Goal: Task Accomplishment & Management: Use online tool/utility

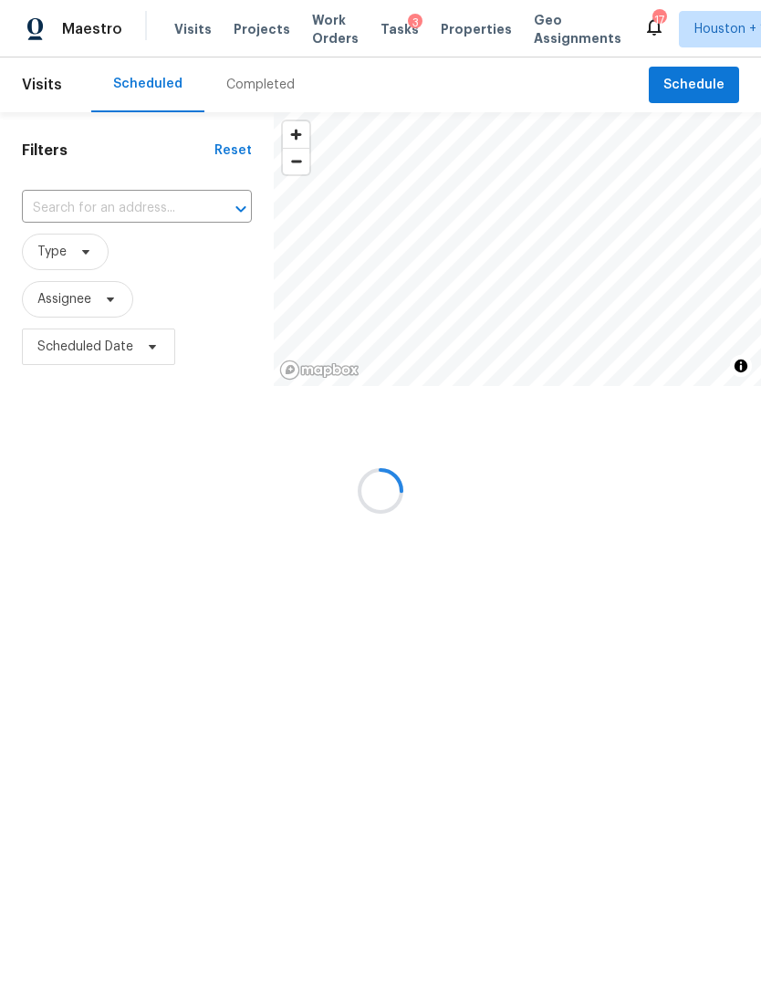
click at [664, 102] on div at bounding box center [380, 490] width 761 height 981
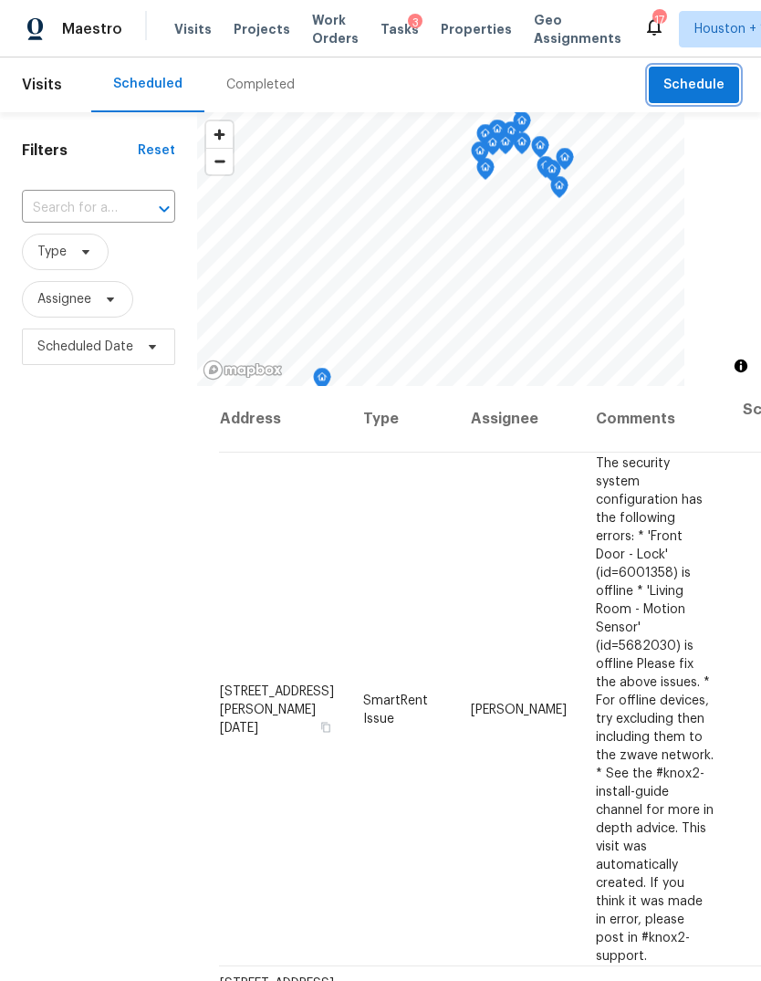
click at [696, 89] on span "Schedule" at bounding box center [693, 85] width 61 height 23
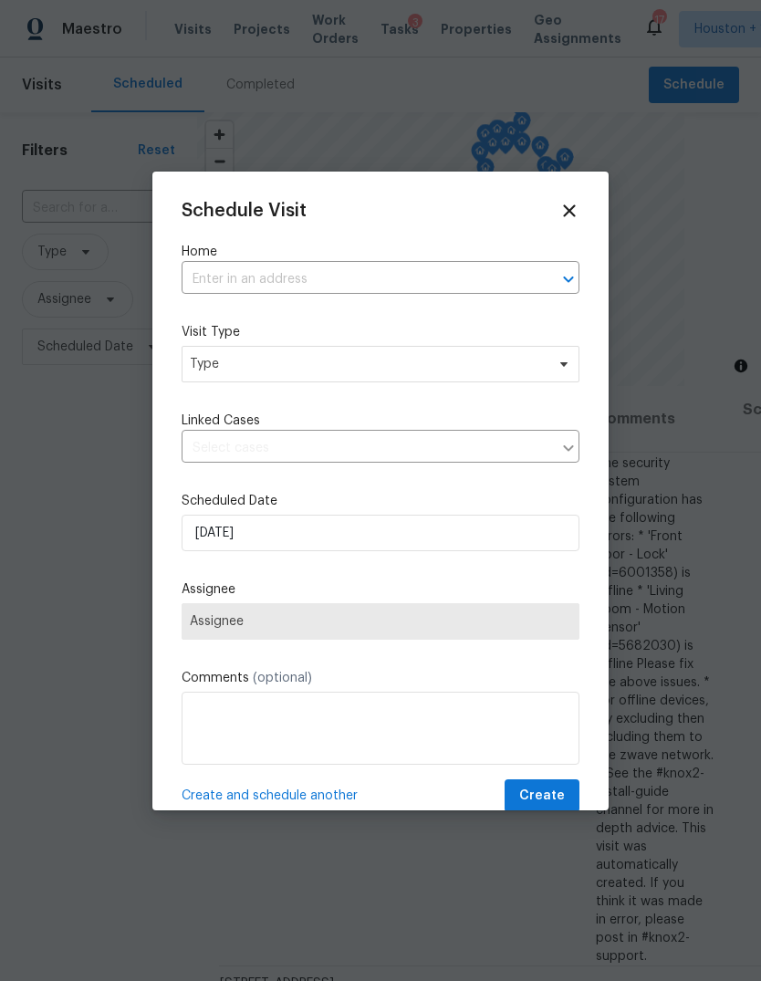
click at [256, 267] on input "text" at bounding box center [355, 280] width 347 height 28
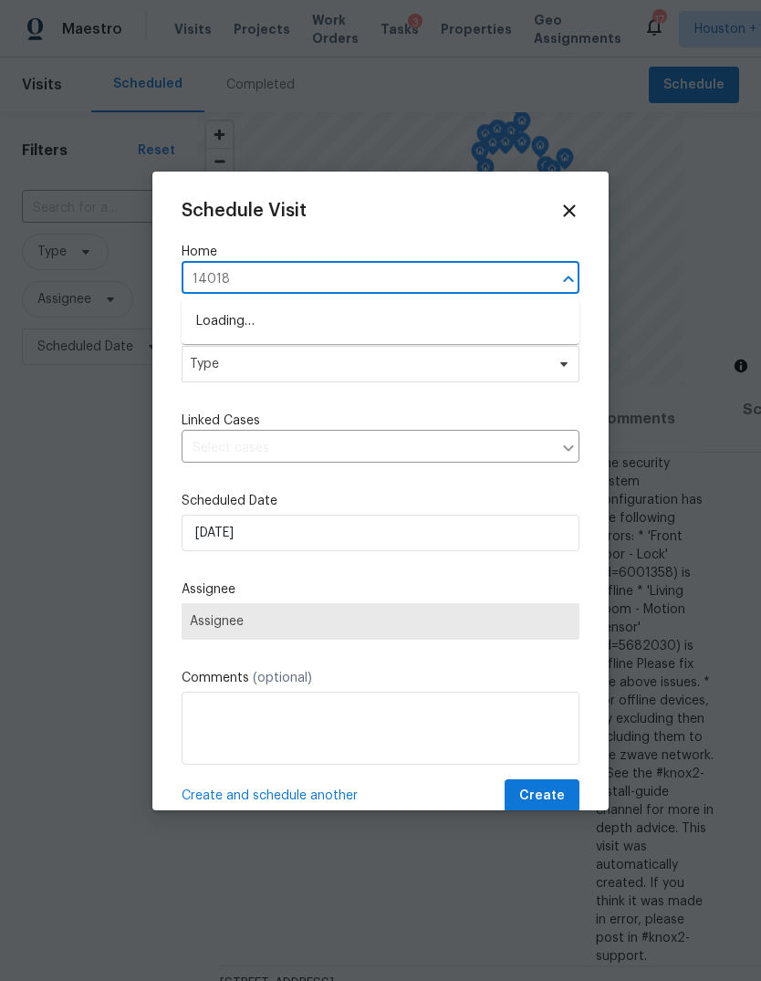
type input "14018 F"
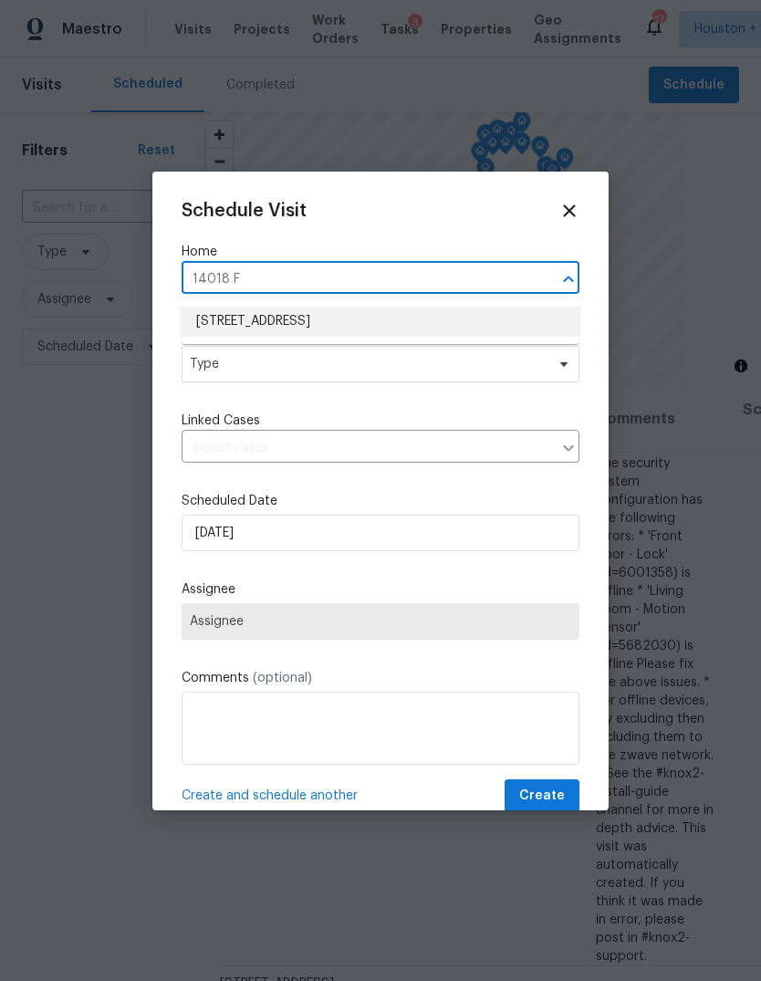
click at [499, 308] on li "[STREET_ADDRESS]" at bounding box center [381, 322] width 398 height 30
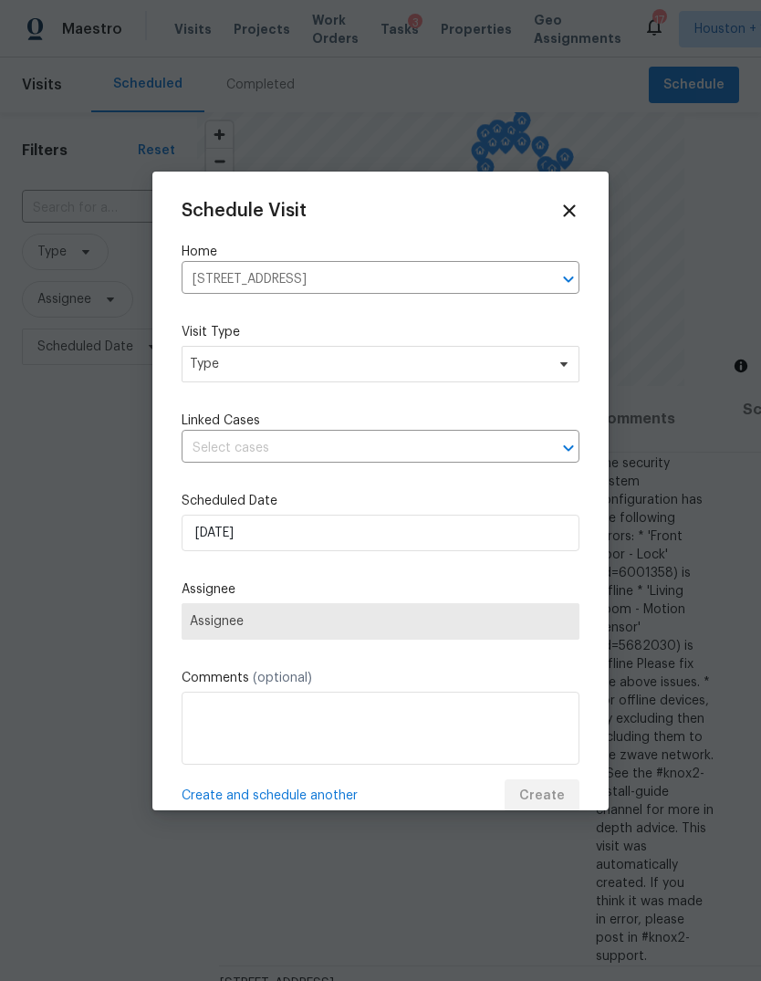
click at [530, 341] on label "Visit Type" at bounding box center [381, 332] width 398 height 18
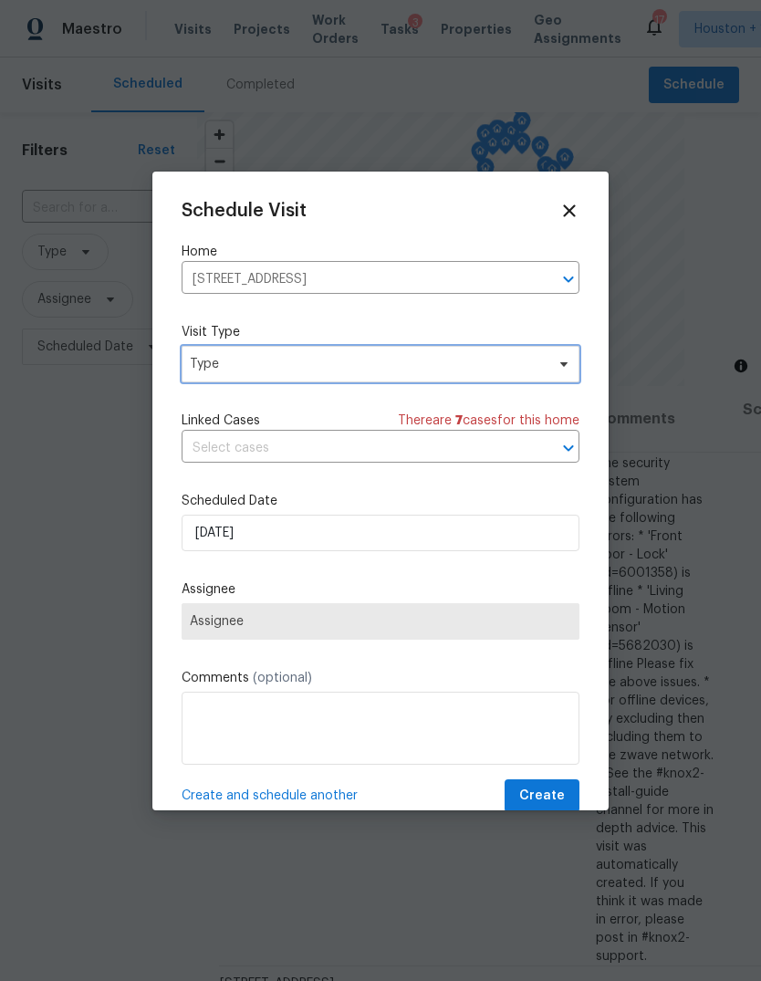
click at [530, 370] on span "Type" at bounding box center [367, 364] width 355 height 18
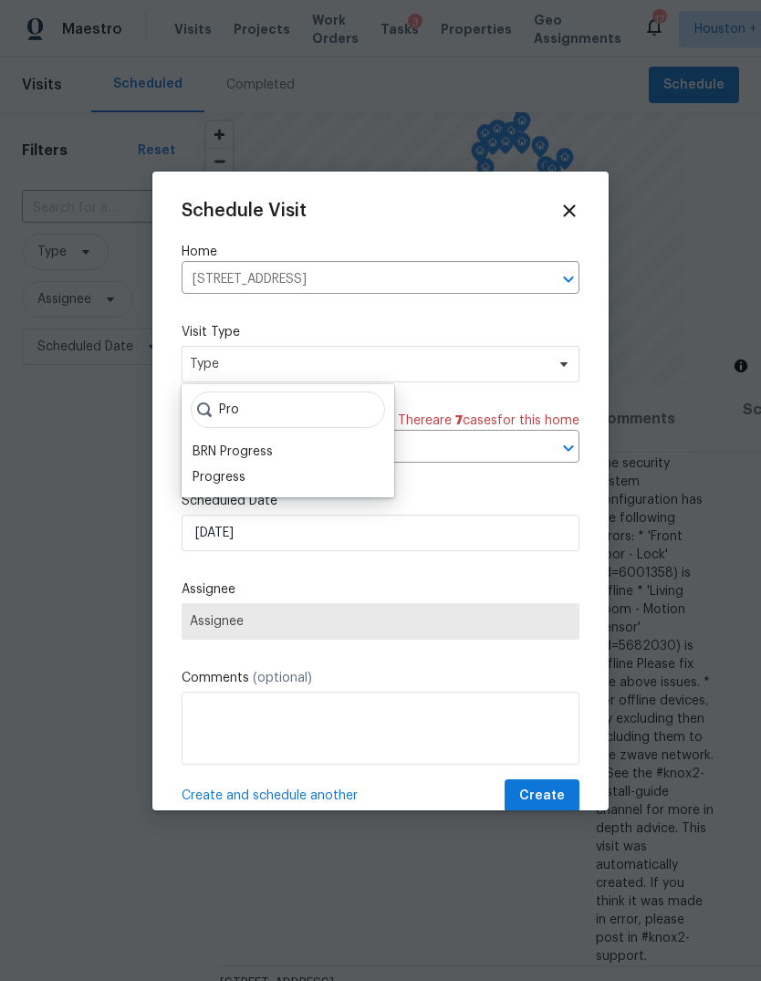
type input "Pro"
click at [214, 484] on div "Progress" at bounding box center [219, 477] width 53 height 18
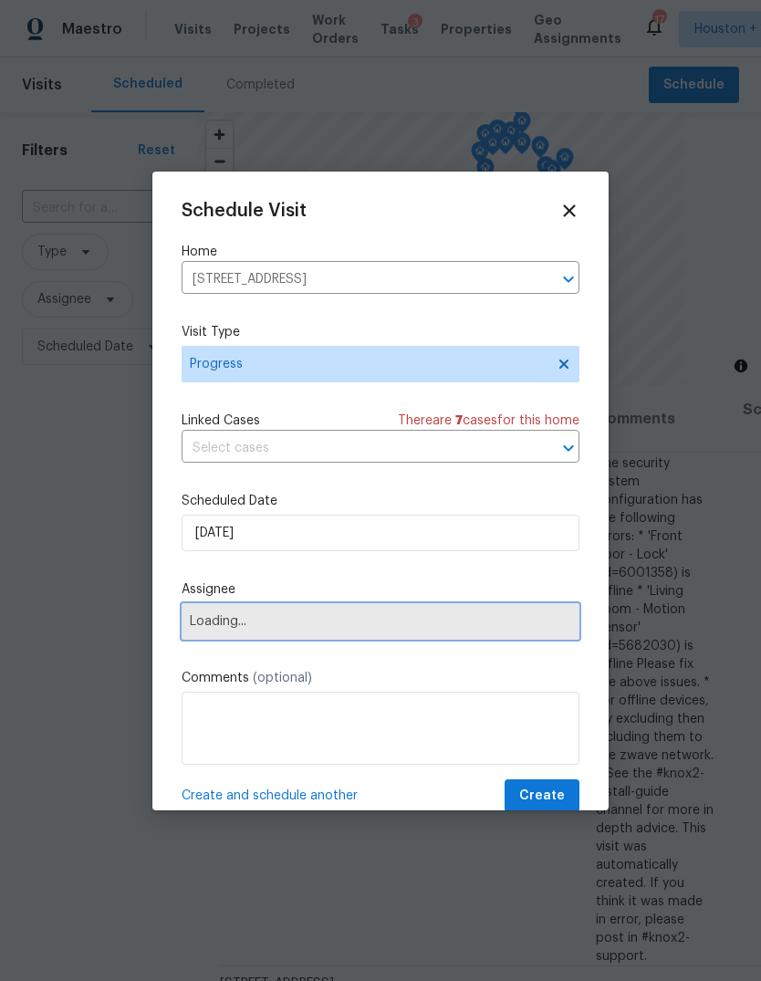
click at [224, 640] on span "Loading..." at bounding box center [381, 621] width 398 height 37
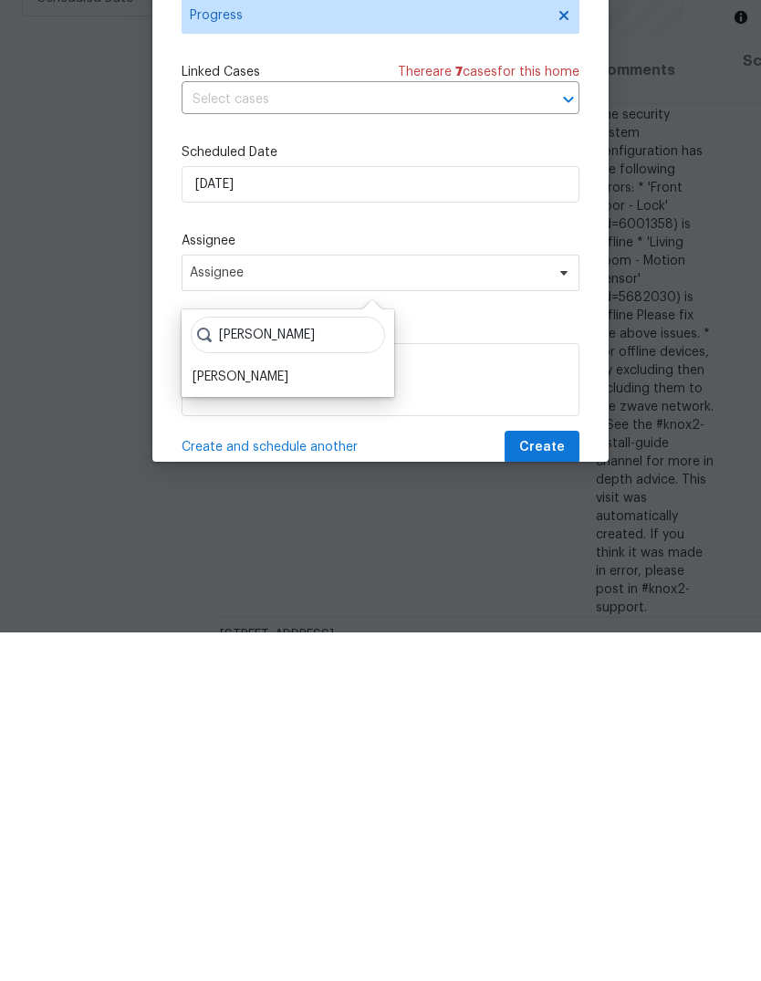
type input "[PERSON_NAME]"
click at [226, 716] on div "[PERSON_NAME]" at bounding box center [241, 725] width 96 height 18
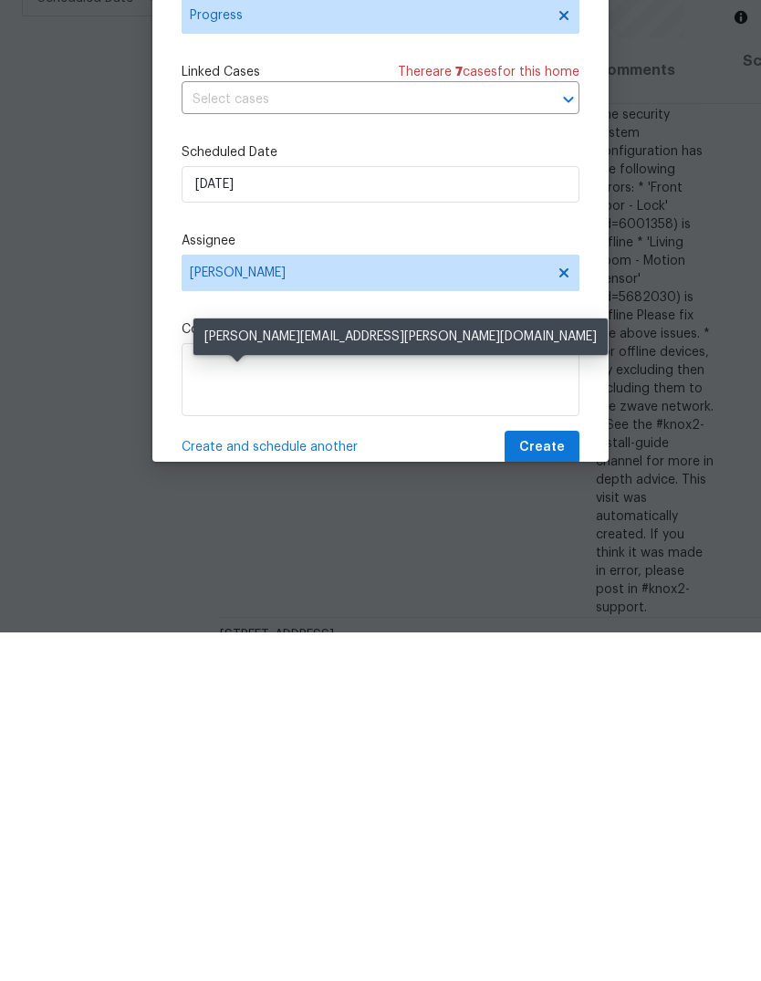
scroll to position [68, 0]
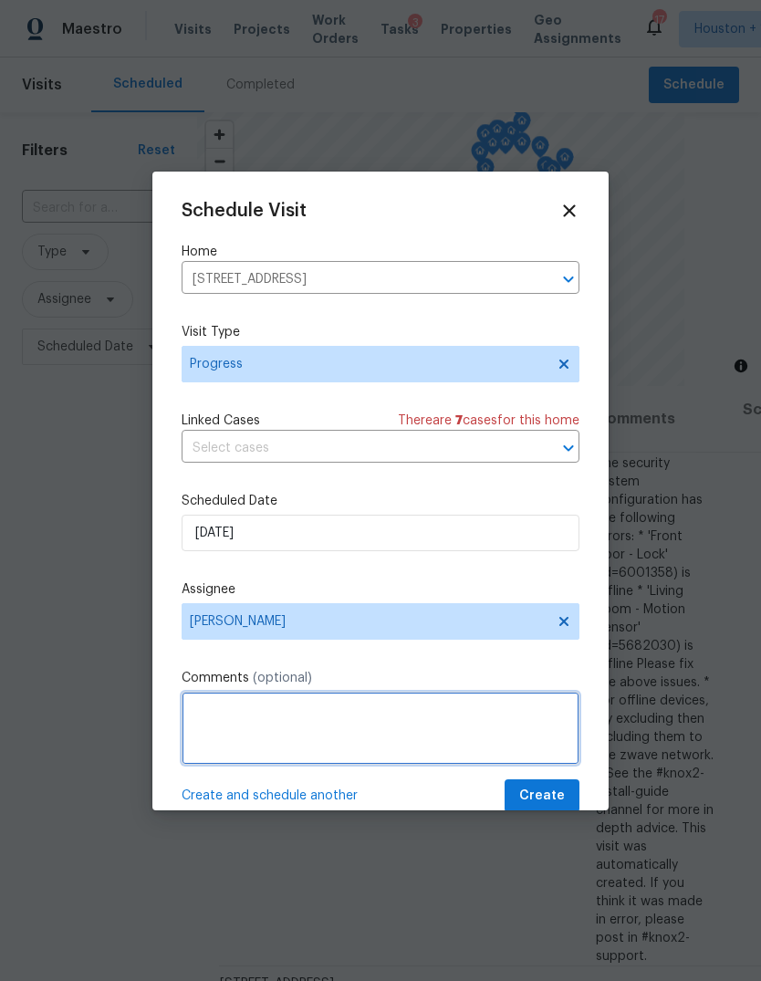
click at [541, 765] on textarea at bounding box center [381, 728] width 398 height 73
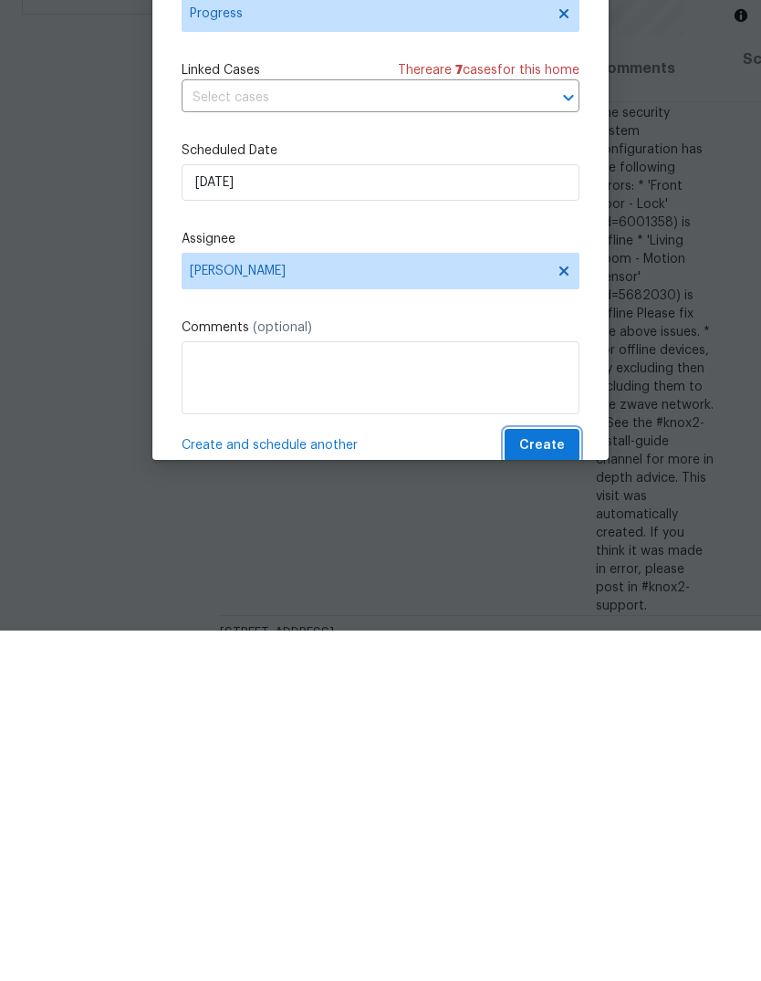
click at [550, 785] on span "Create" at bounding box center [542, 796] width 46 height 23
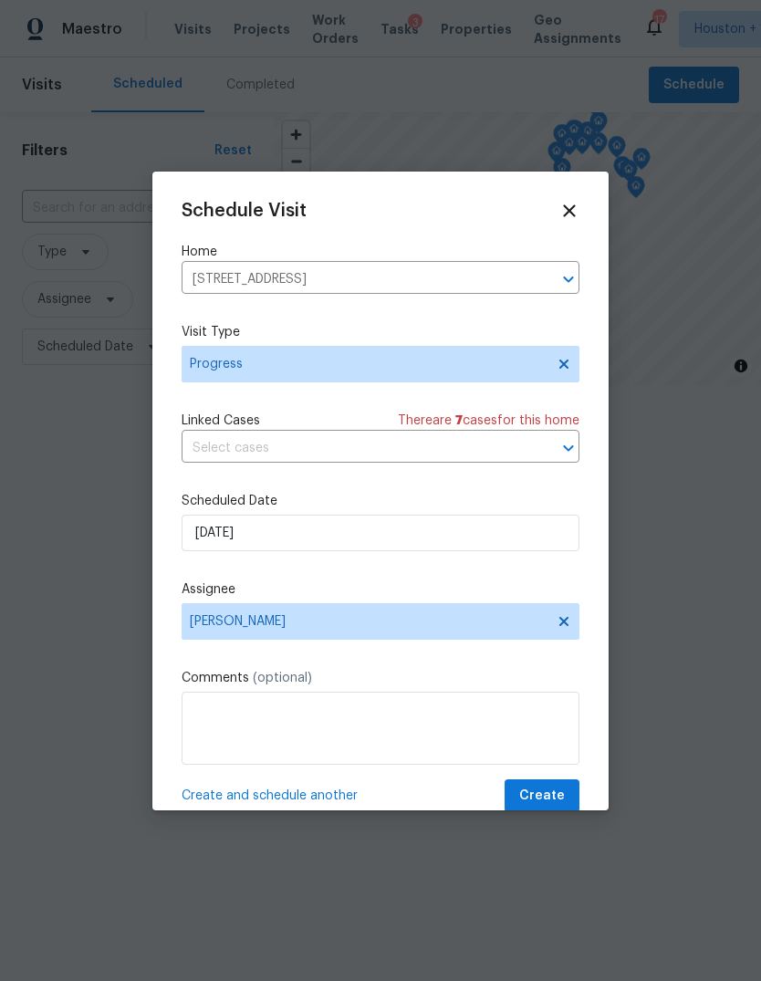
scroll to position [0, 0]
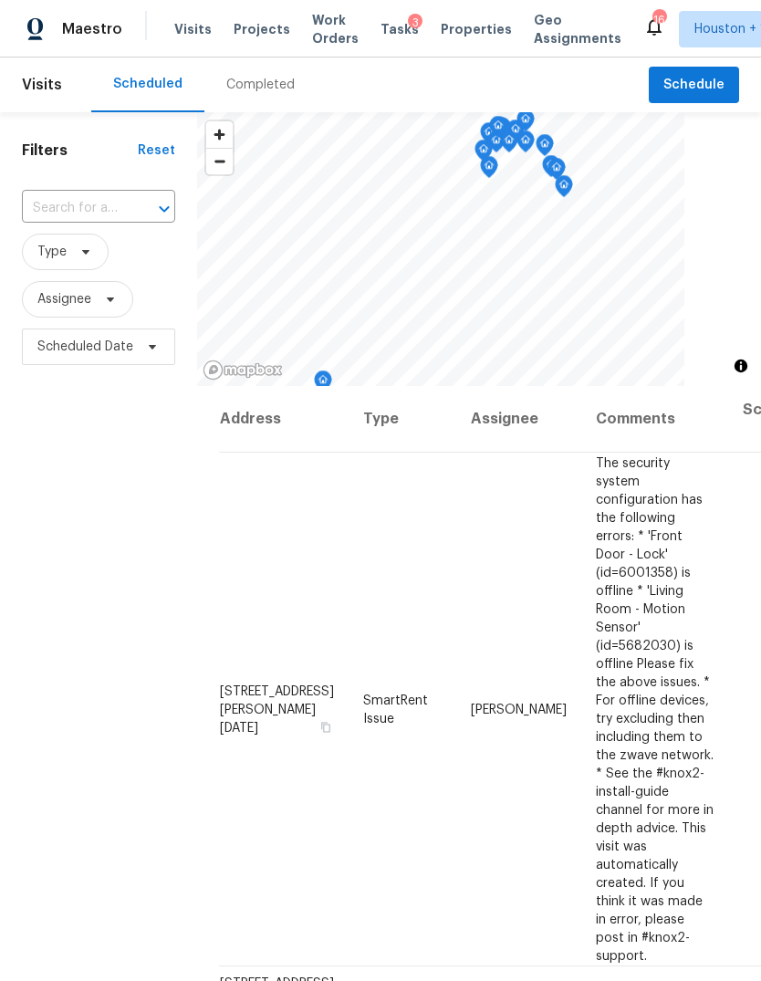
click at [248, 37] on span "Projects" at bounding box center [262, 29] width 57 height 18
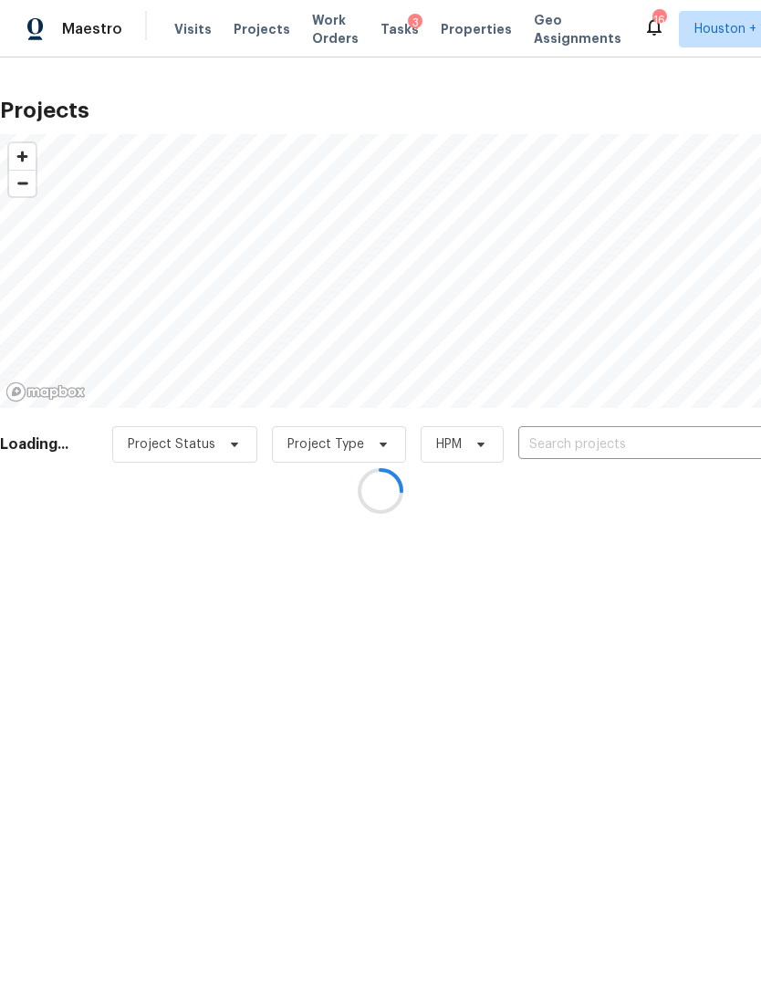
click at [621, 444] on div at bounding box center [380, 490] width 761 height 981
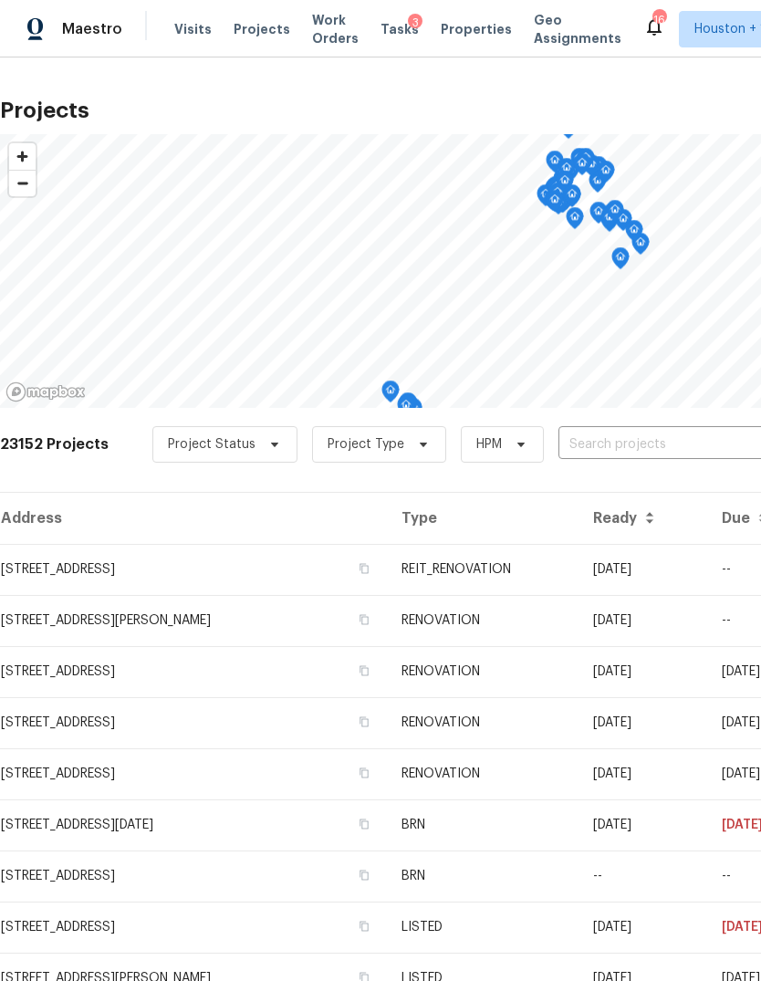
click at [676, 437] on input "text" at bounding box center [662, 445] width 209 height 28
type input "fair gl"
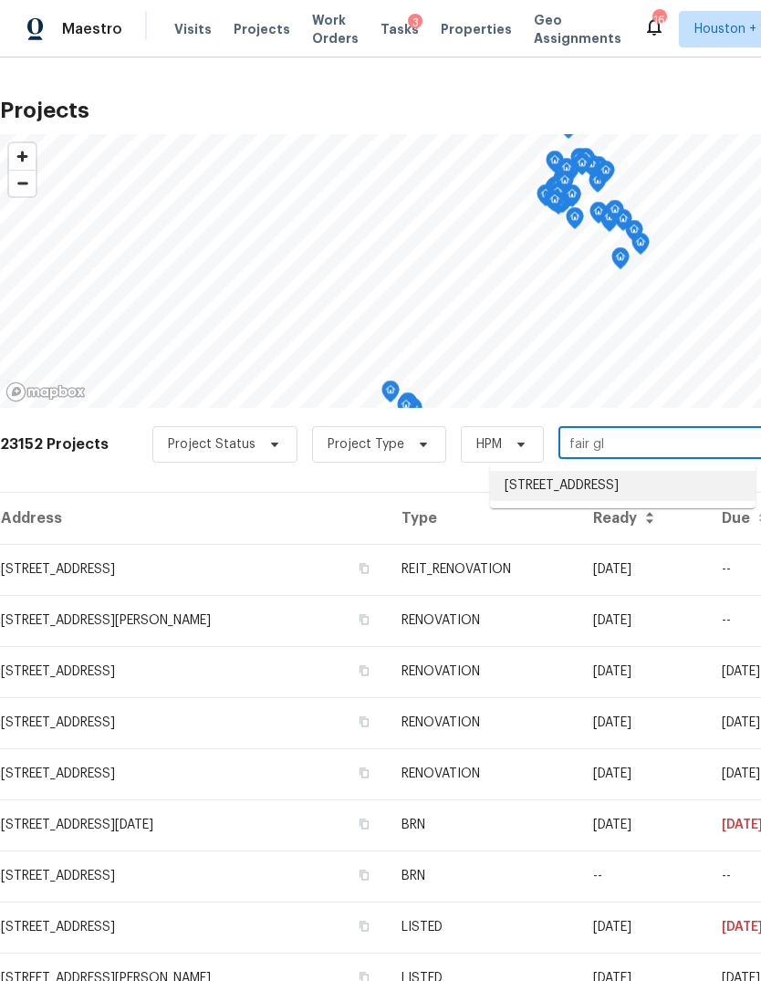
click at [735, 487] on li "[STREET_ADDRESS]" at bounding box center [623, 486] width 266 height 30
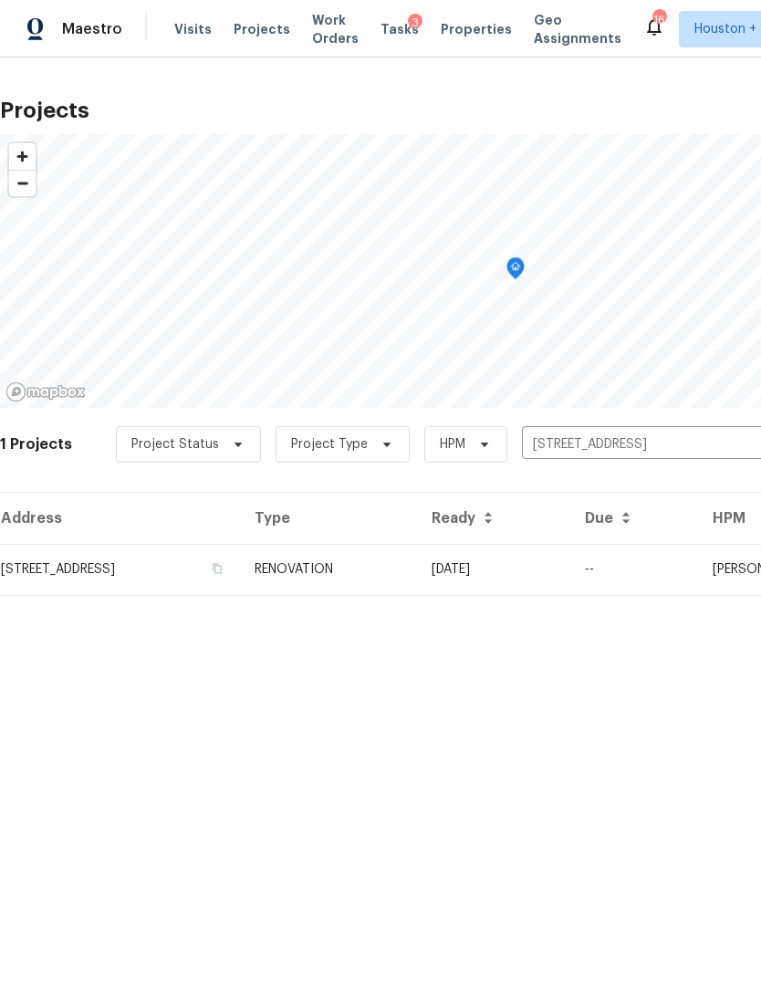
click at [668, 569] on td "--" at bounding box center [634, 569] width 128 height 51
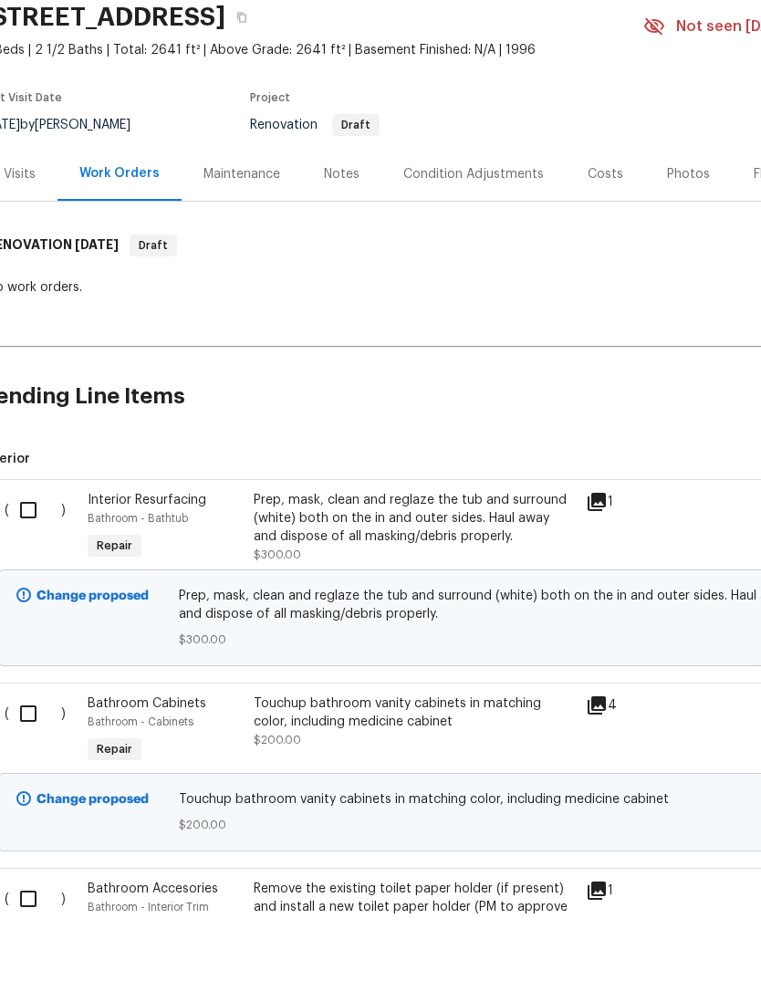
scroll to position [8, 0]
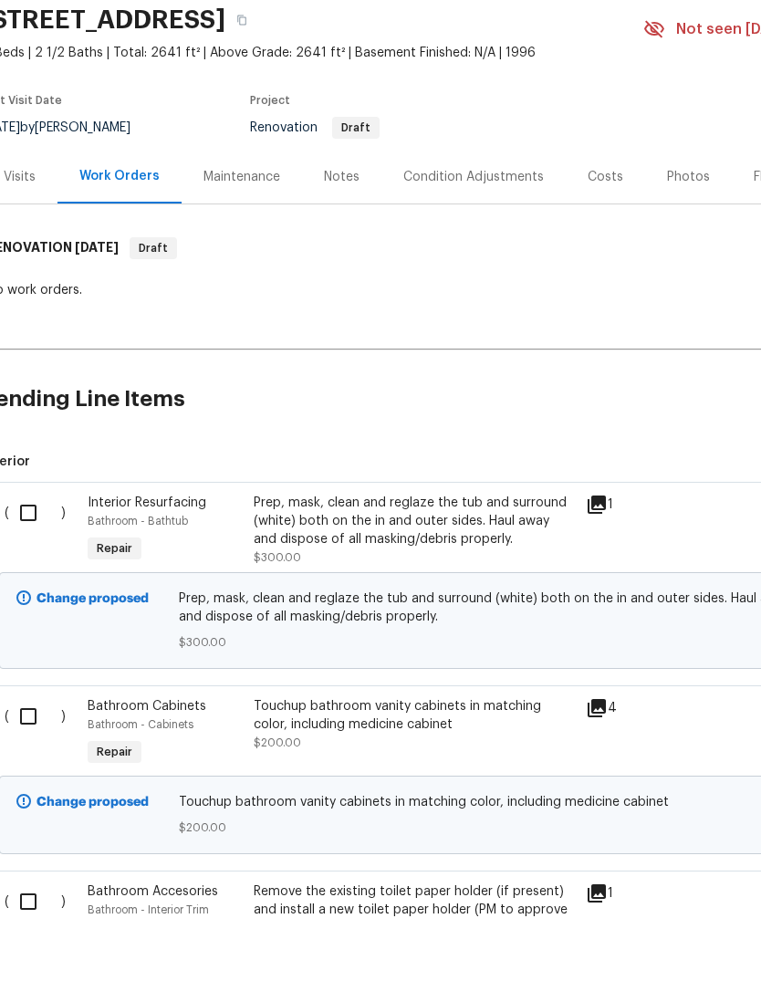
click at [677, 516] on span "Interior" at bounding box center [497, 525] width 1031 height 18
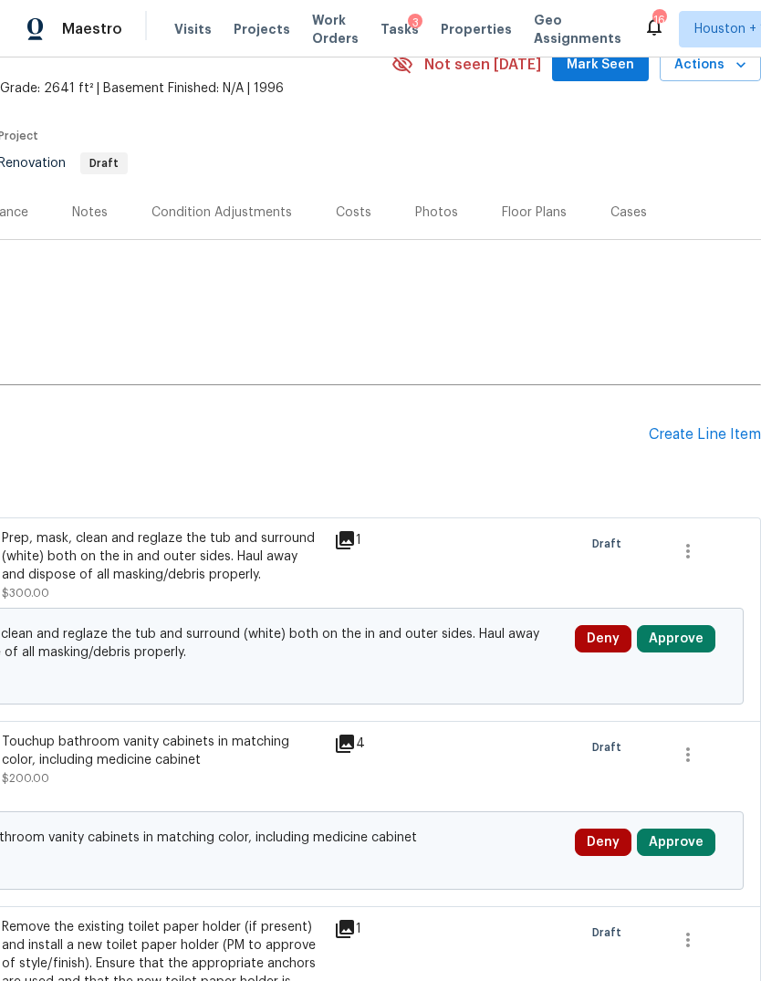
scroll to position [91, 270]
click at [688, 625] on button "Approve" at bounding box center [676, 638] width 78 height 27
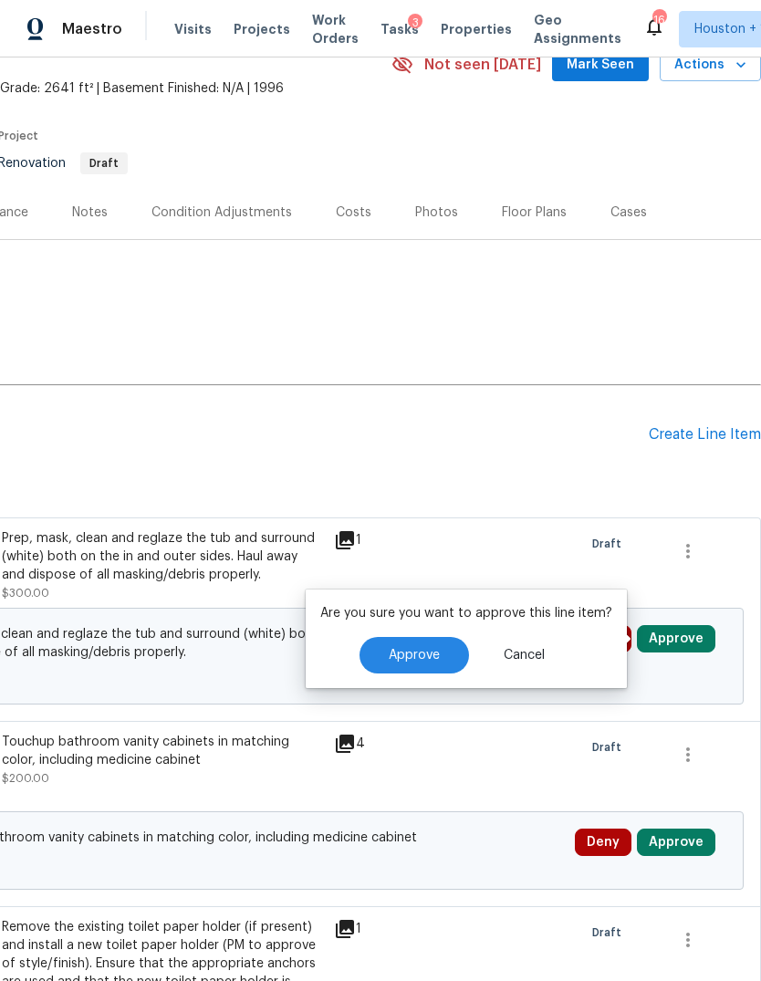
click at [438, 637] on button "Approve" at bounding box center [415, 655] width 110 height 37
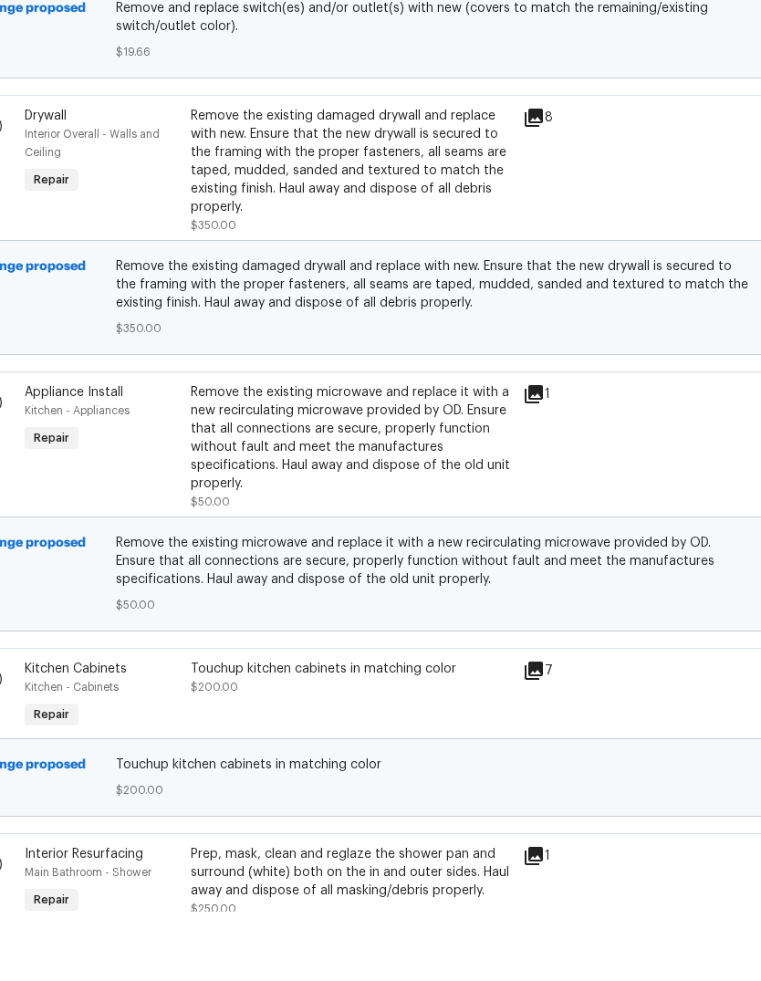
scroll to position [8218, 0]
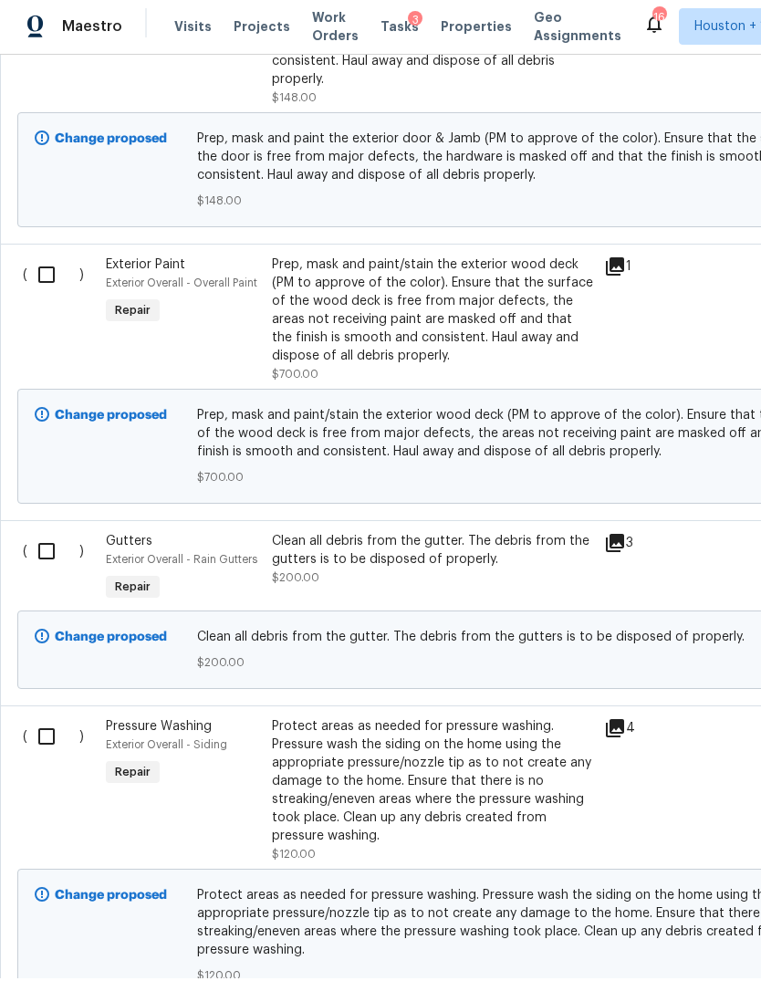
click at [719, 253] on div at bounding box center [765, 322] width 166 height 139
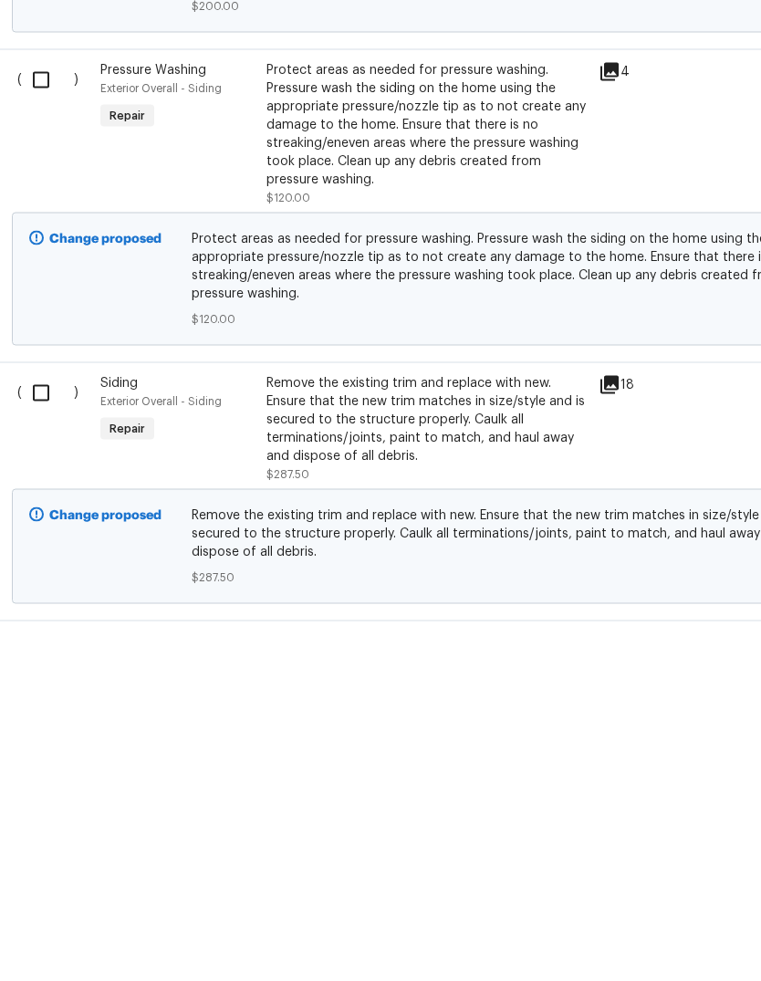
scroll to position [8586, 5]
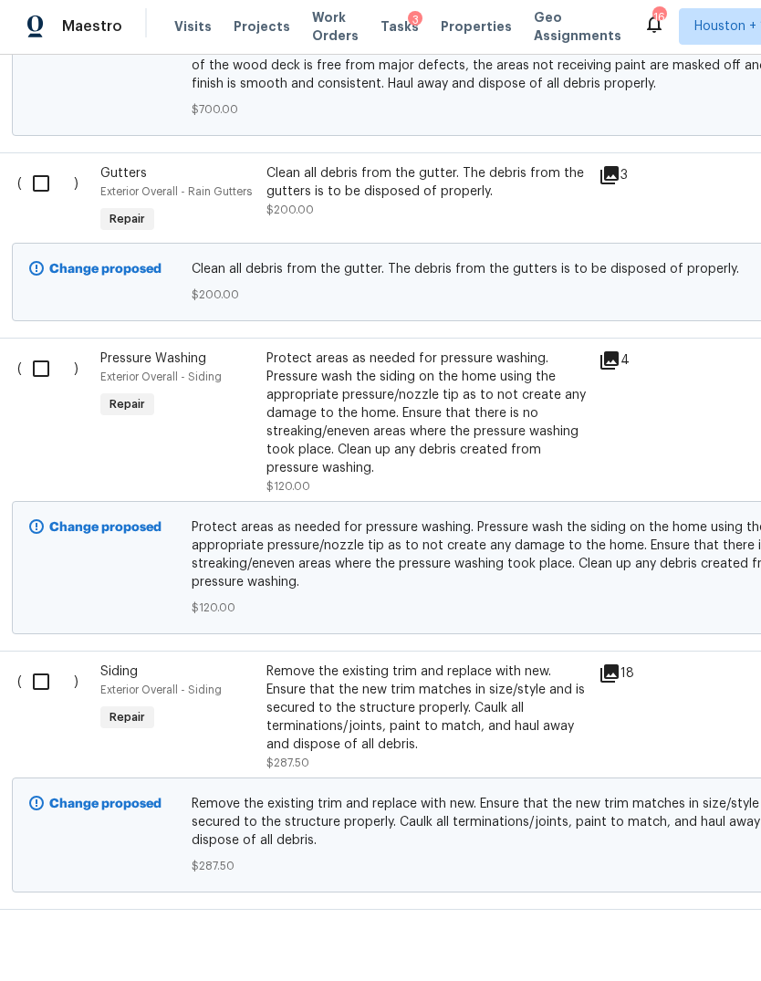
click at [636, 860] on span "$287.50" at bounding box center [511, 869] width 638 height 18
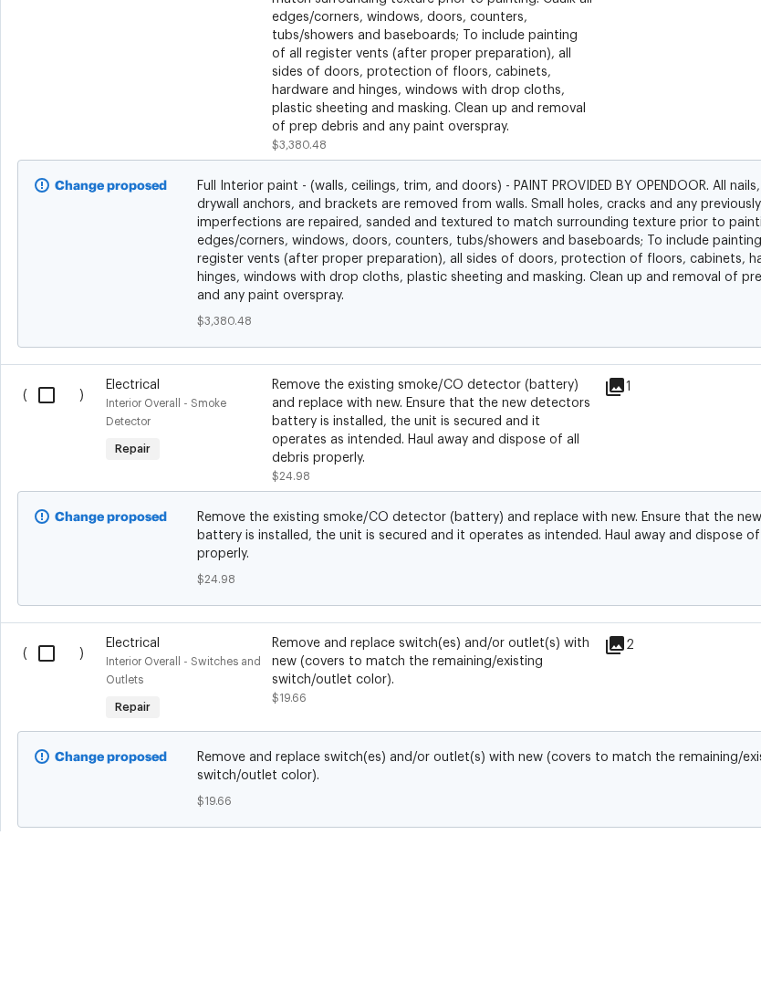
scroll to position [4815, 0]
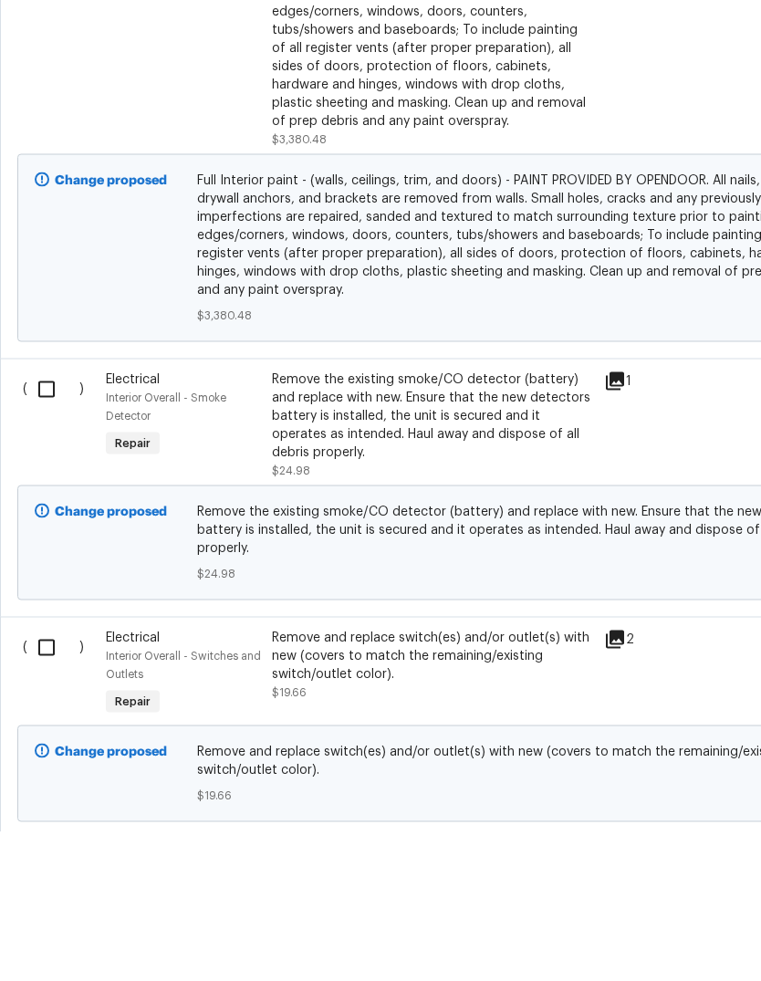
click at [432, 519] on div "Remove the existing smoke/CO detector (battery) and replace with new. Ensure th…" at bounding box center [432, 564] width 321 height 91
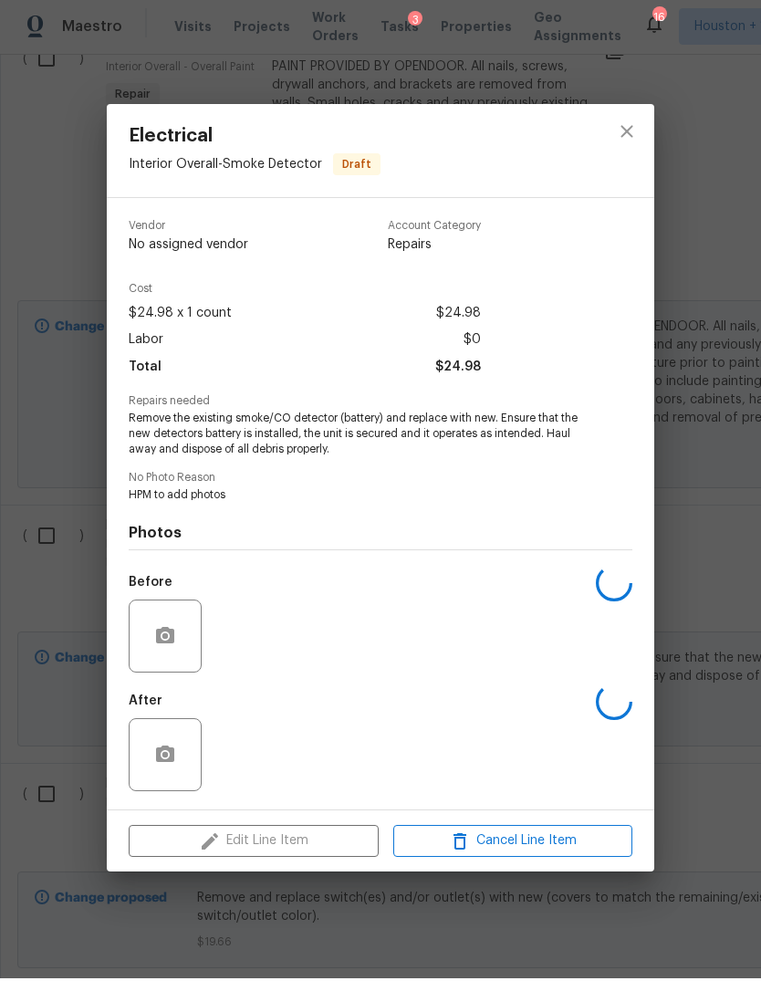
click at [431, 374] on div "Total $24.98" at bounding box center [305, 370] width 352 height 26
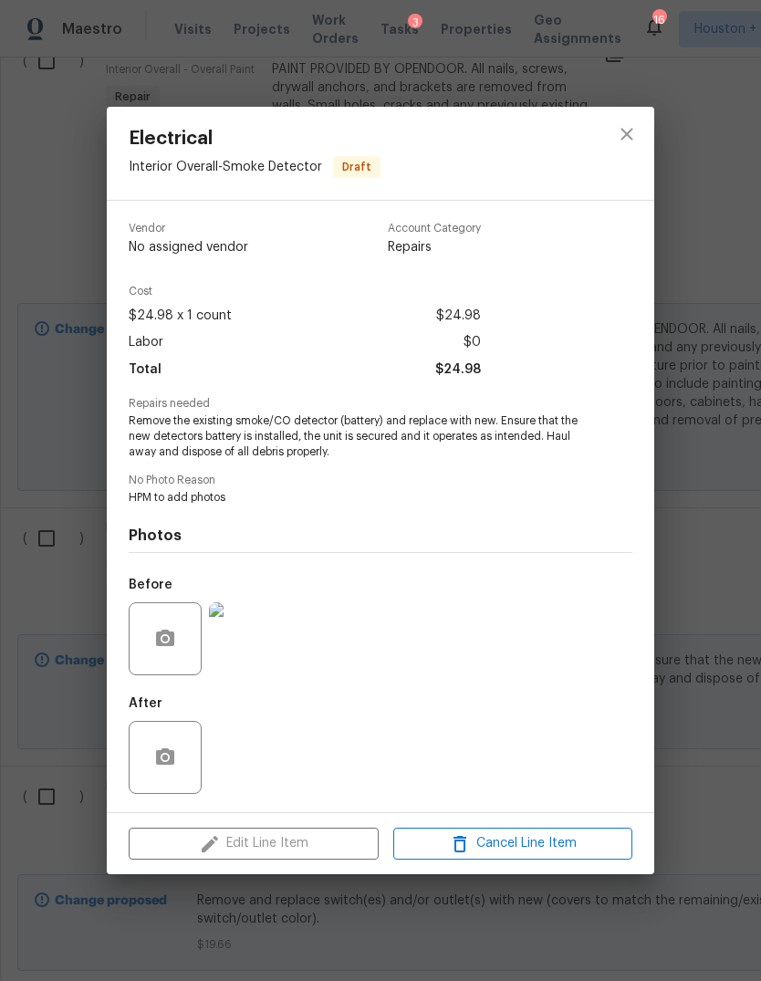
click at [241, 643] on img at bounding box center [245, 638] width 73 height 73
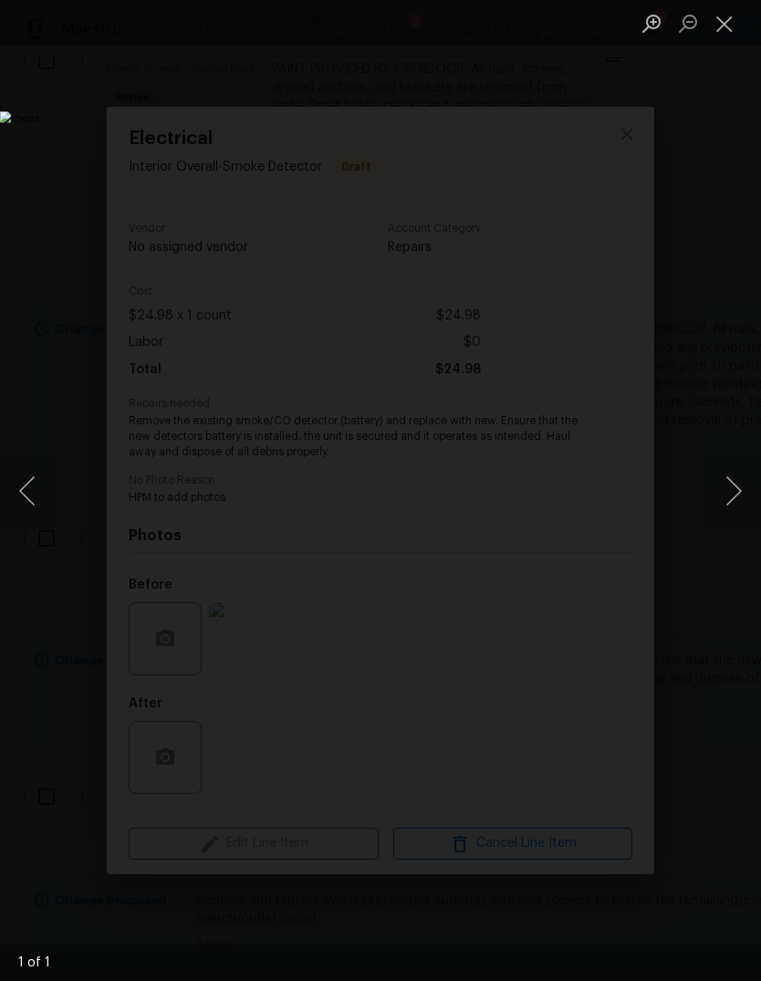
click at [718, 37] on button "Close lightbox" at bounding box center [724, 23] width 37 height 32
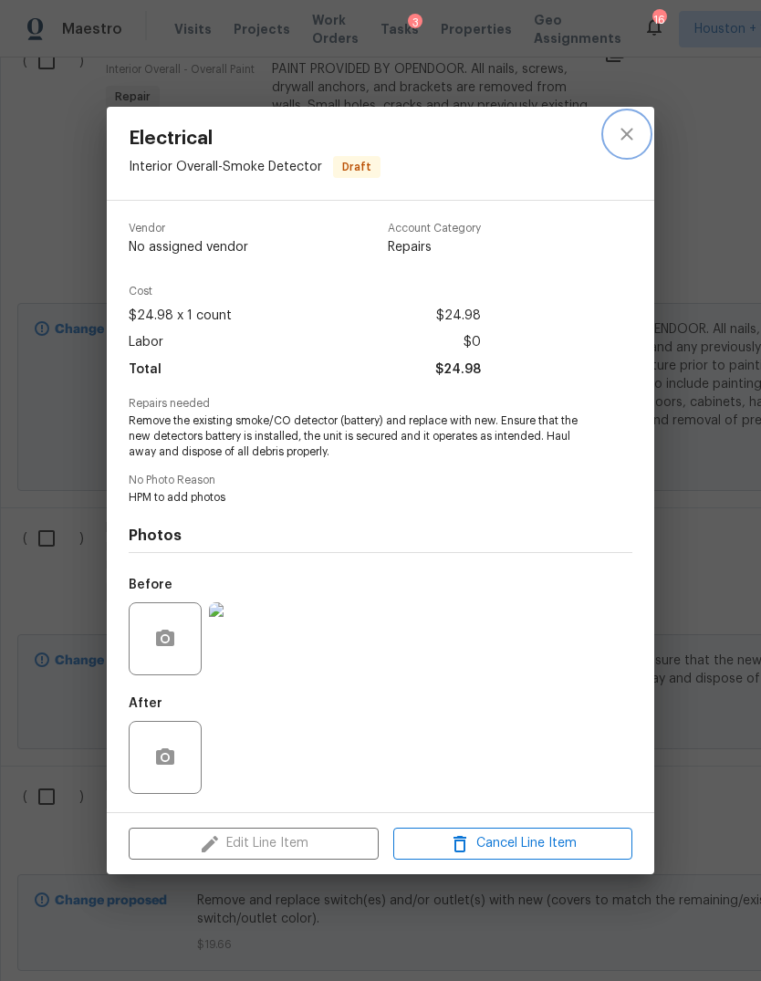
click at [633, 137] on icon "close" at bounding box center [627, 134] width 22 height 22
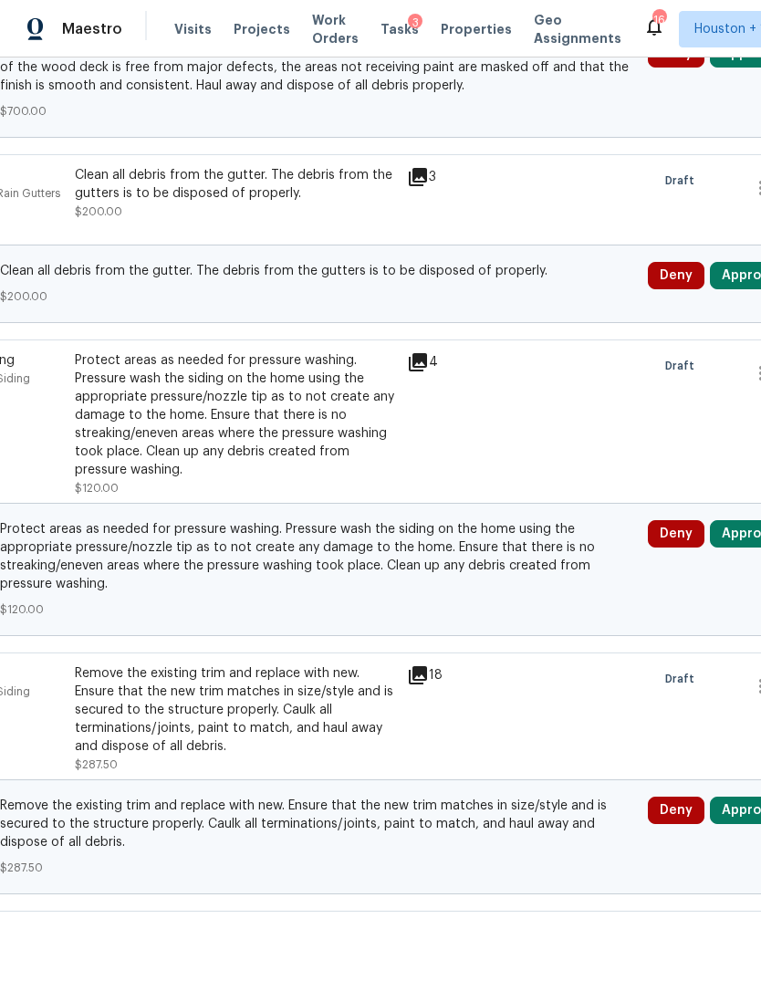
scroll to position [8586, 197]
click at [740, 798] on button "Approve" at bounding box center [749, 811] width 78 height 27
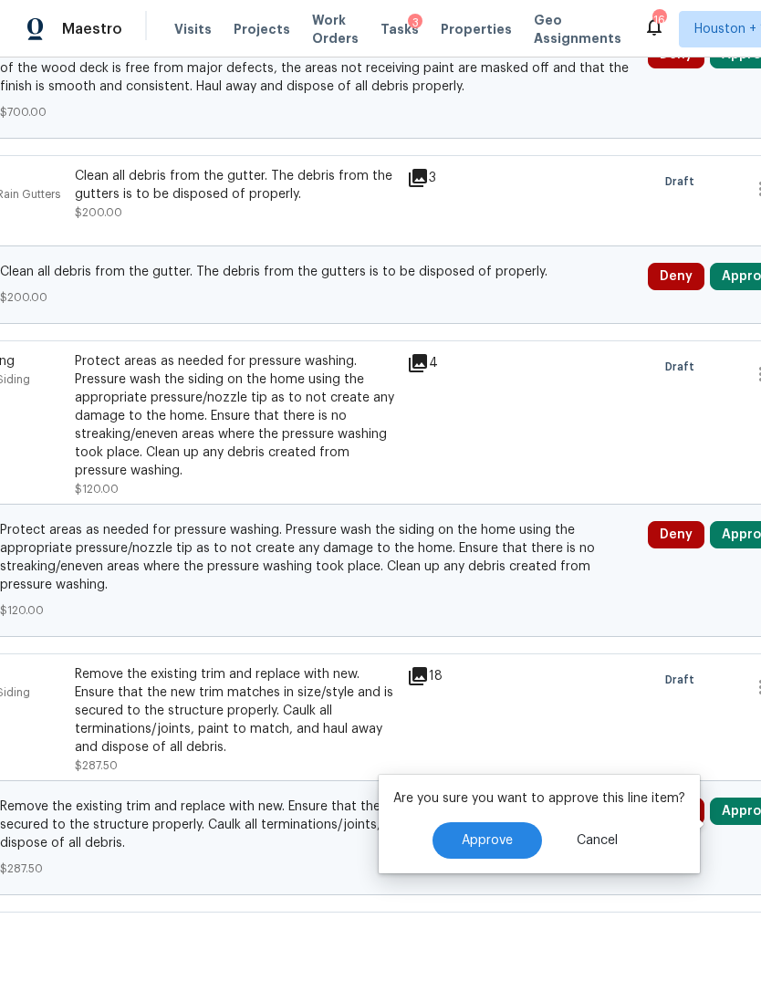
click at [496, 834] on span "Approve" at bounding box center [487, 841] width 51 height 14
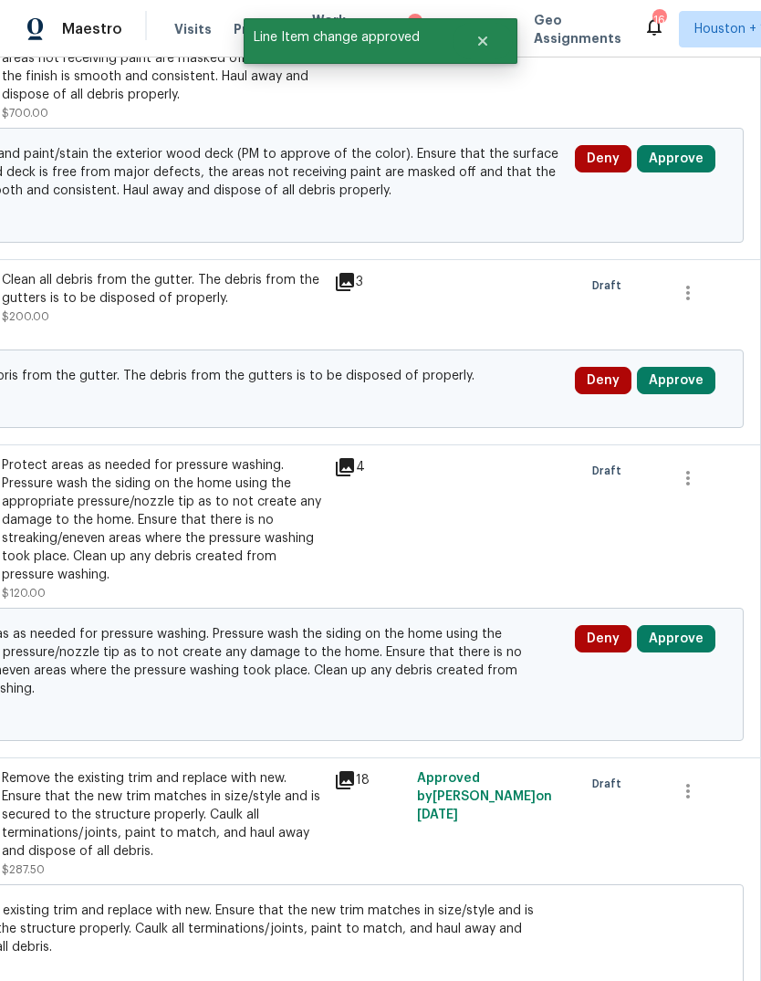
scroll to position [8480, 270]
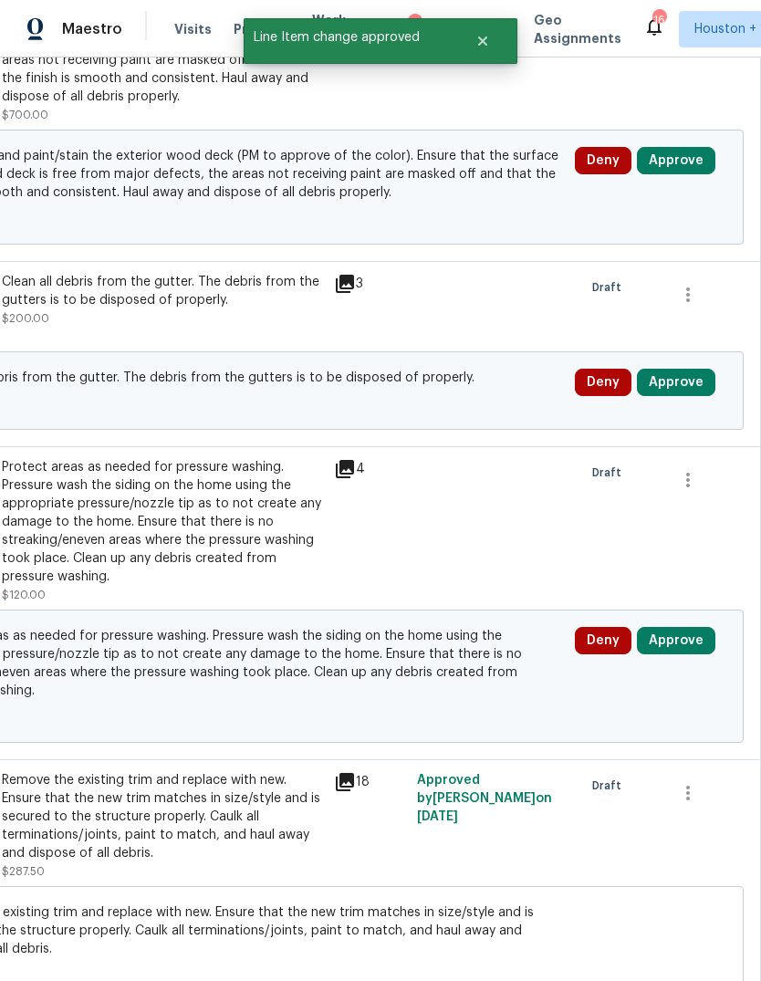
click at [693, 627] on button "Approve" at bounding box center [676, 640] width 78 height 27
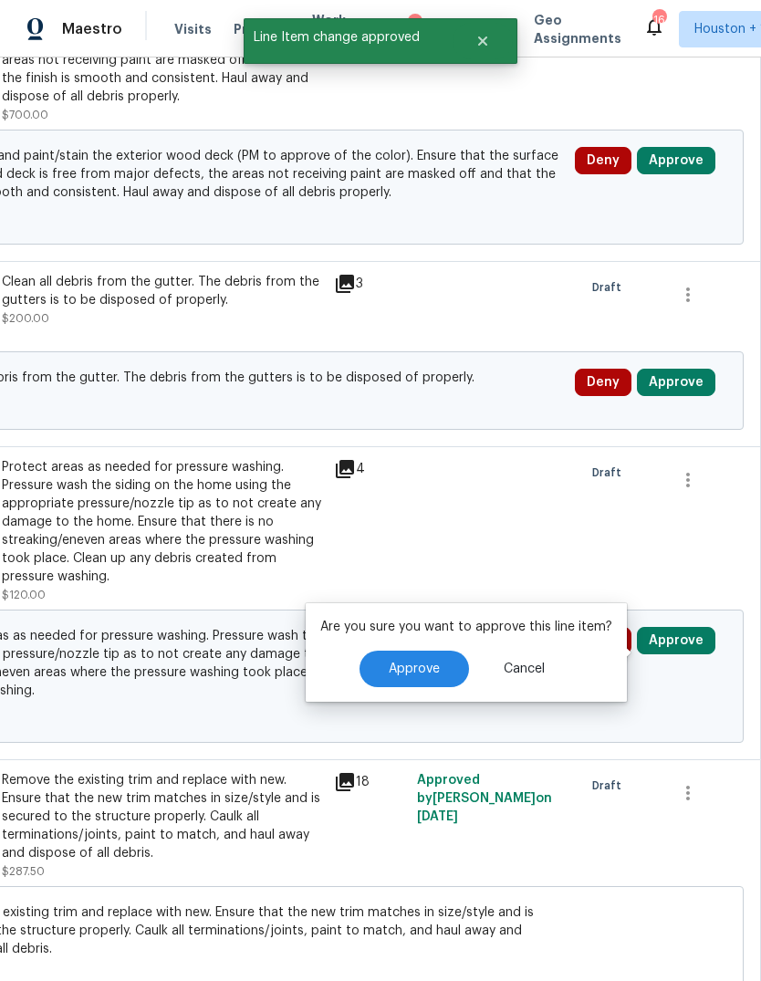
click at [412, 663] on span "Approve" at bounding box center [414, 670] width 51 height 14
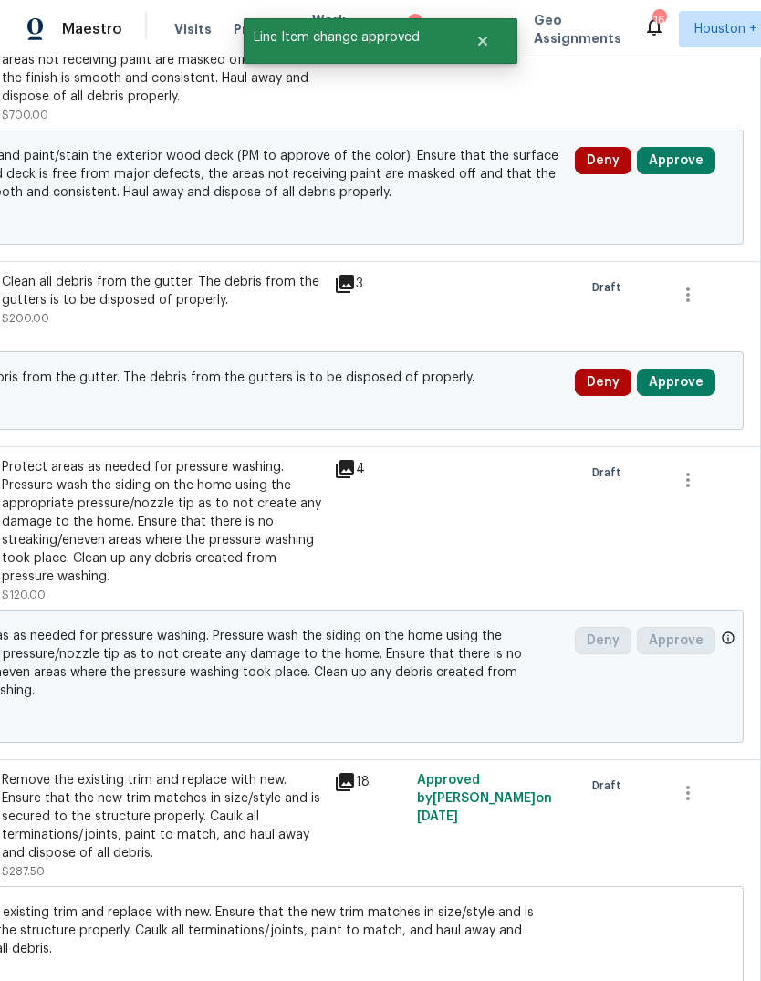
click at [677, 369] on button "Approve" at bounding box center [676, 382] width 78 height 27
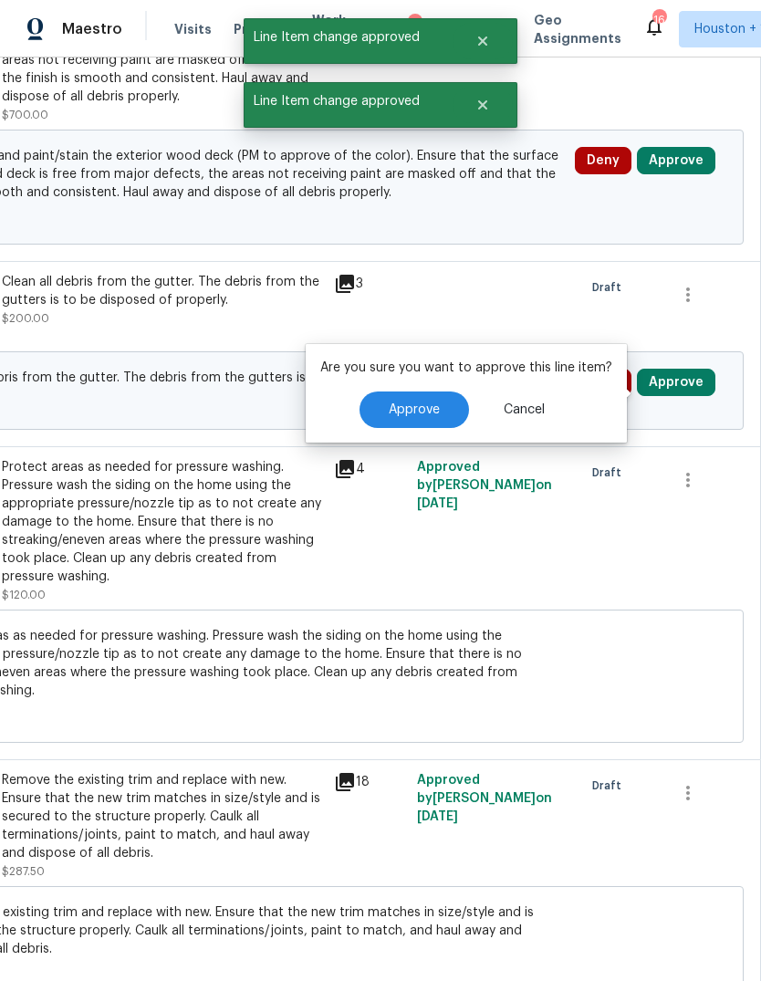
click at [442, 391] on button "Approve" at bounding box center [415, 409] width 110 height 37
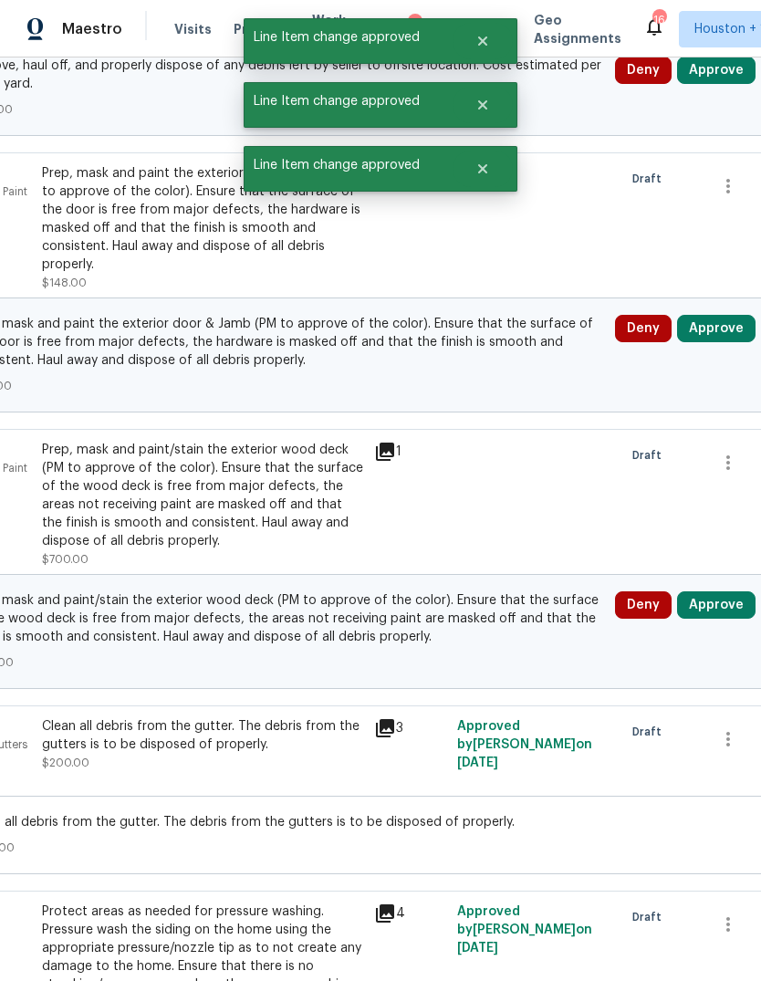
scroll to position [8036, 230]
click at [721, 591] on button "Approve" at bounding box center [716, 604] width 78 height 27
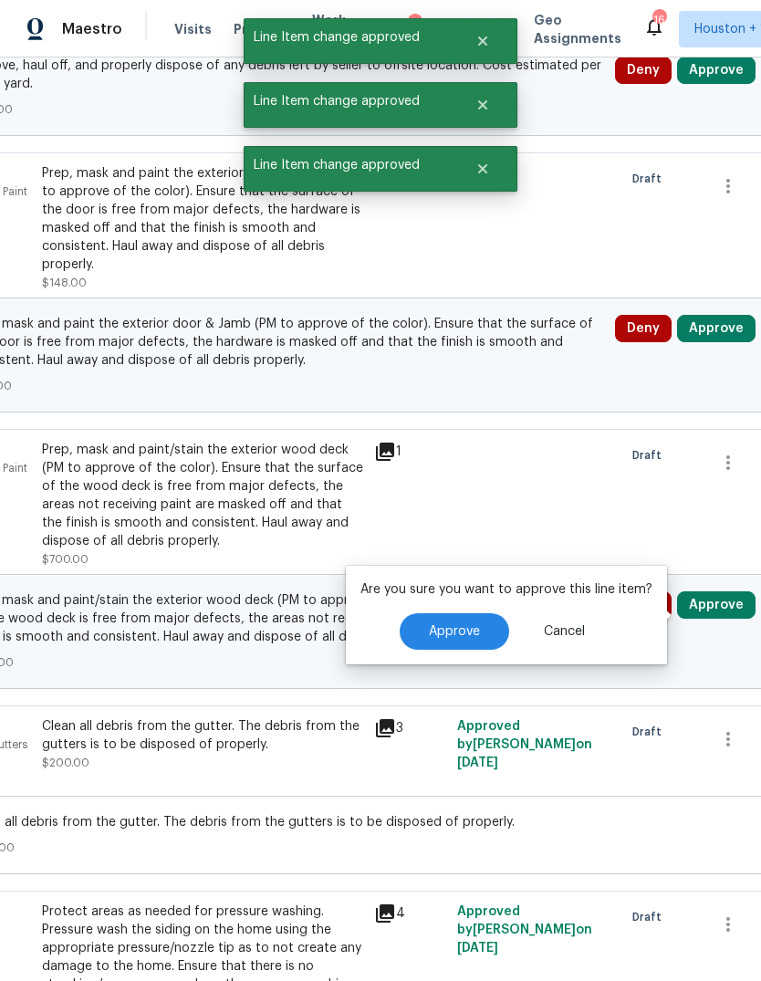
click at [463, 613] on button "Approve" at bounding box center [455, 631] width 110 height 37
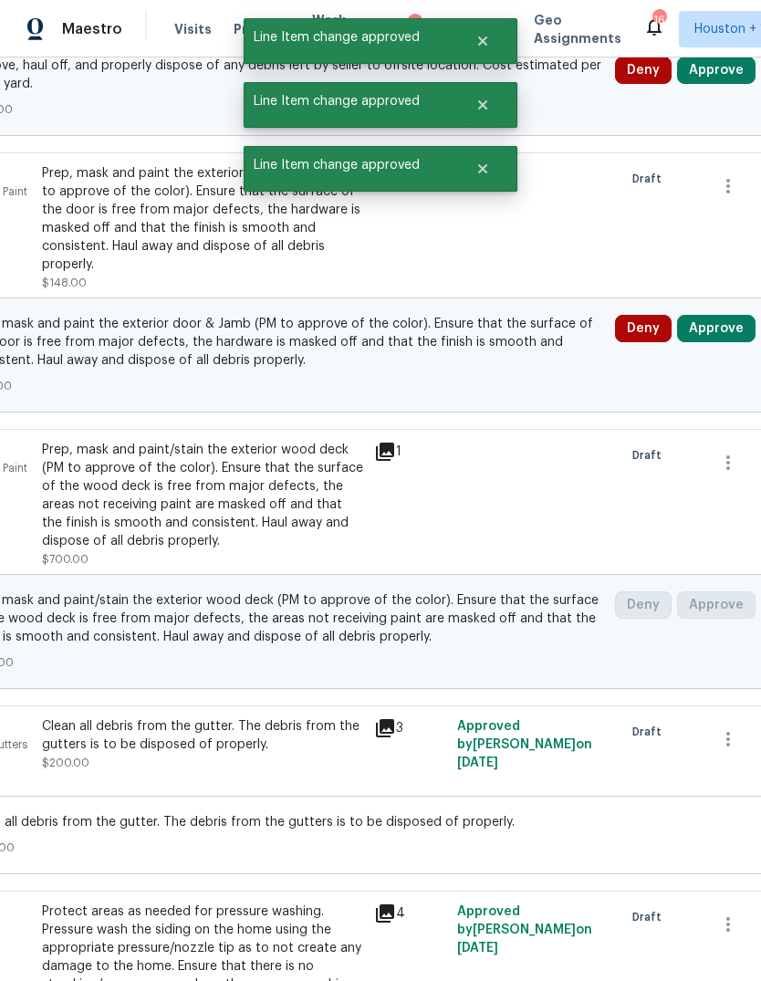
click at [707, 315] on button "Approve" at bounding box center [716, 328] width 78 height 27
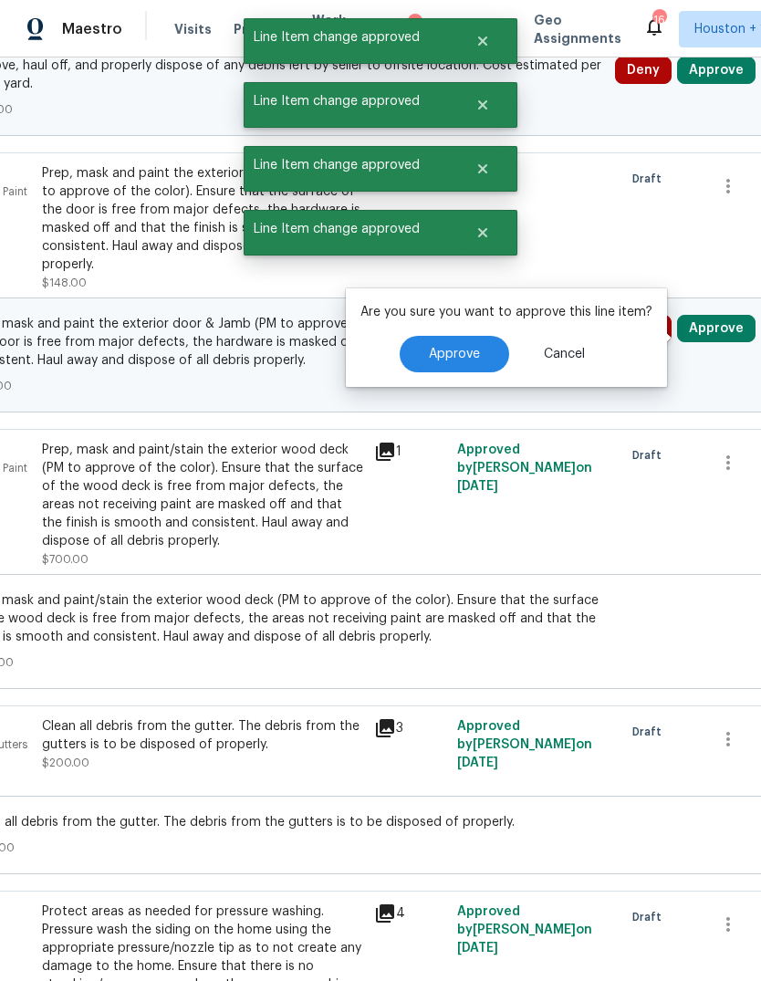
click at [442, 336] on button "Approve" at bounding box center [455, 354] width 110 height 37
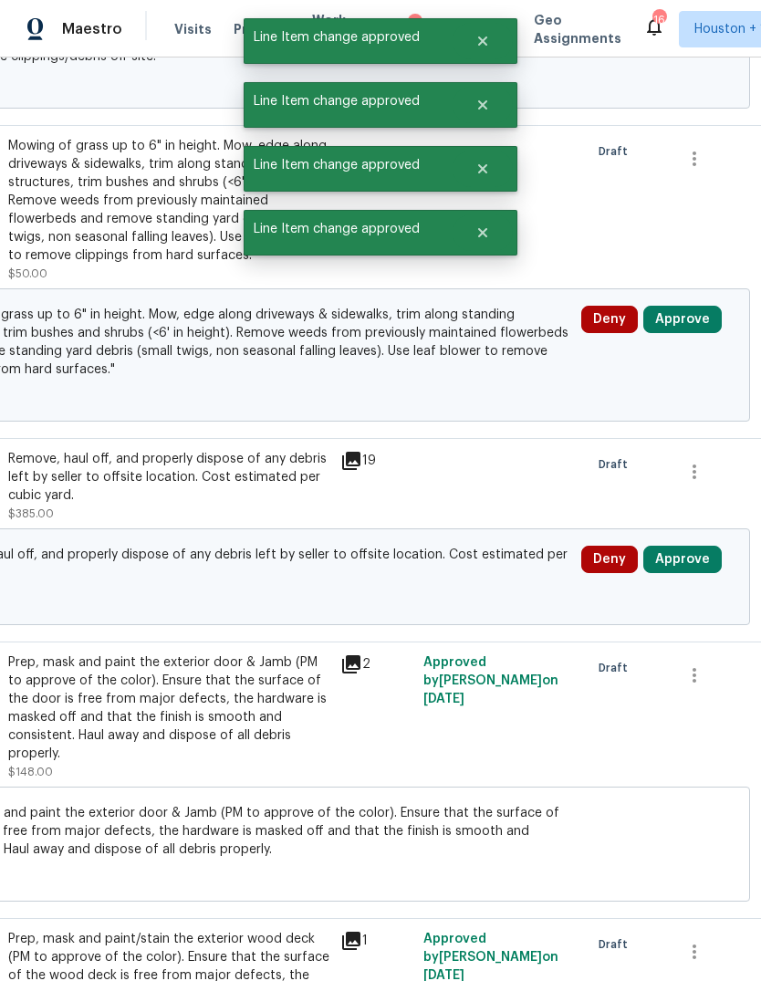
scroll to position [7547, 264]
click at [693, 546] on button "Approve" at bounding box center [682, 559] width 78 height 27
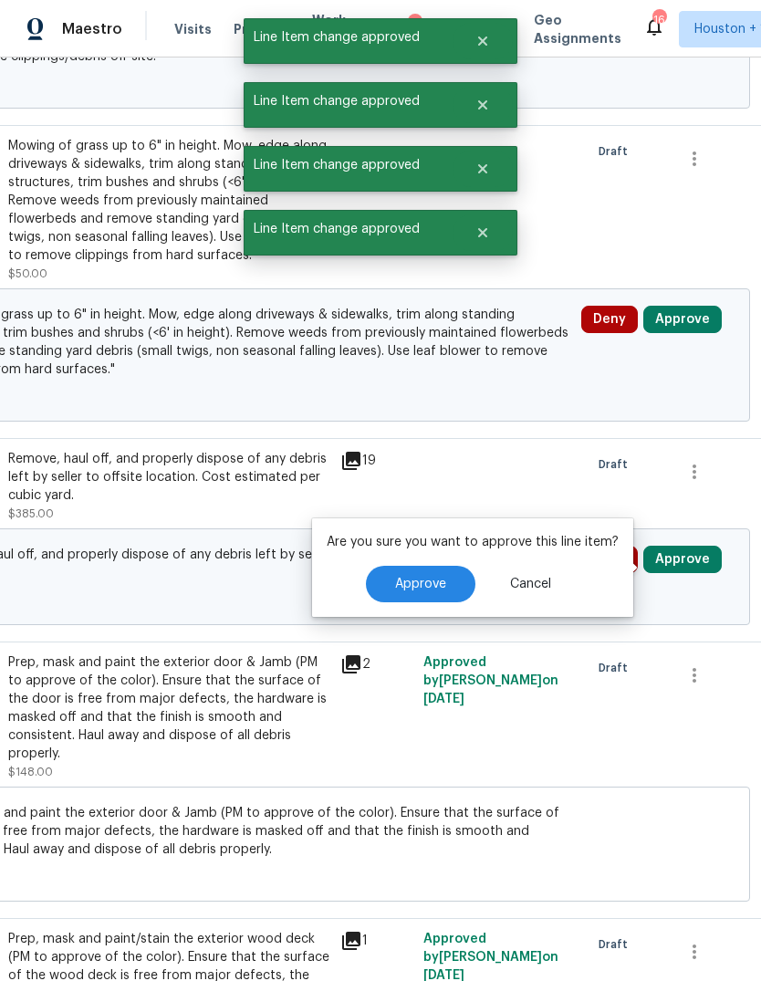
click at [436, 566] on button "Approve" at bounding box center [421, 584] width 110 height 37
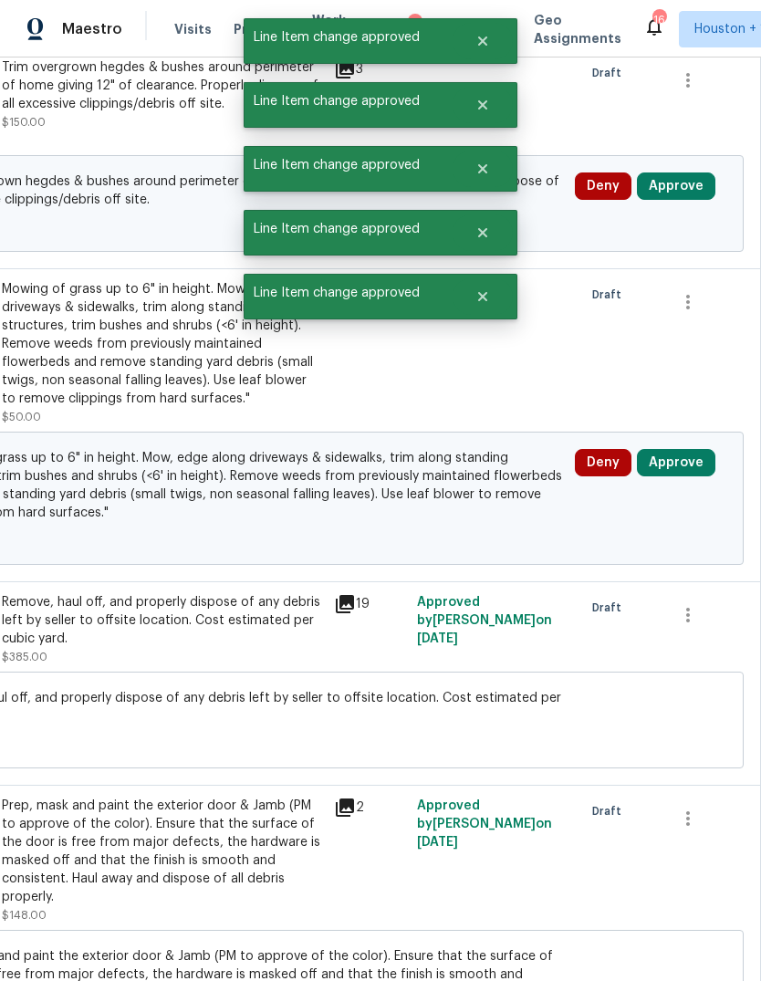
scroll to position [7349, 264]
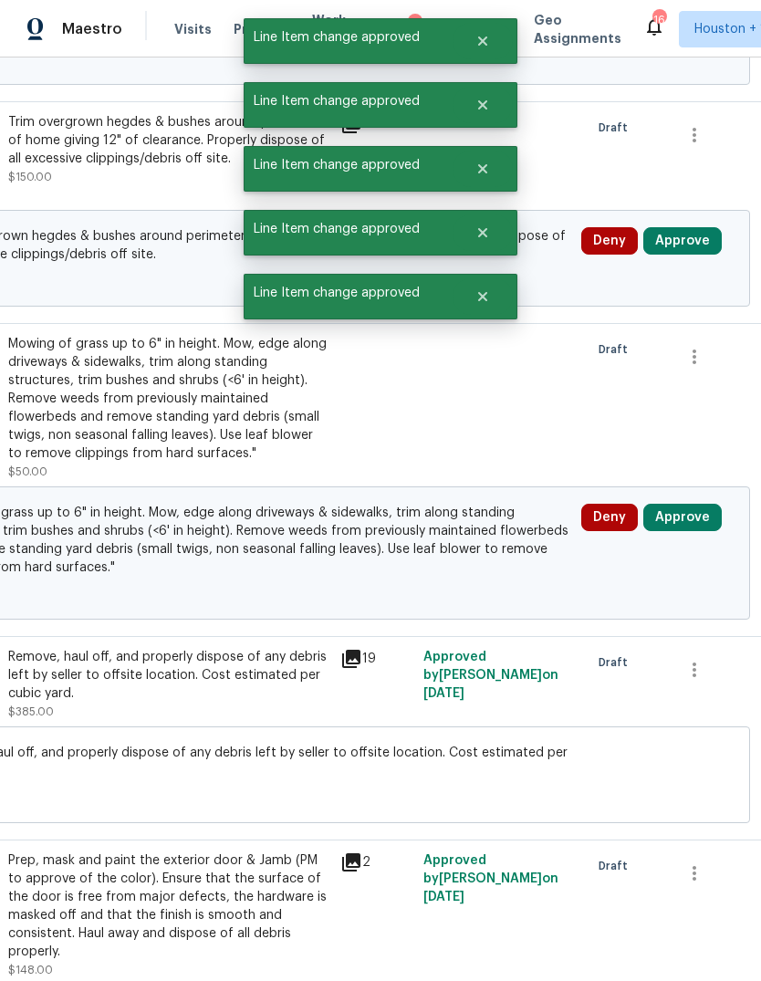
click at [708, 504] on button "Approve" at bounding box center [682, 517] width 78 height 27
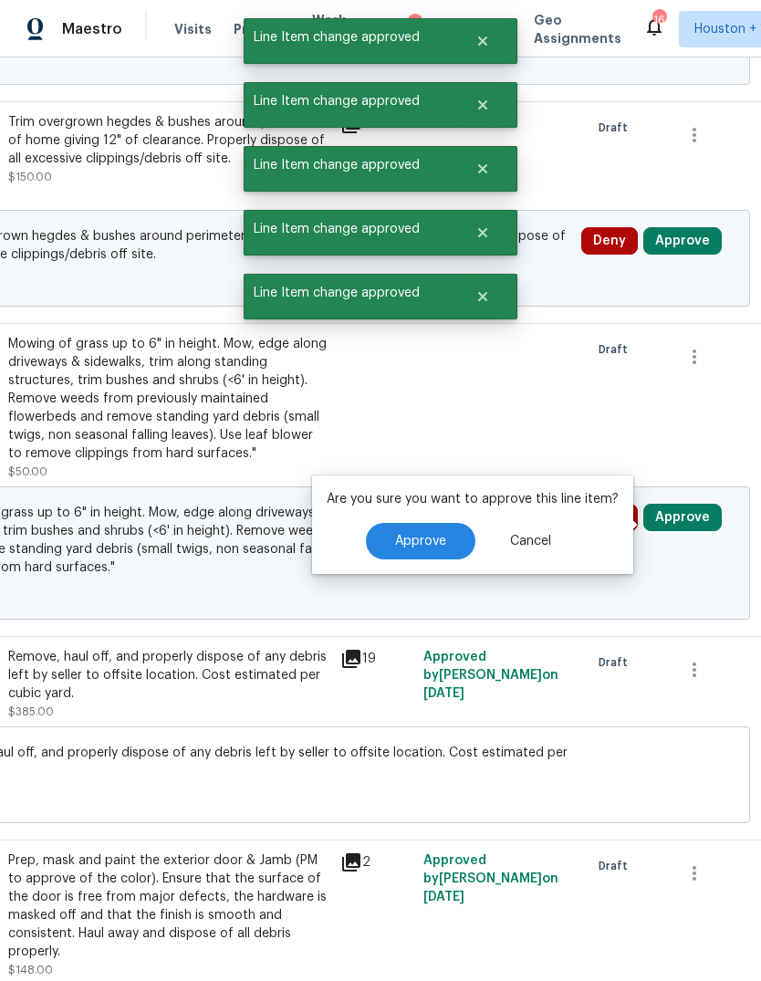
click at [434, 523] on button "Approve" at bounding box center [421, 541] width 110 height 37
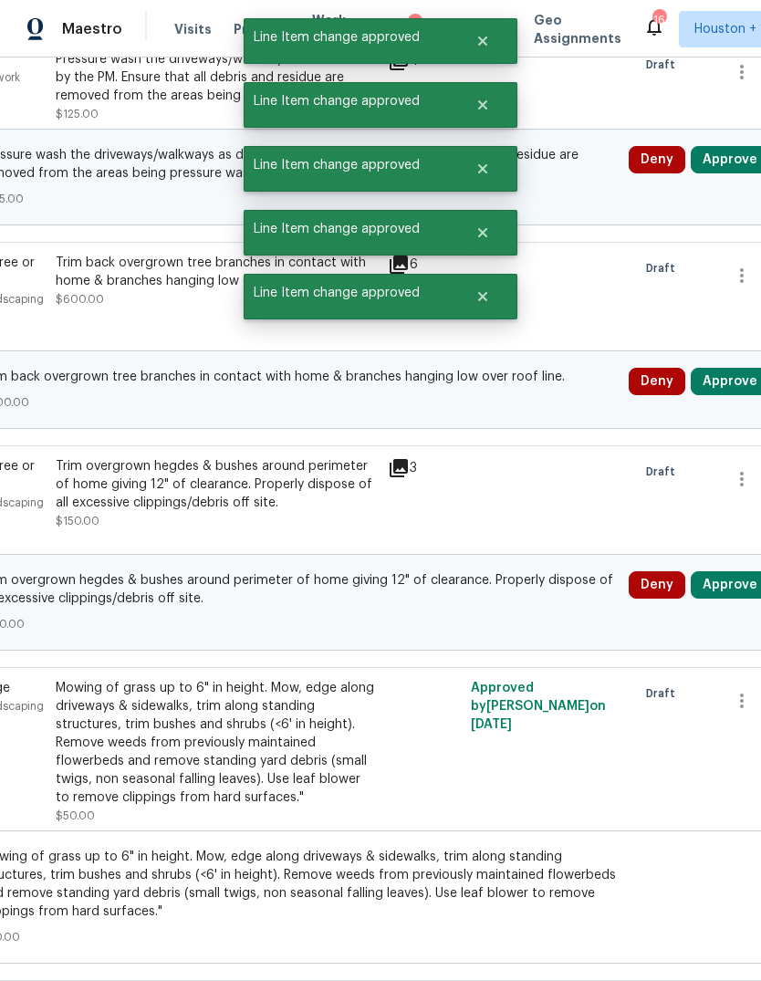
scroll to position [7005, 216]
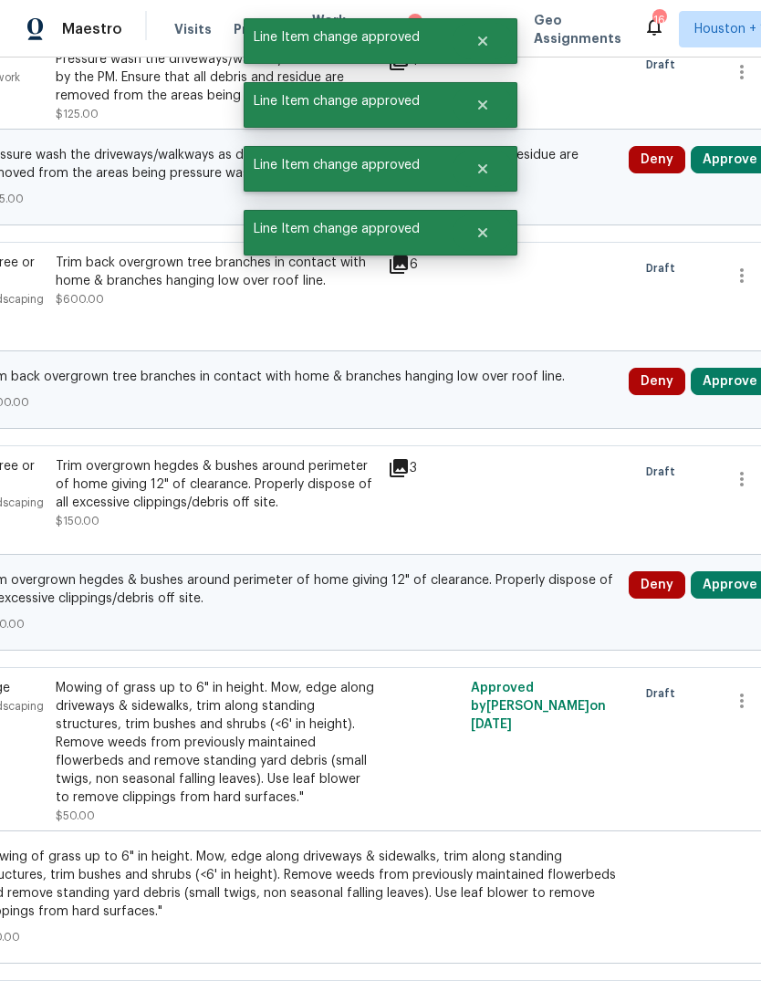
click at [732, 571] on button "Approve" at bounding box center [730, 584] width 78 height 27
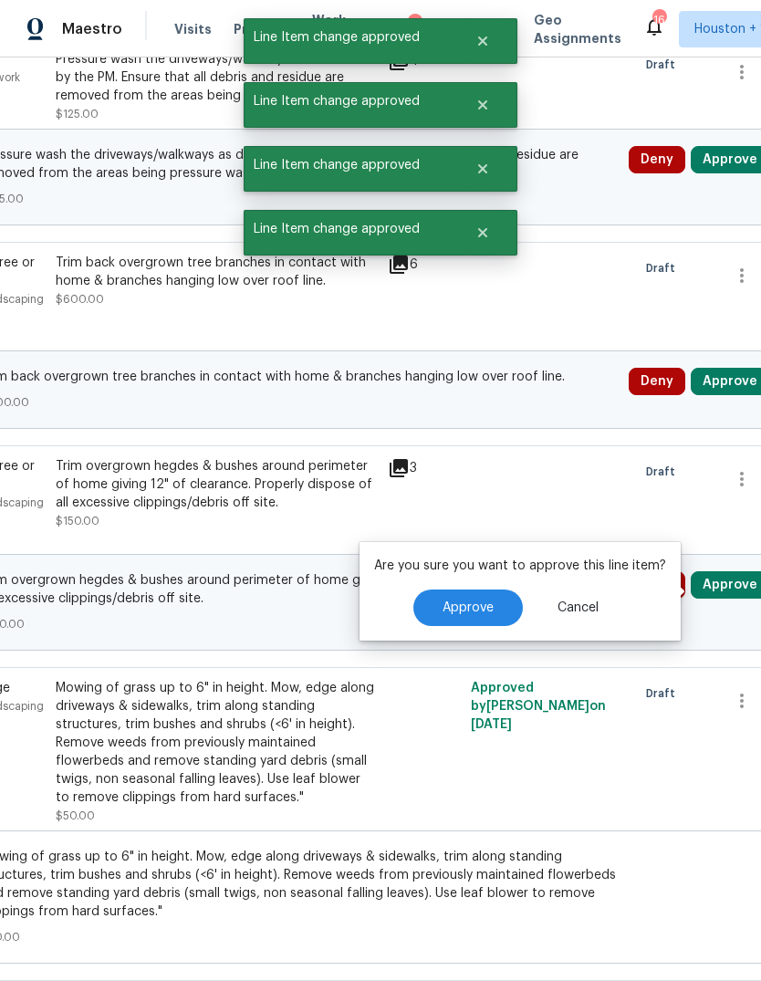
click at [490, 590] on button "Approve" at bounding box center [468, 608] width 110 height 37
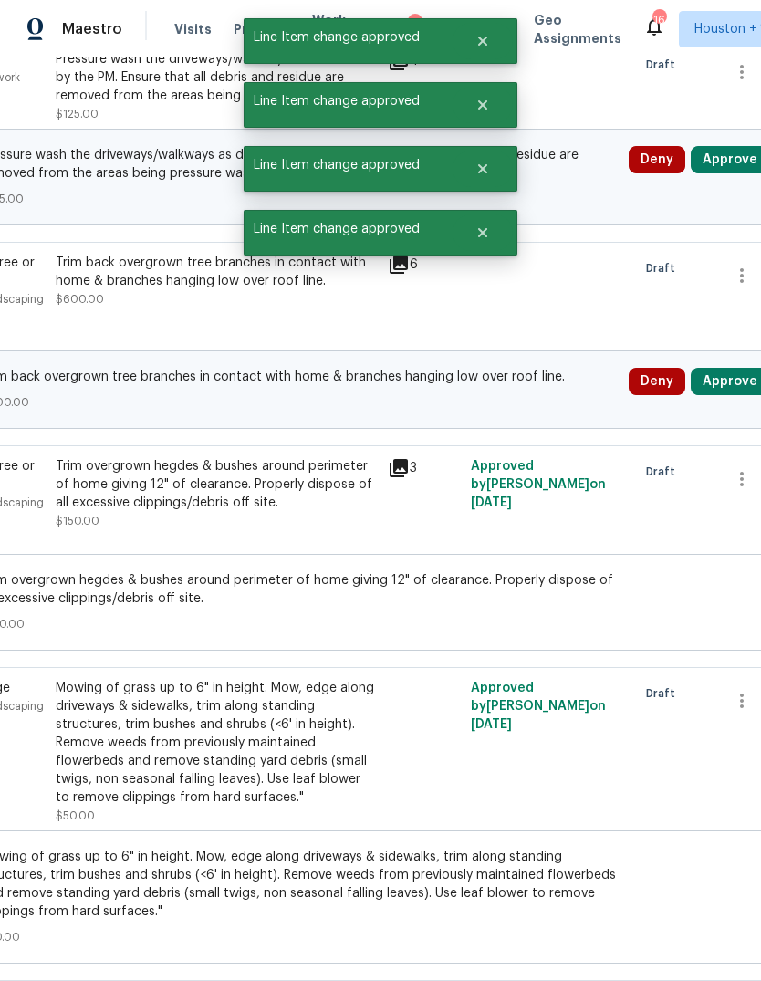
click at [732, 362] on div "Deny Approve" at bounding box center [704, 389] width 162 height 55
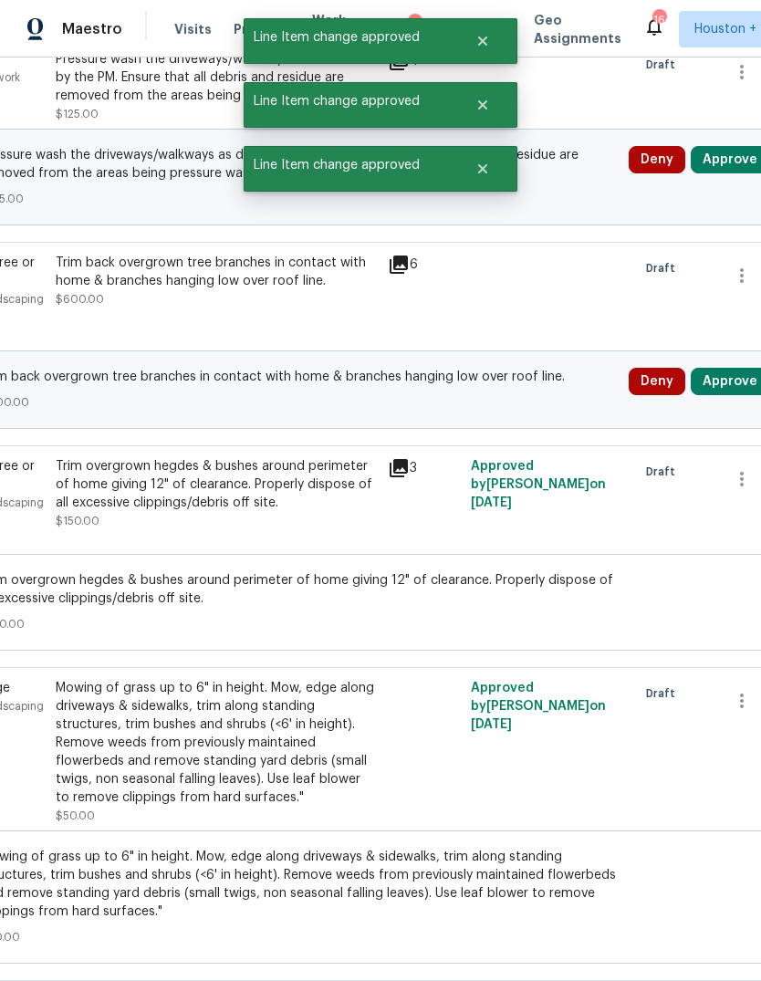
click at [750, 368] on button "Approve" at bounding box center [730, 381] width 78 height 27
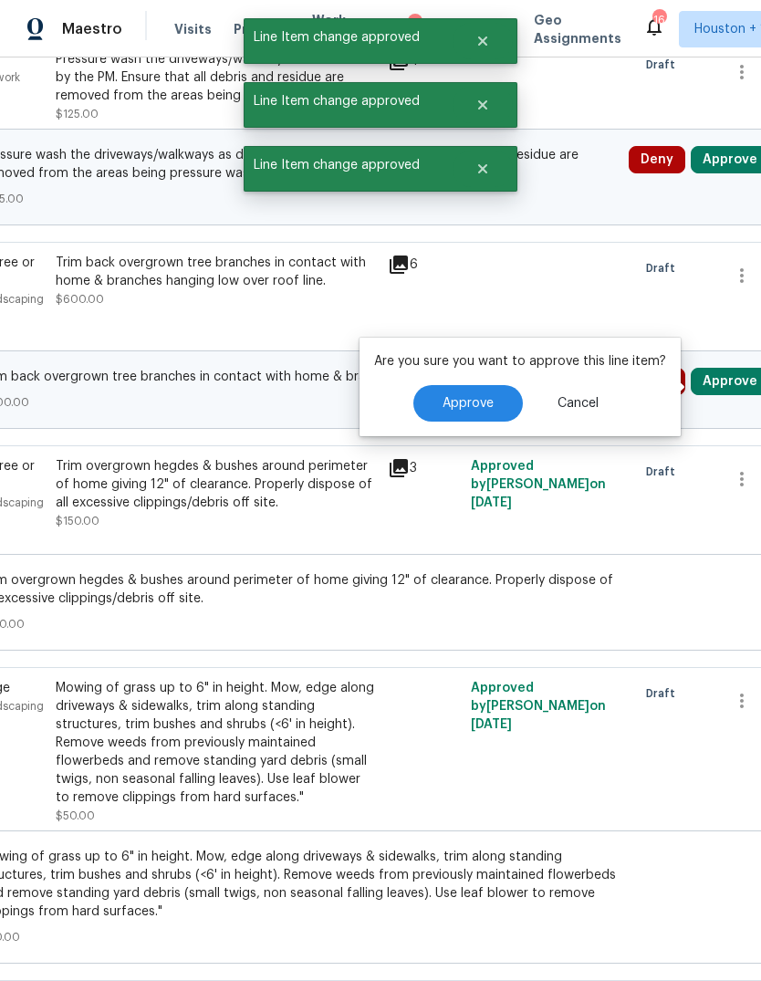
click at [477, 397] on span "Approve" at bounding box center [468, 404] width 51 height 14
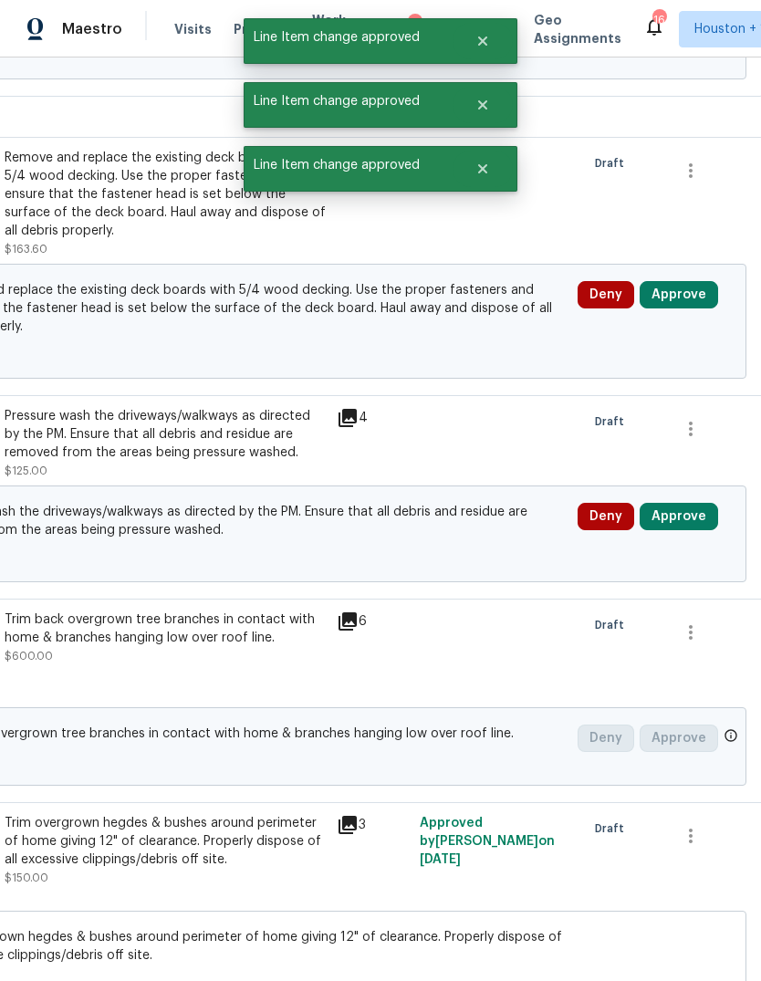
scroll to position [6648, 267]
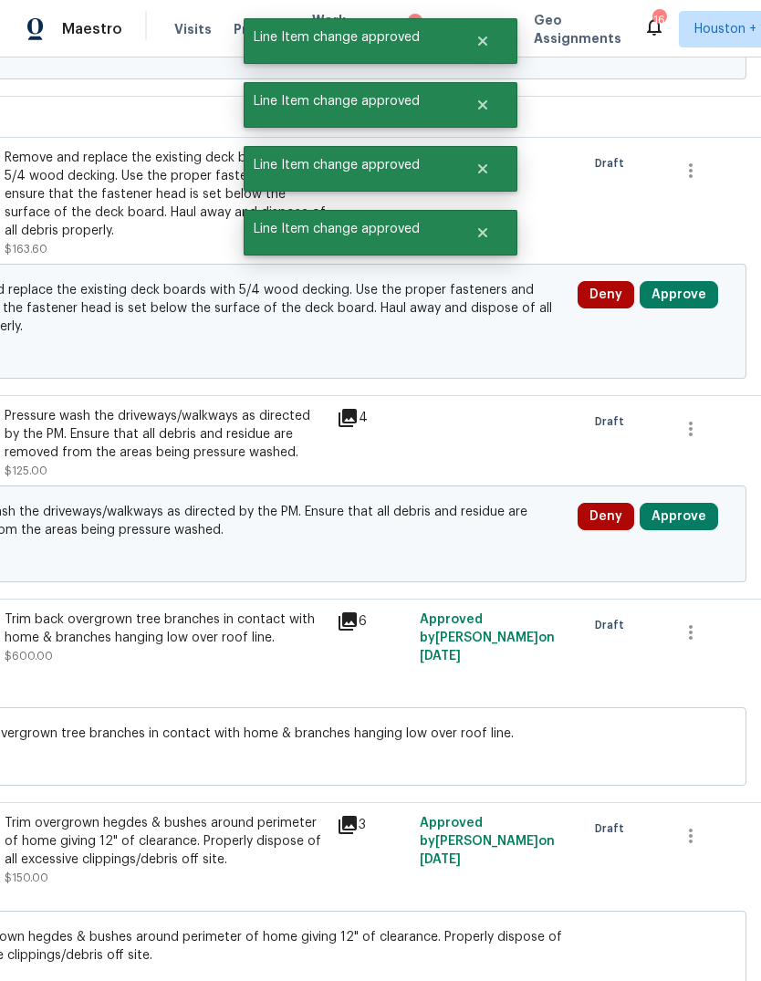
click at [706, 503] on button "Approve" at bounding box center [679, 516] width 78 height 27
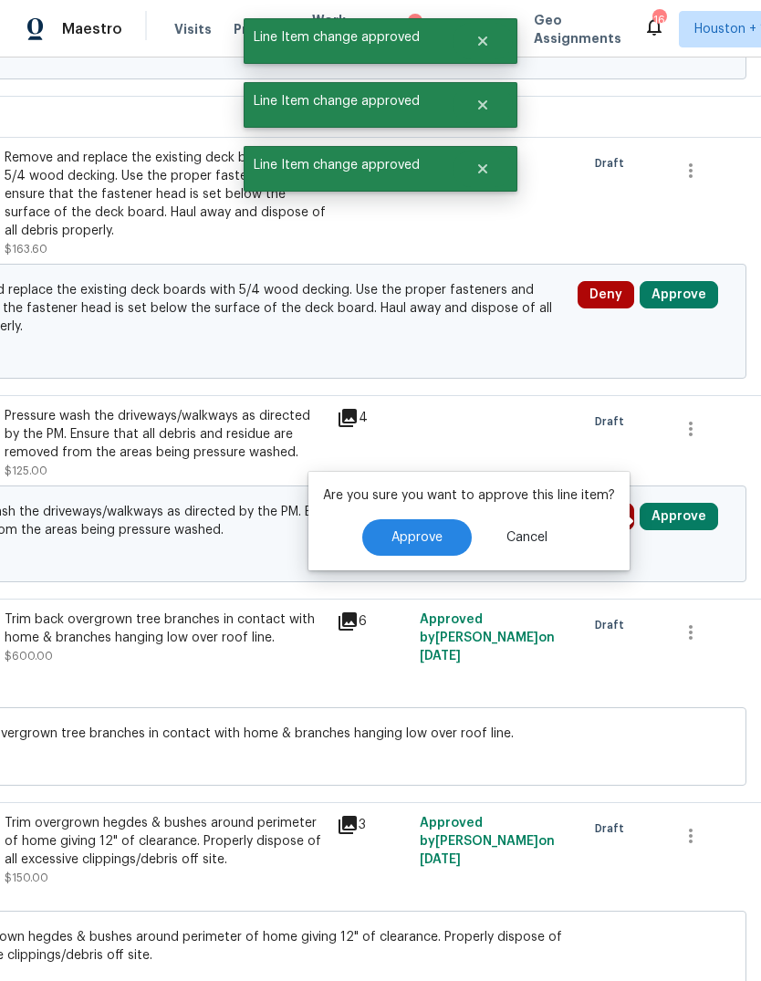
click at [434, 531] on span "Approve" at bounding box center [416, 538] width 51 height 14
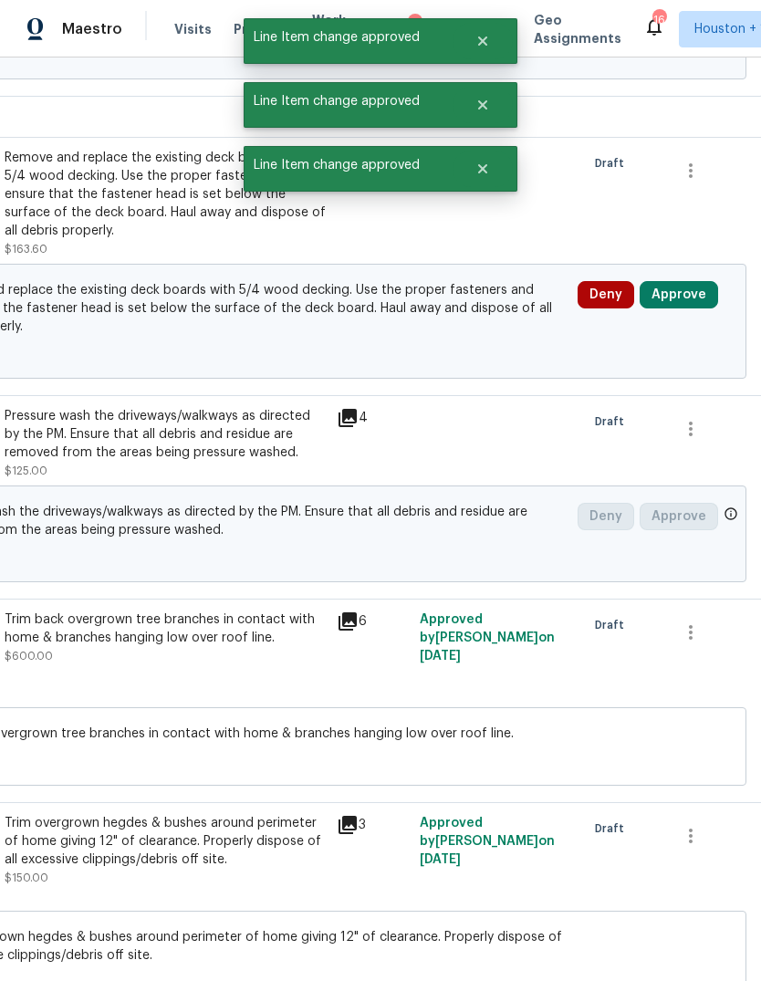
click at [692, 281] on button "Approve" at bounding box center [679, 294] width 78 height 27
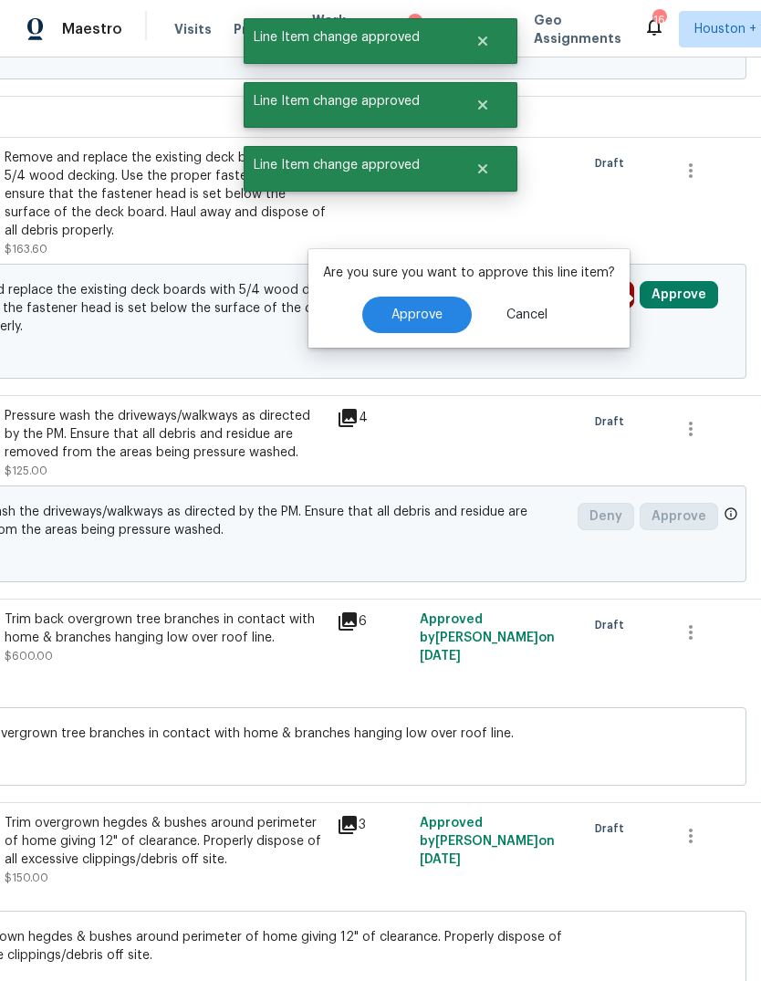
click at [433, 308] on span "Approve" at bounding box center [416, 315] width 51 height 14
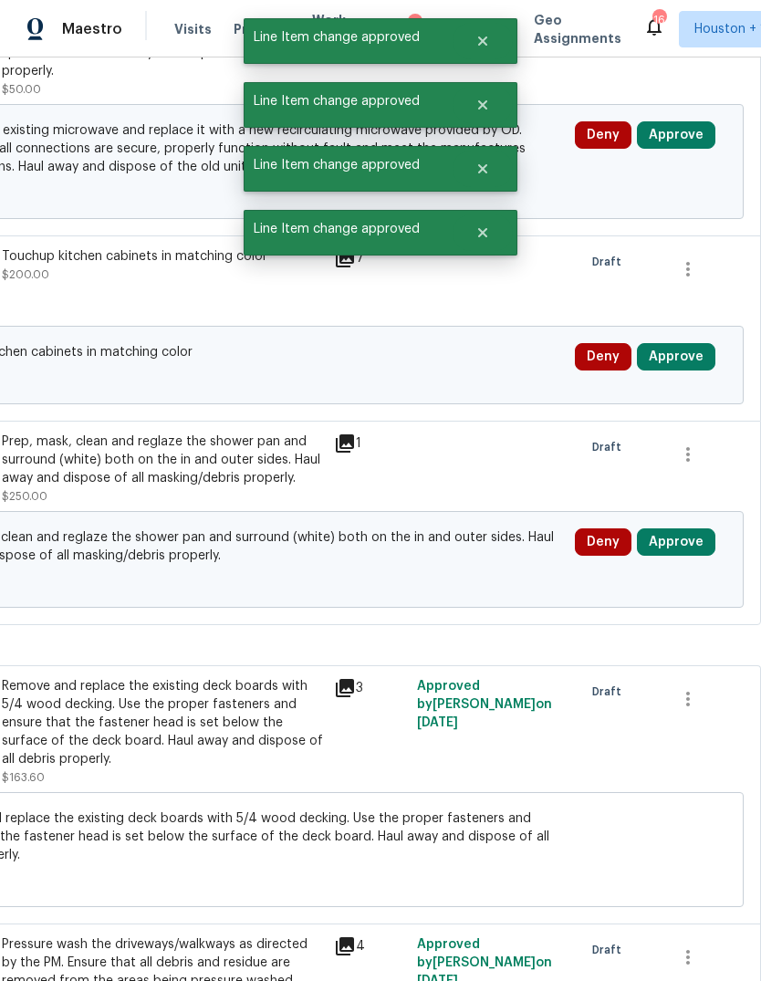
scroll to position [6120, 270]
click at [683, 528] on button "Approve" at bounding box center [676, 541] width 78 height 27
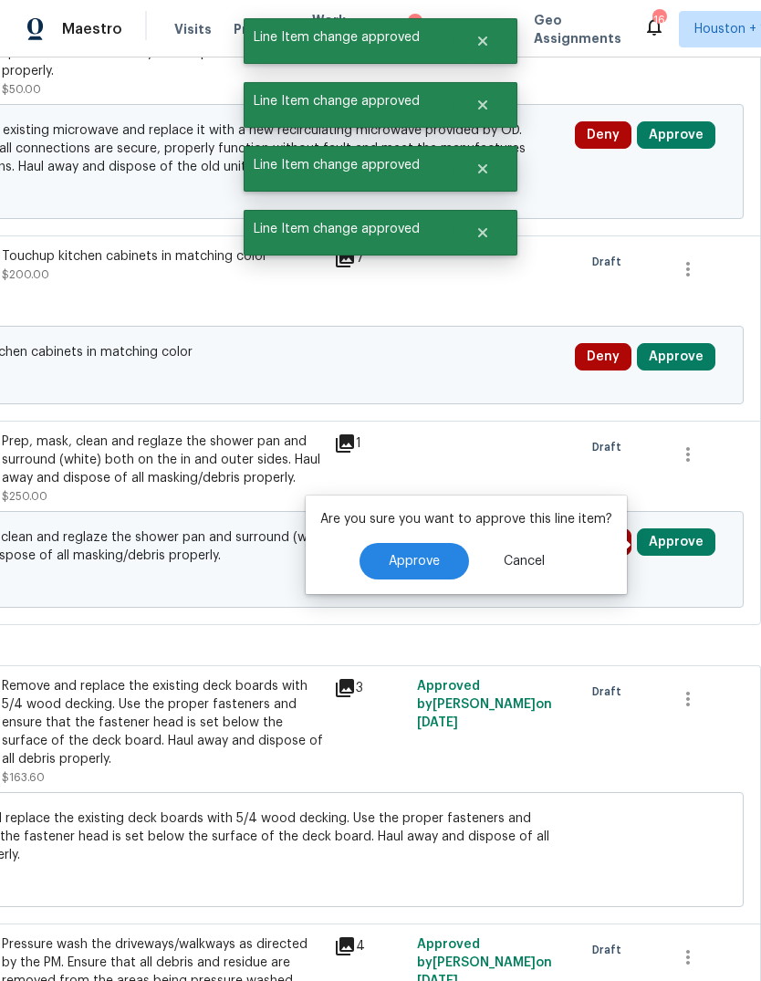
click at [412, 543] on button "Approve" at bounding box center [415, 561] width 110 height 37
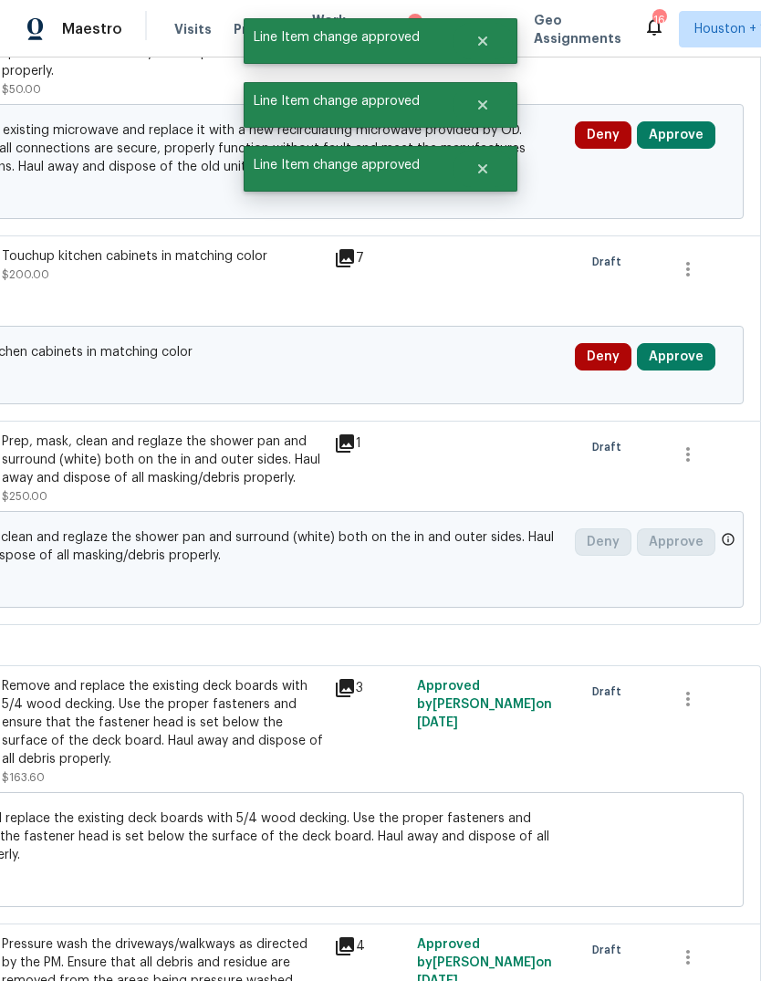
click at [675, 343] on button "Approve" at bounding box center [676, 356] width 78 height 27
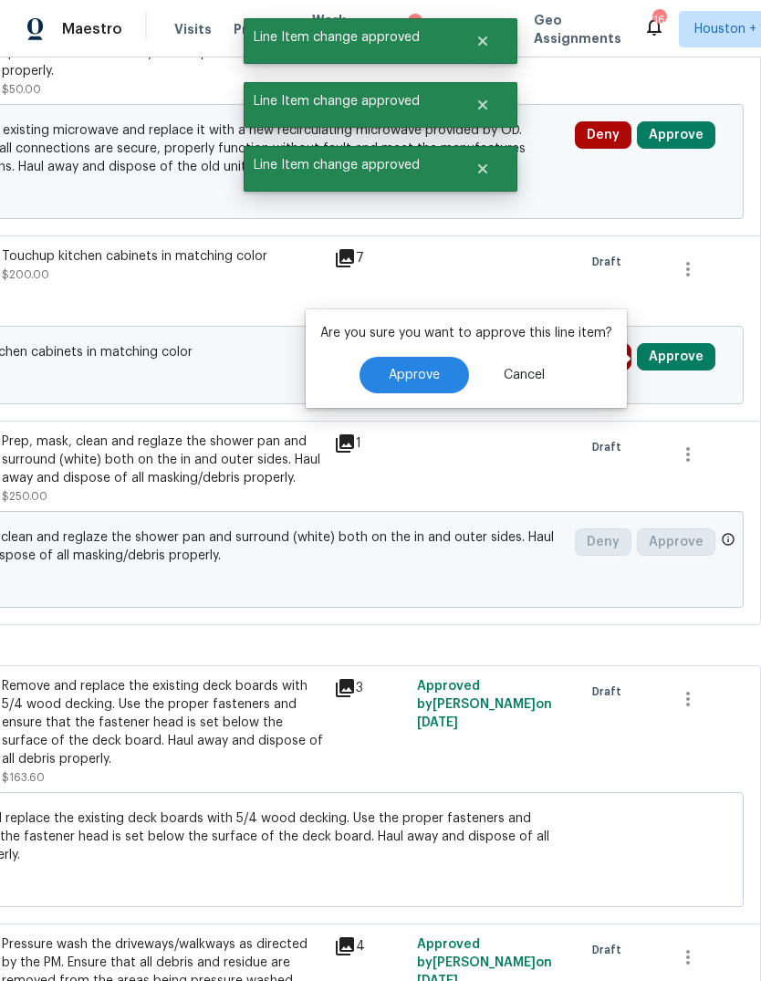
click at [434, 369] on span "Approve" at bounding box center [414, 376] width 51 height 14
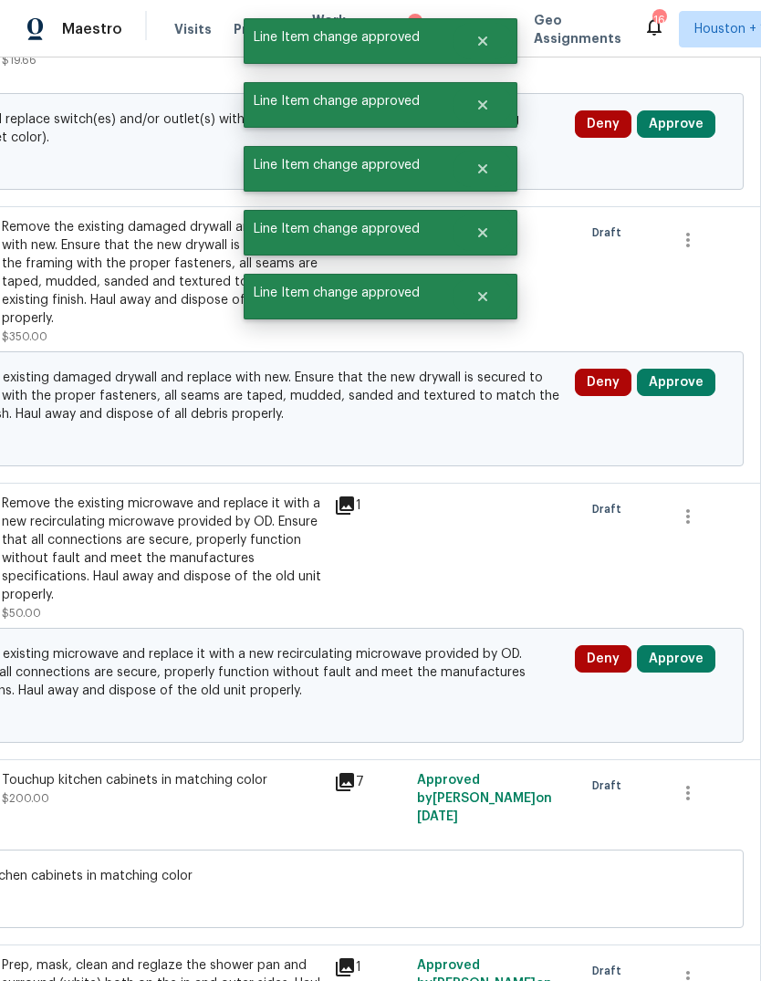
scroll to position [5596, 270]
click at [673, 645] on button "Approve" at bounding box center [676, 658] width 78 height 27
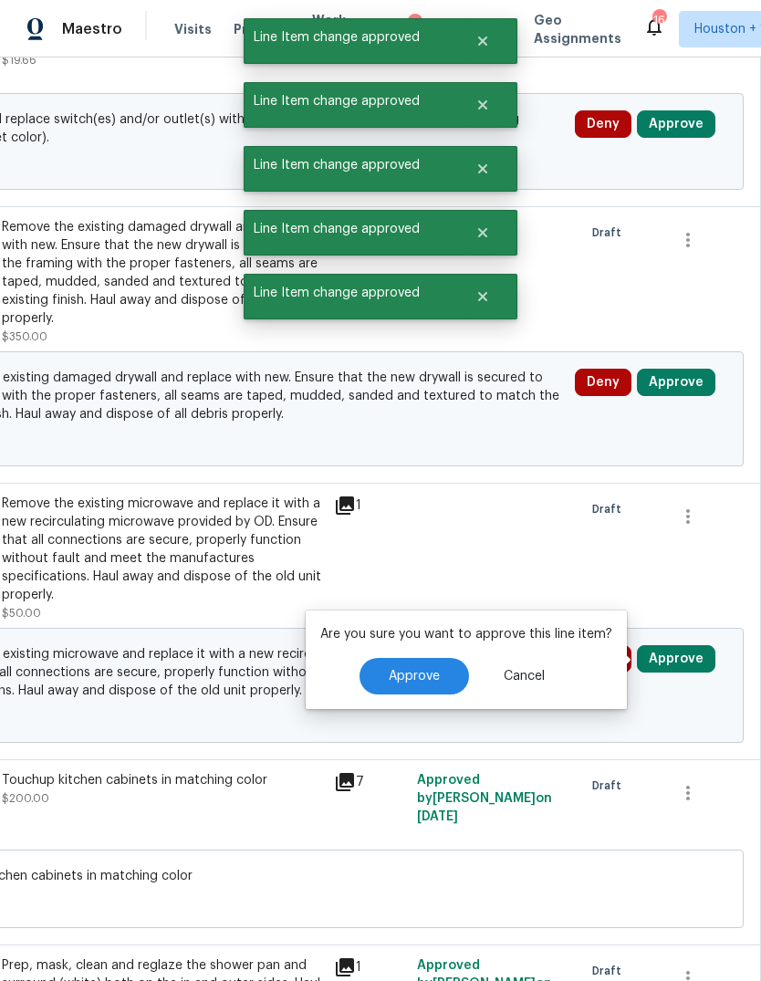
click at [412, 670] on span "Approve" at bounding box center [414, 677] width 51 height 14
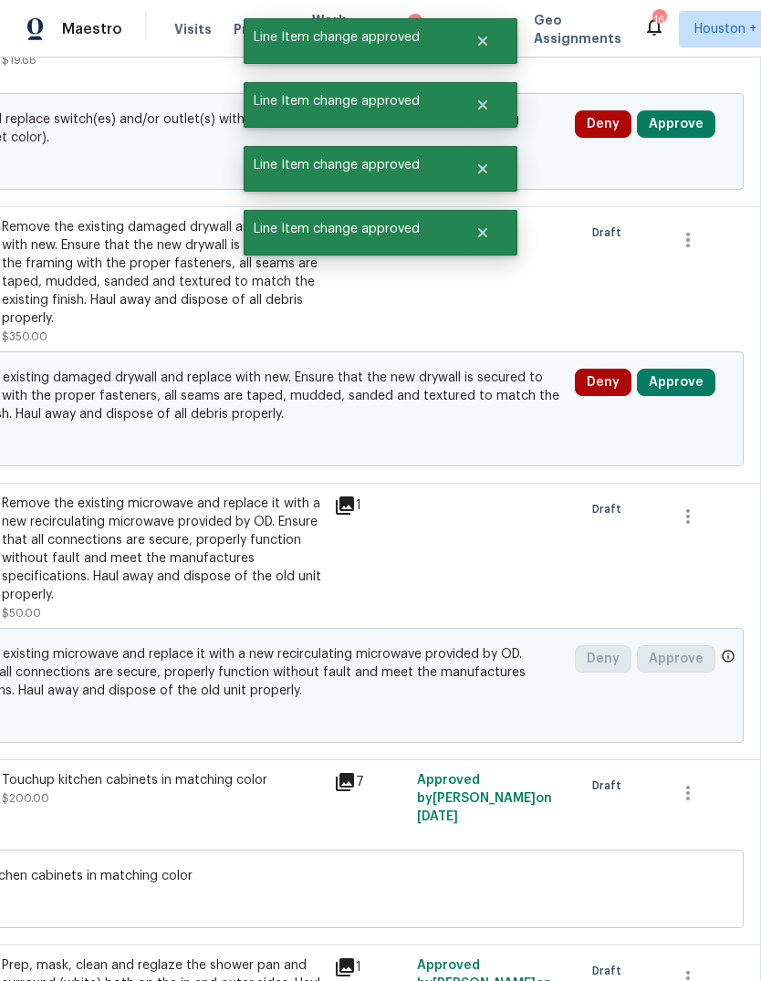
click at [690, 369] on button "Approve" at bounding box center [676, 382] width 78 height 27
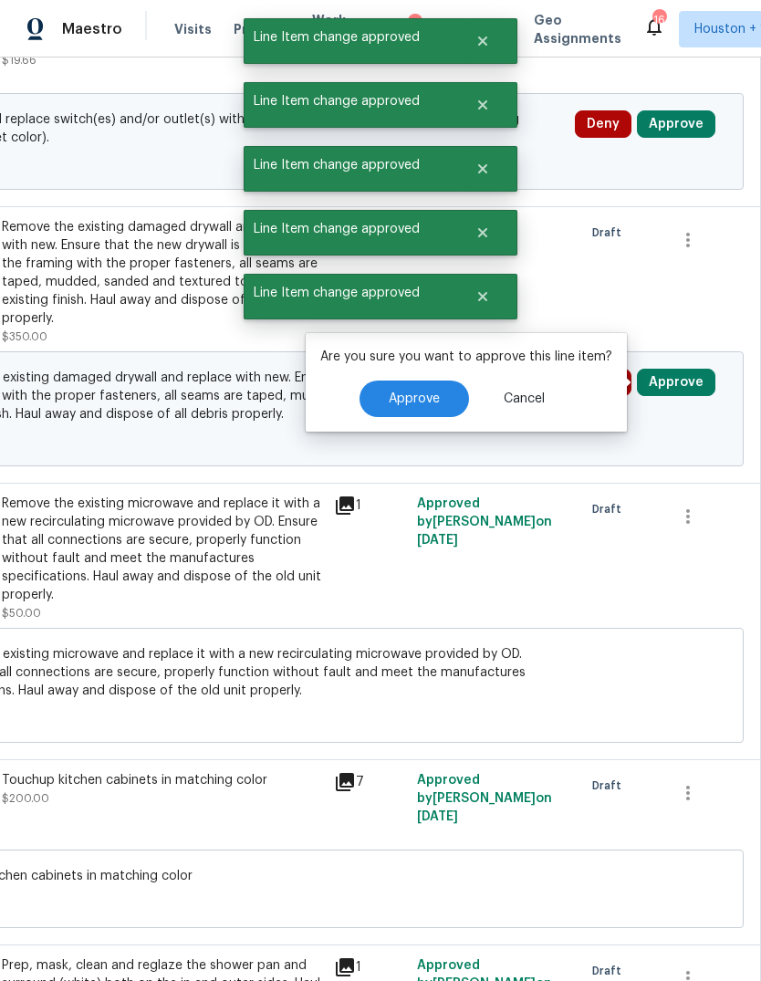
click at [441, 381] on button "Approve" at bounding box center [415, 399] width 110 height 37
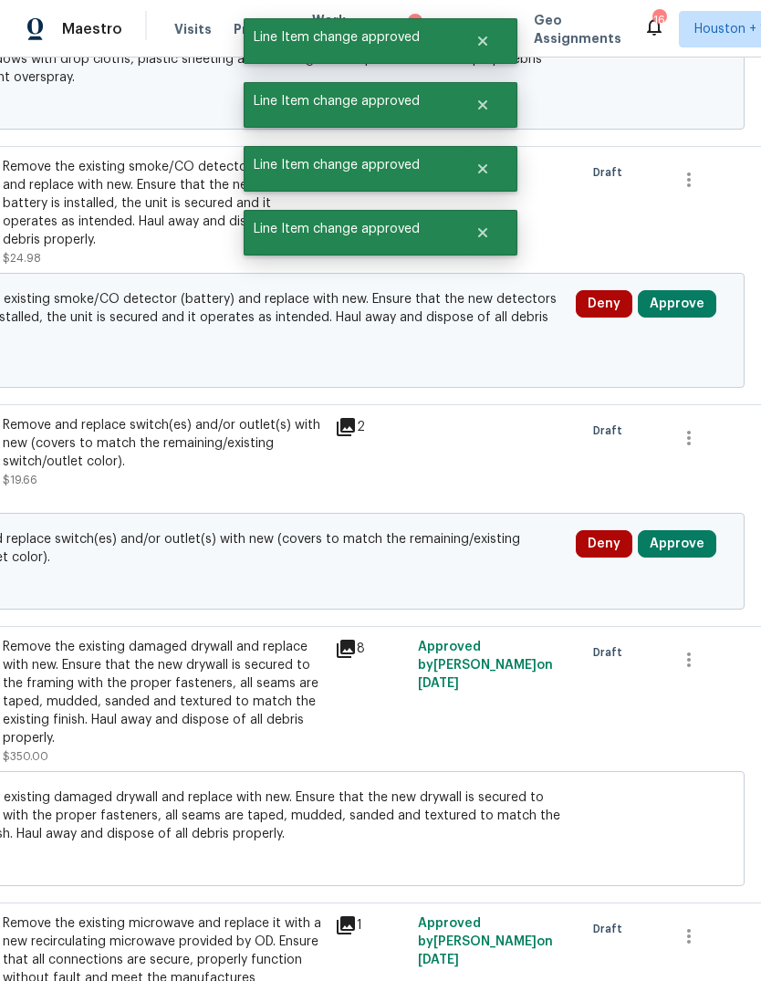
scroll to position [5171, 265]
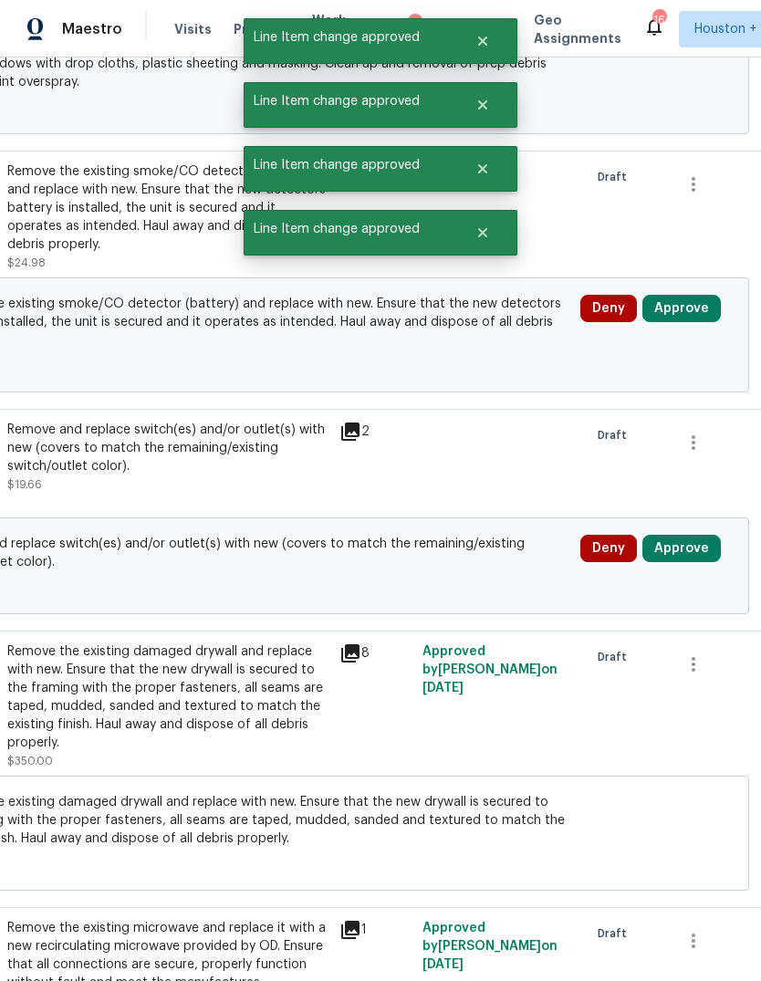
click at [688, 535] on button "Approve" at bounding box center [681, 548] width 78 height 27
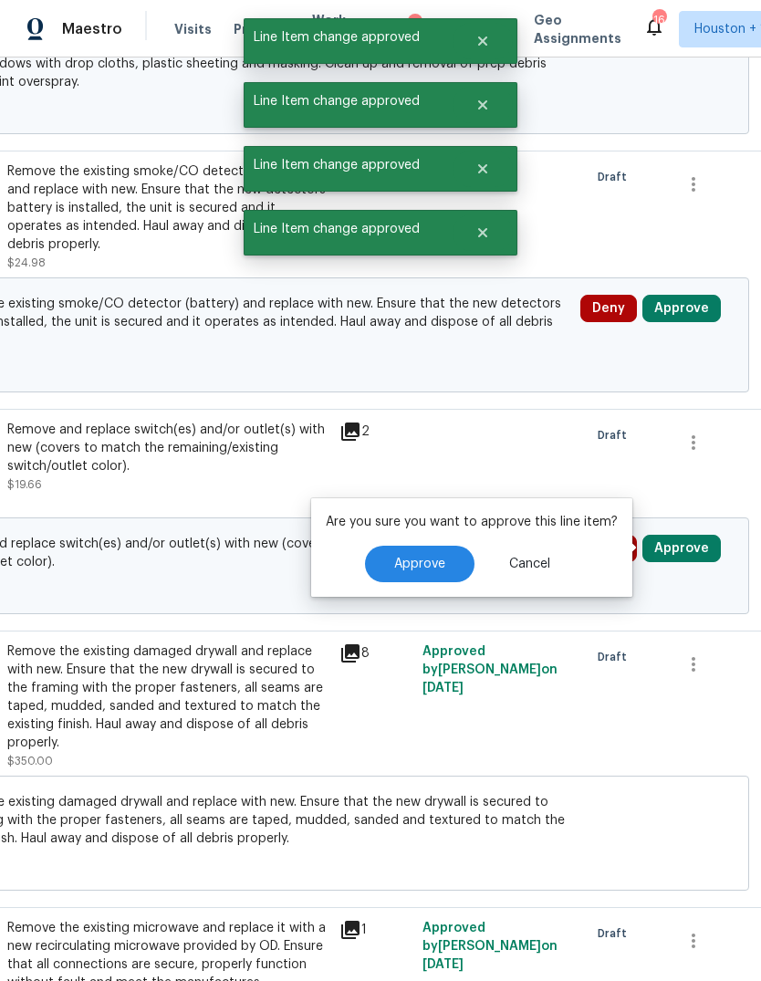
click at [424, 558] on span "Approve" at bounding box center [419, 565] width 51 height 14
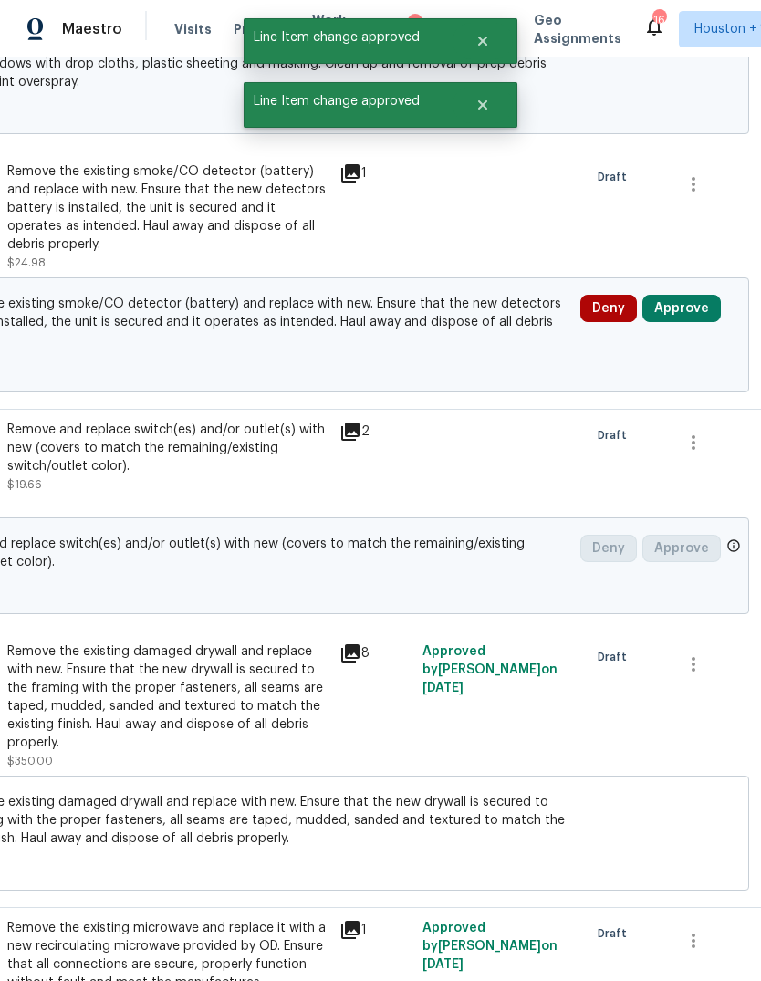
click at [693, 295] on button "Approve" at bounding box center [681, 308] width 78 height 27
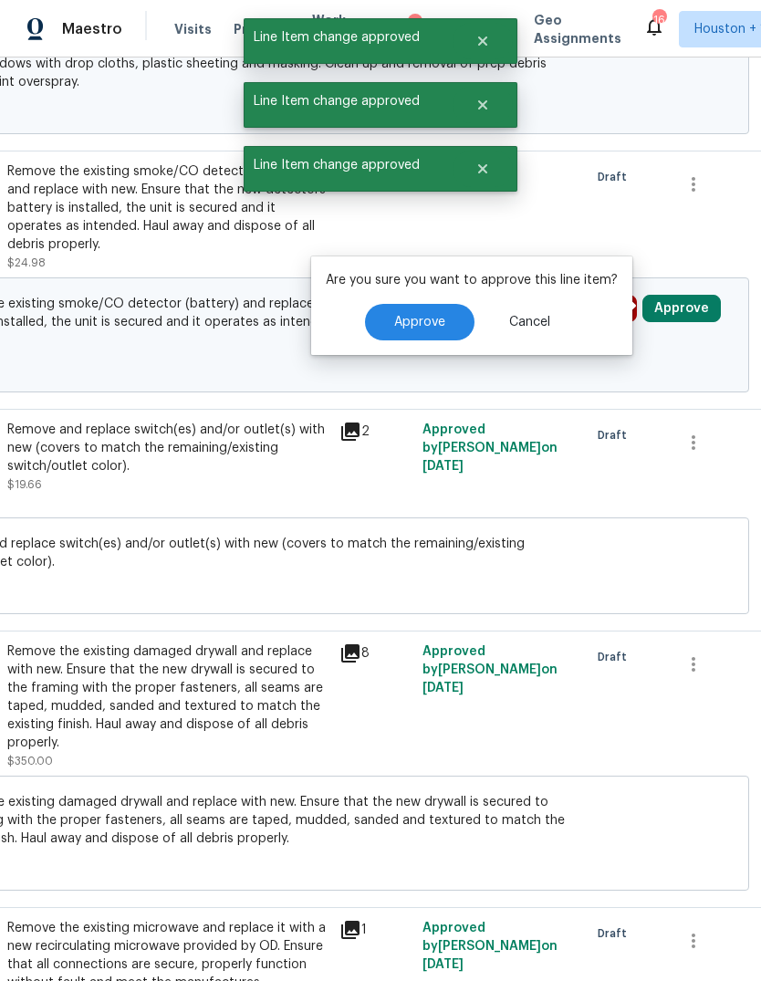
click at [412, 357] on span "$24.98" at bounding box center [251, 366] width 638 height 18
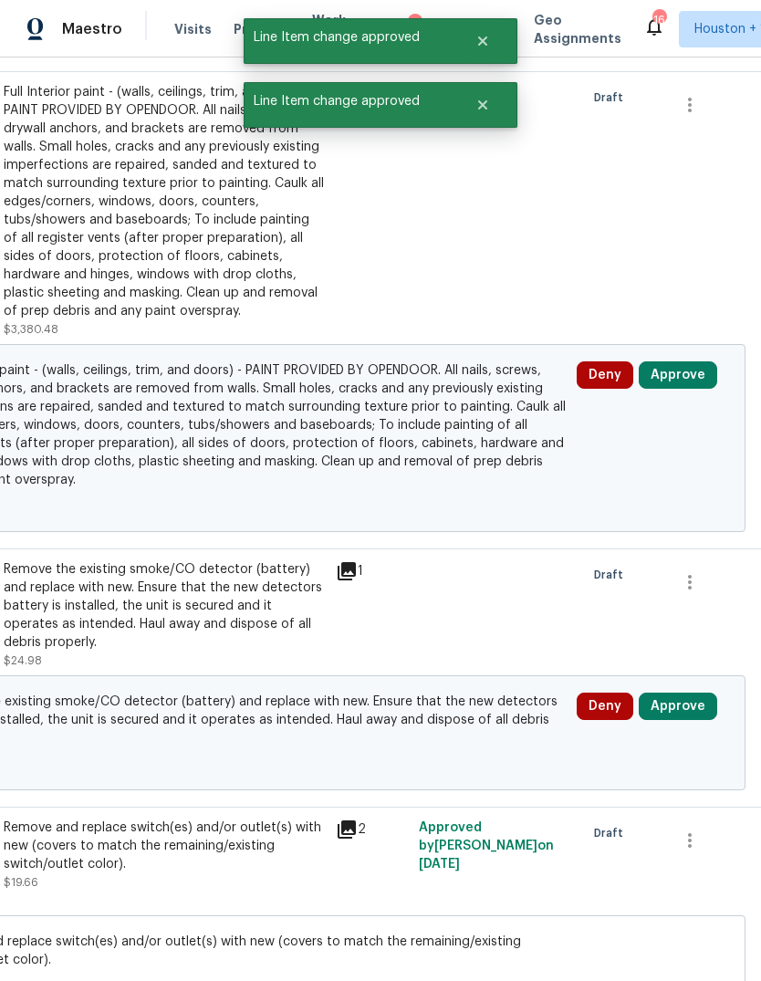
scroll to position [4774, 268]
click at [702, 360] on button "Approve" at bounding box center [678, 373] width 78 height 27
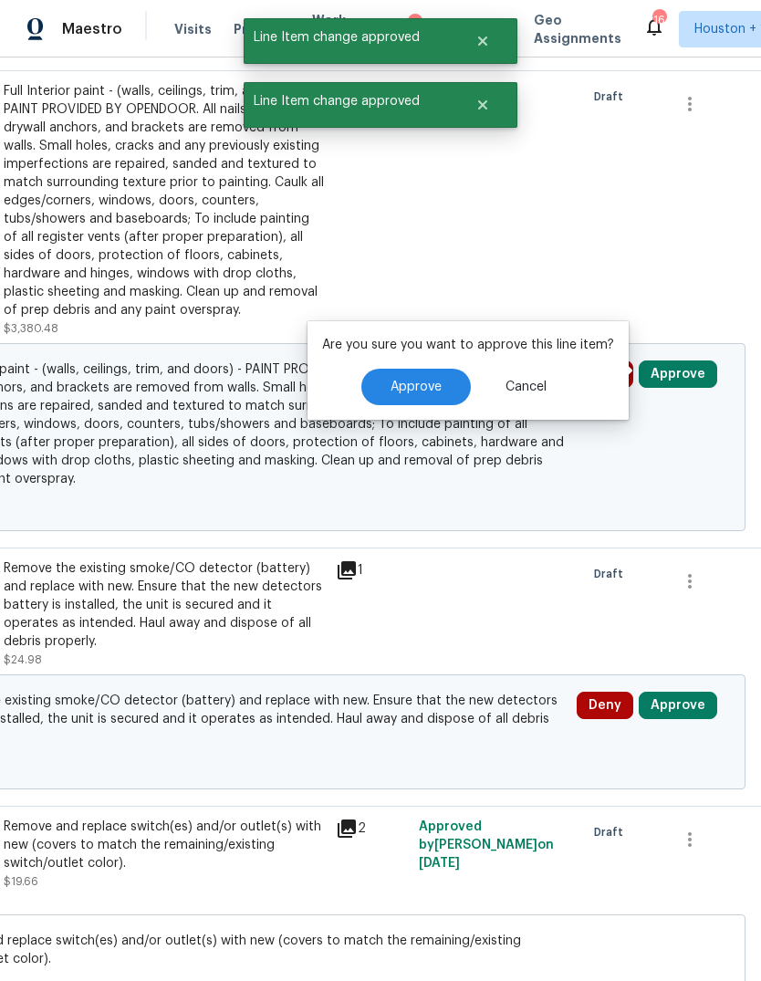
click at [412, 369] on button "Approve" at bounding box center [416, 387] width 110 height 37
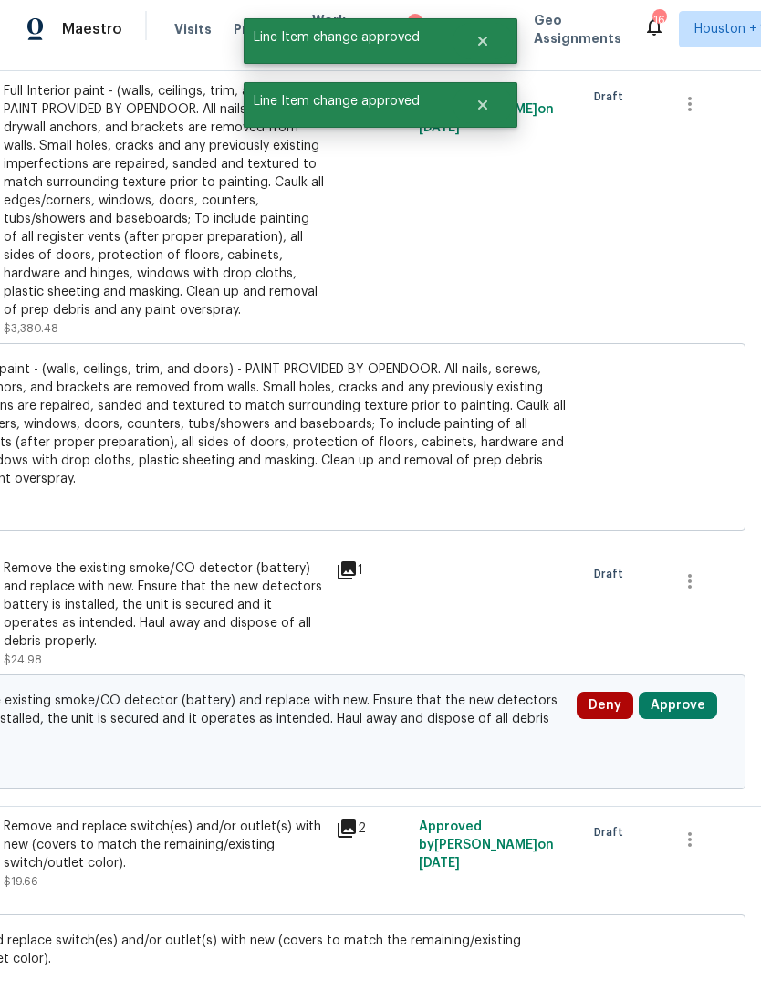
click at [699, 692] on button "Approve" at bounding box center [678, 705] width 78 height 27
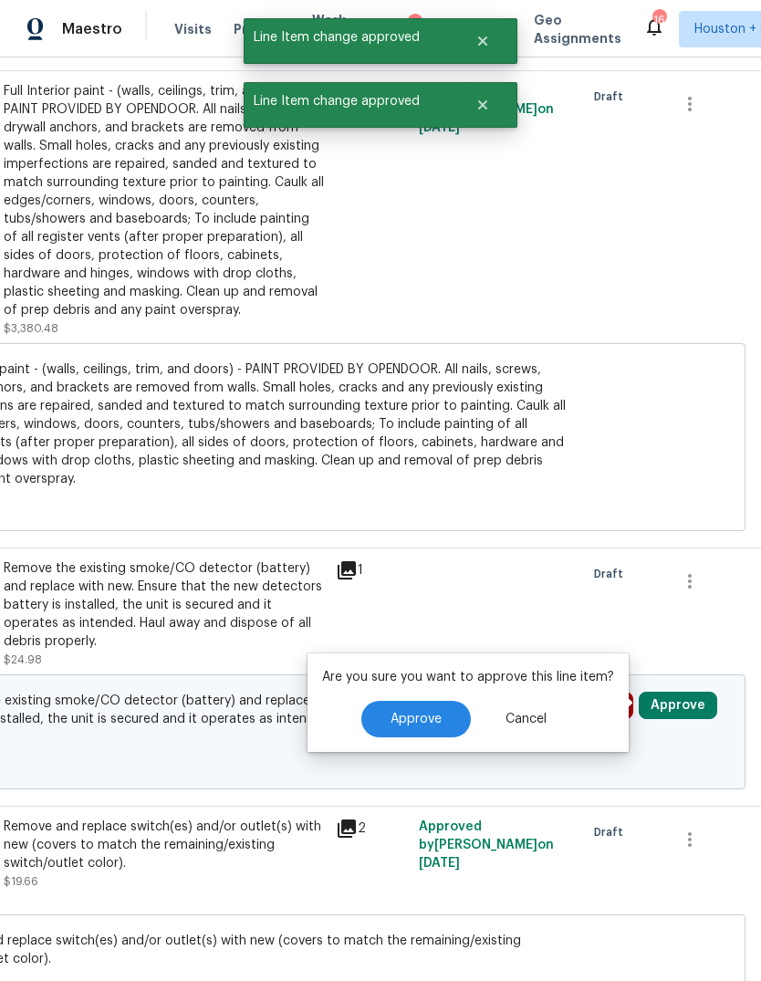
click at [399, 713] on span "Approve" at bounding box center [416, 720] width 51 height 14
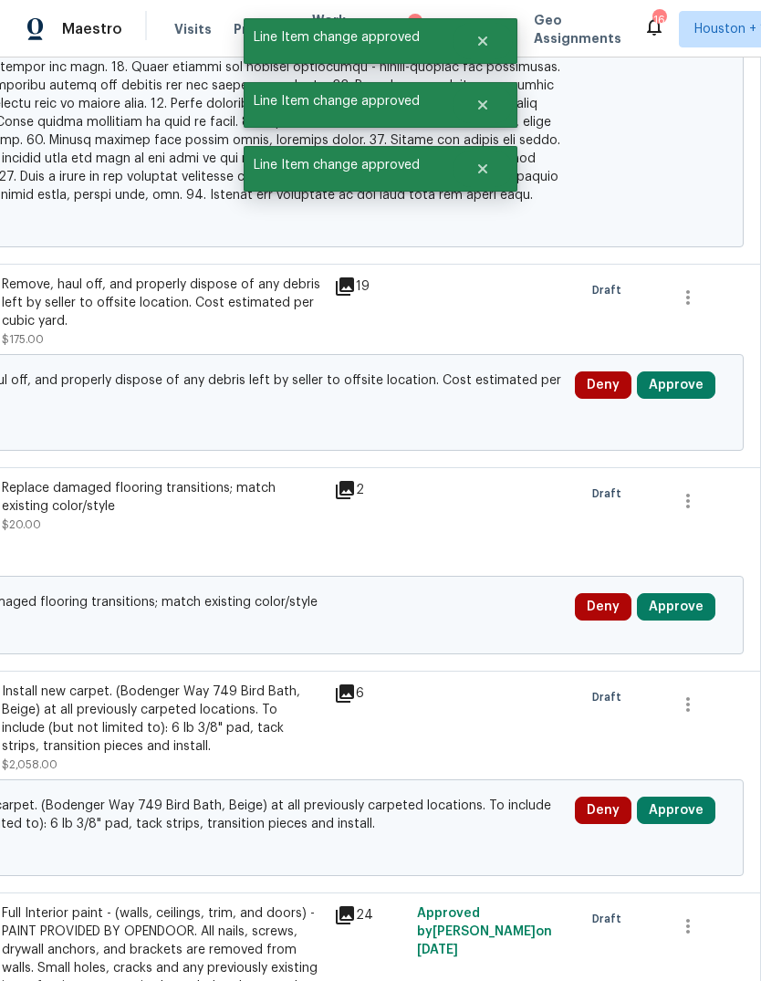
scroll to position [3952, 270]
click at [690, 797] on button "Approve" at bounding box center [676, 810] width 78 height 27
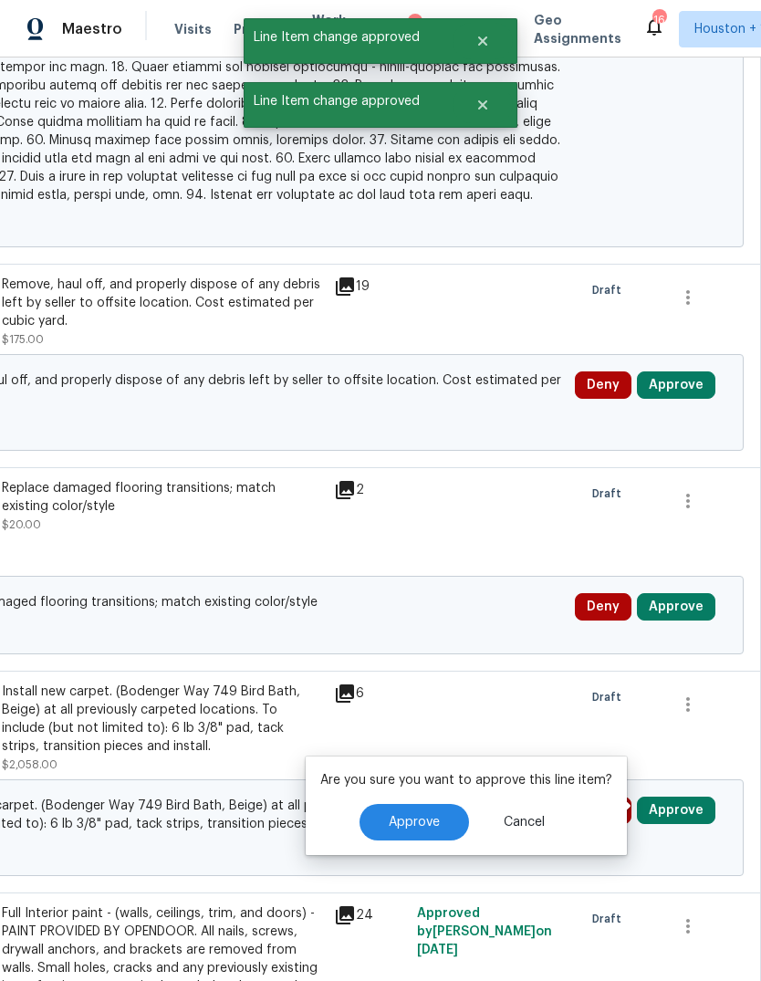
click at [396, 804] on button "Approve" at bounding box center [415, 822] width 110 height 37
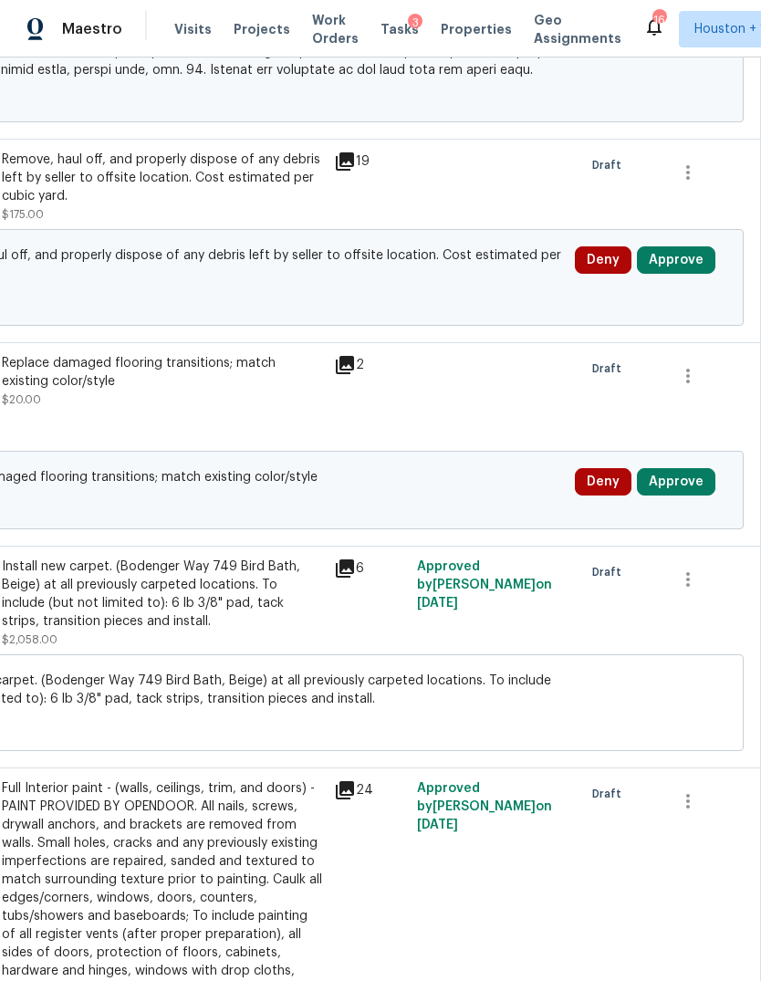
scroll to position [4077, 270]
click at [703, 478] on button "Approve" at bounding box center [676, 481] width 78 height 27
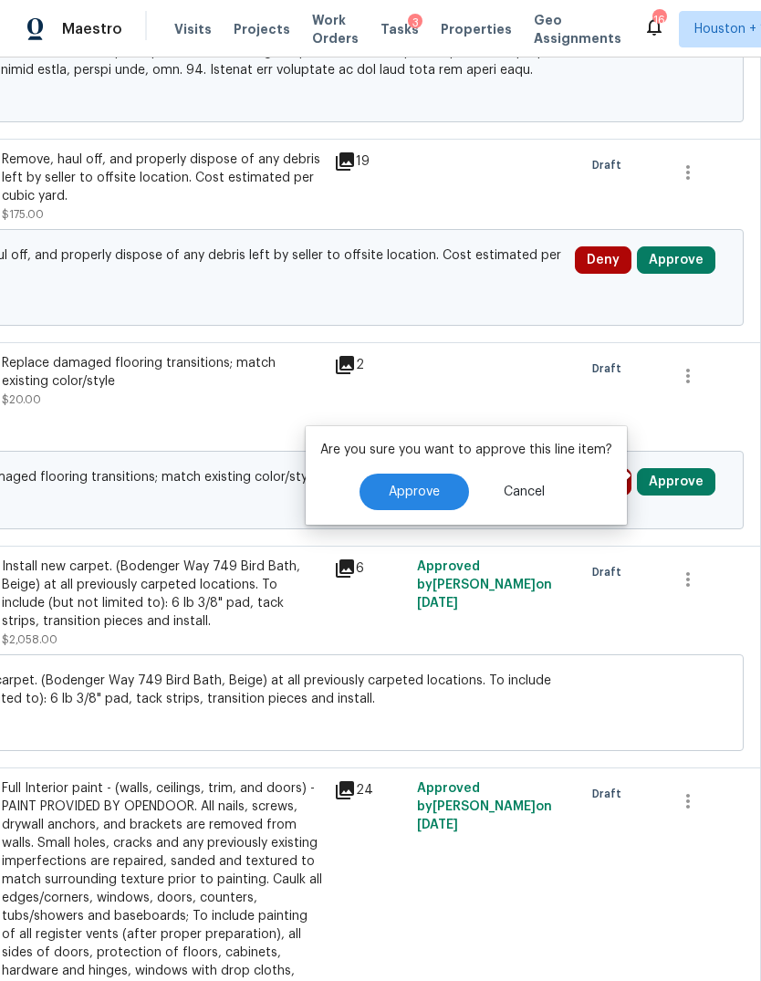
click at [455, 478] on button "Approve" at bounding box center [415, 492] width 110 height 37
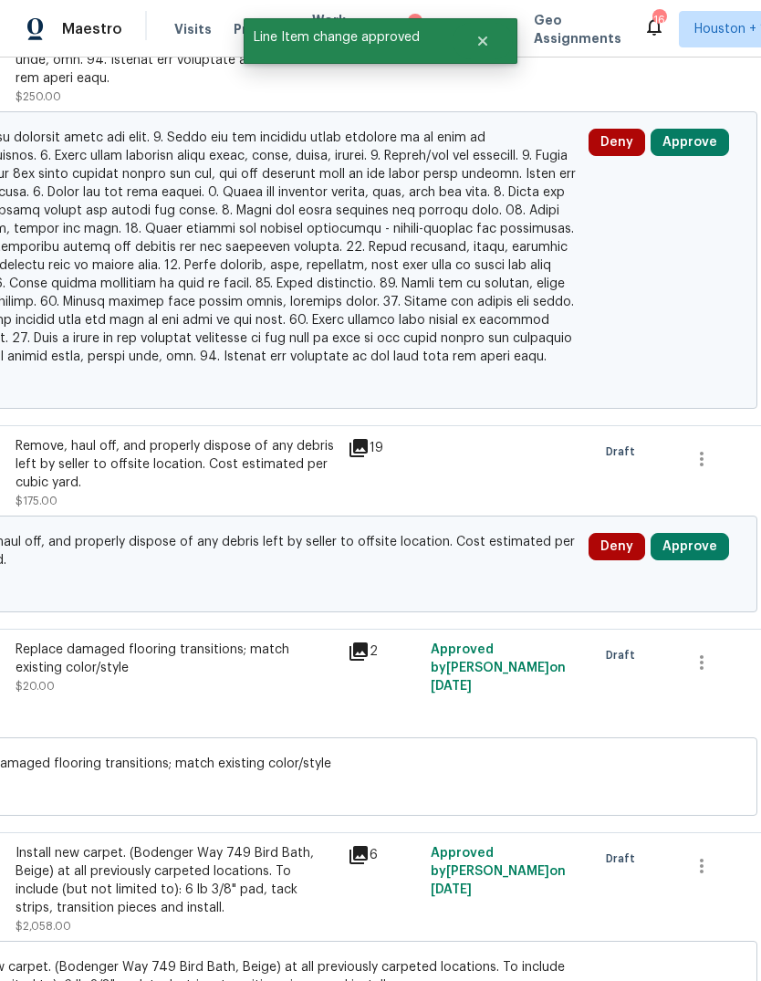
scroll to position [3789, 256]
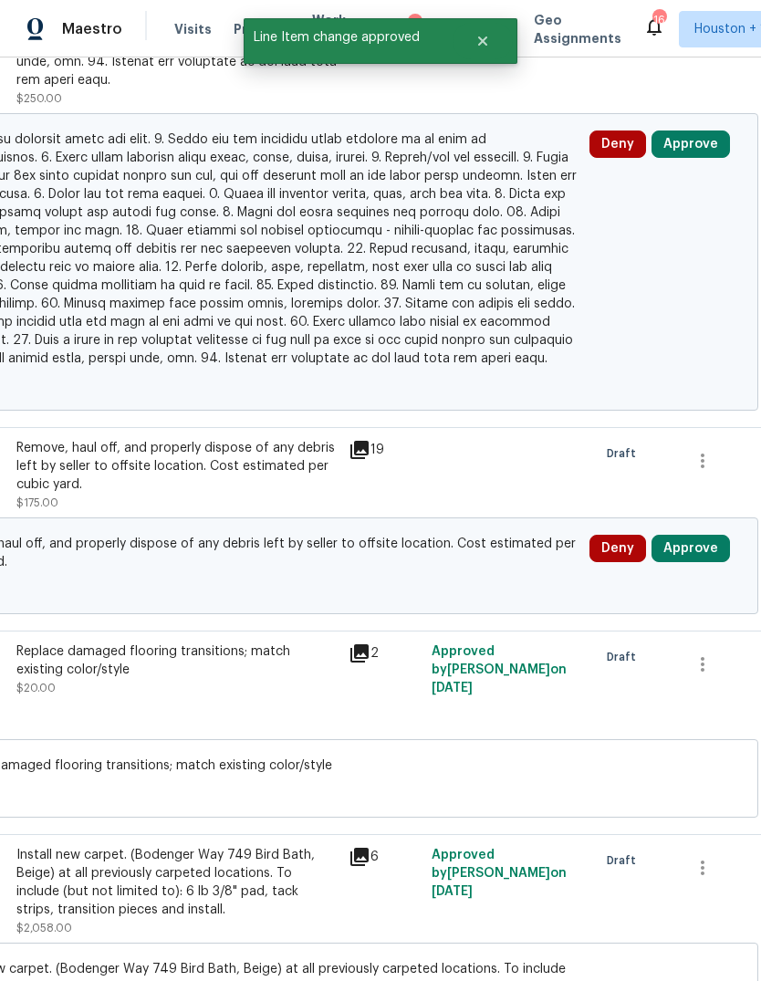
click at [716, 546] on button "Approve" at bounding box center [691, 548] width 78 height 27
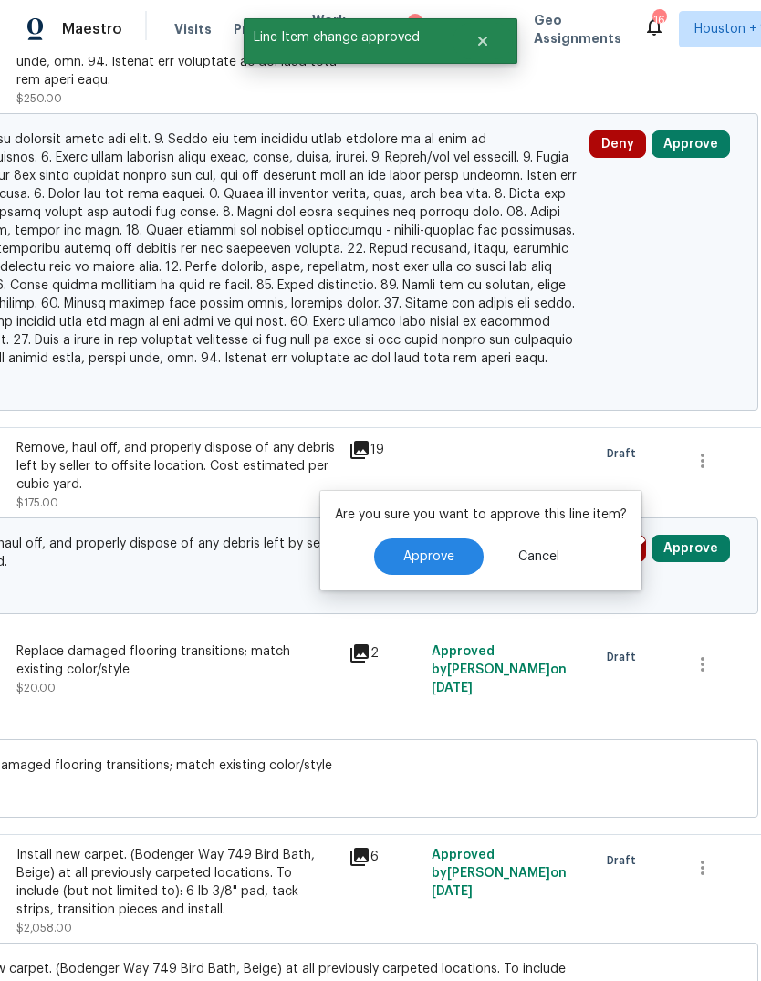
click at [444, 564] on button "Approve" at bounding box center [429, 556] width 110 height 37
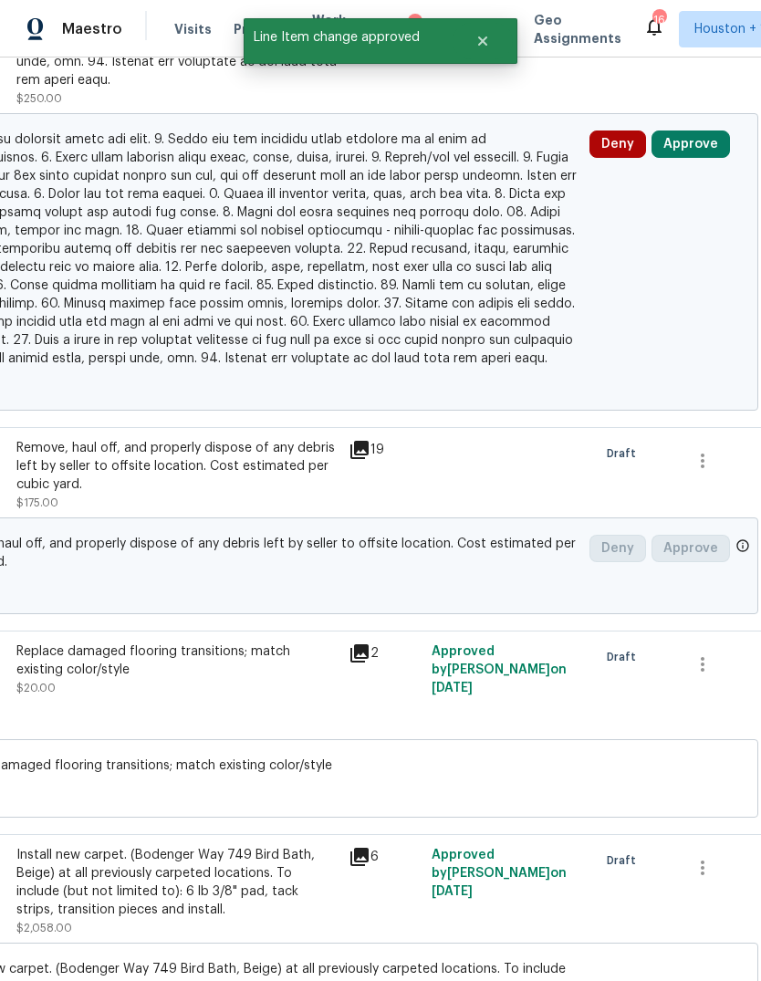
click at [711, 142] on button "Approve" at bounding box center [691, 143] width 78 height 27
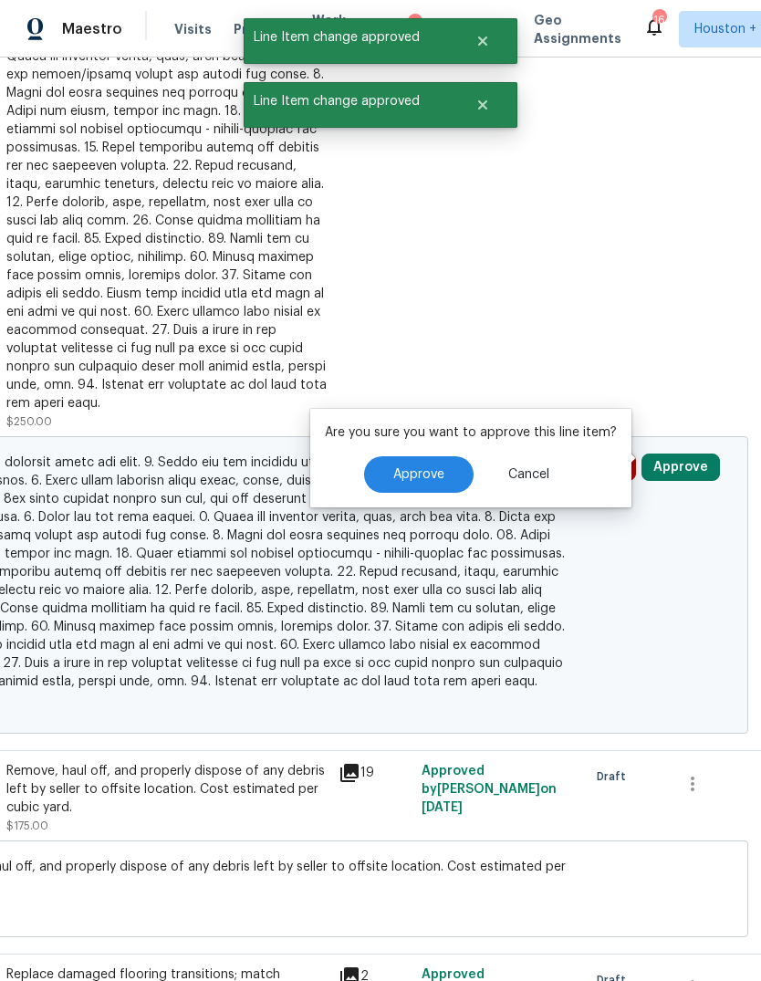
click at [437, 482] on button "Approve" at bounding box center [419, 474] width 110 height 37
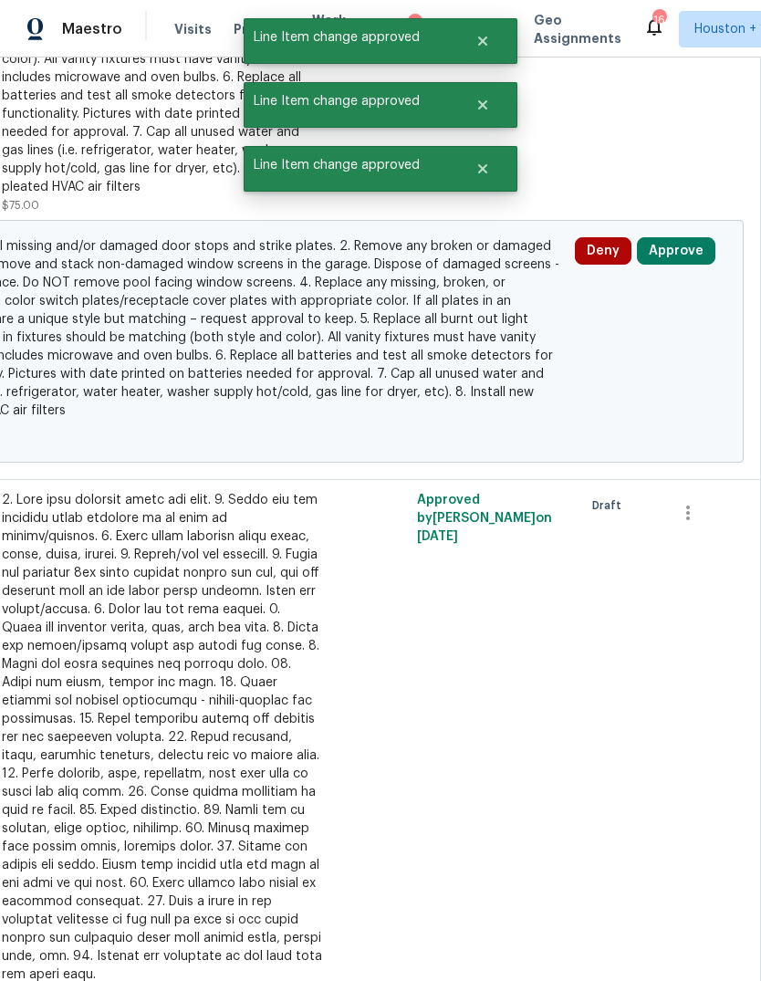
scroll to position [2895, 270]
click at [697, 294] on div "Deny Approve" at bounding box center [650, 341] width 162 height 219
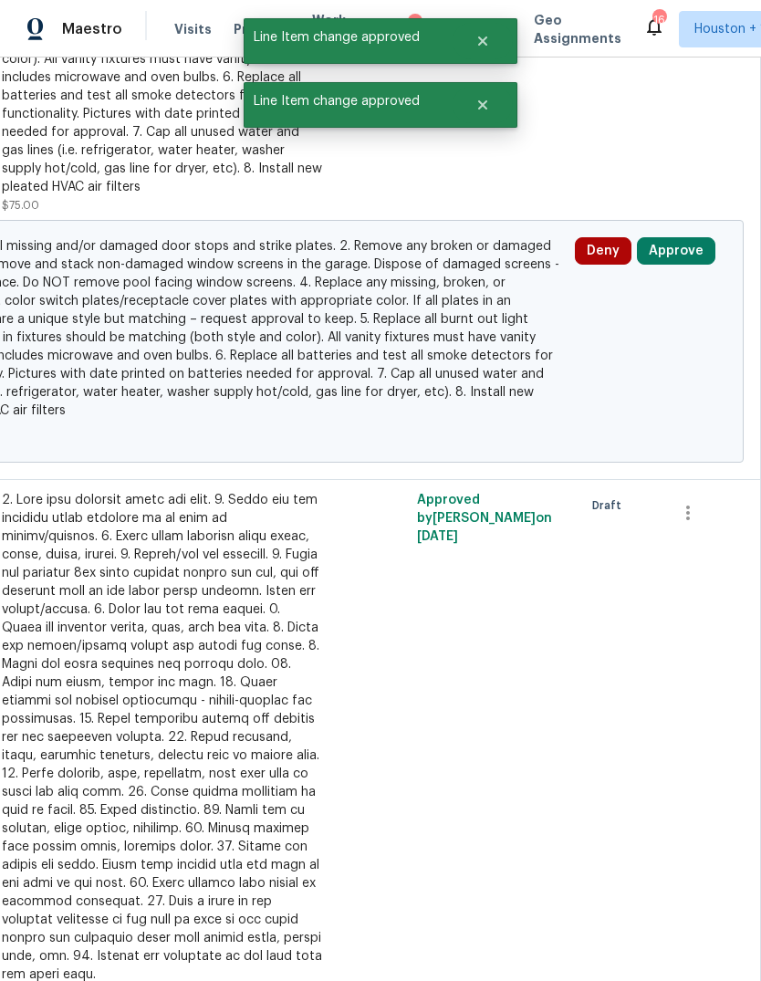
click at [677, 241] on div "Deny Approve" at bounding box center [650, 341] width 162 height 219
click at [690, 251] on button "Approve" at bounding box center [676, 250] width 78 height 27
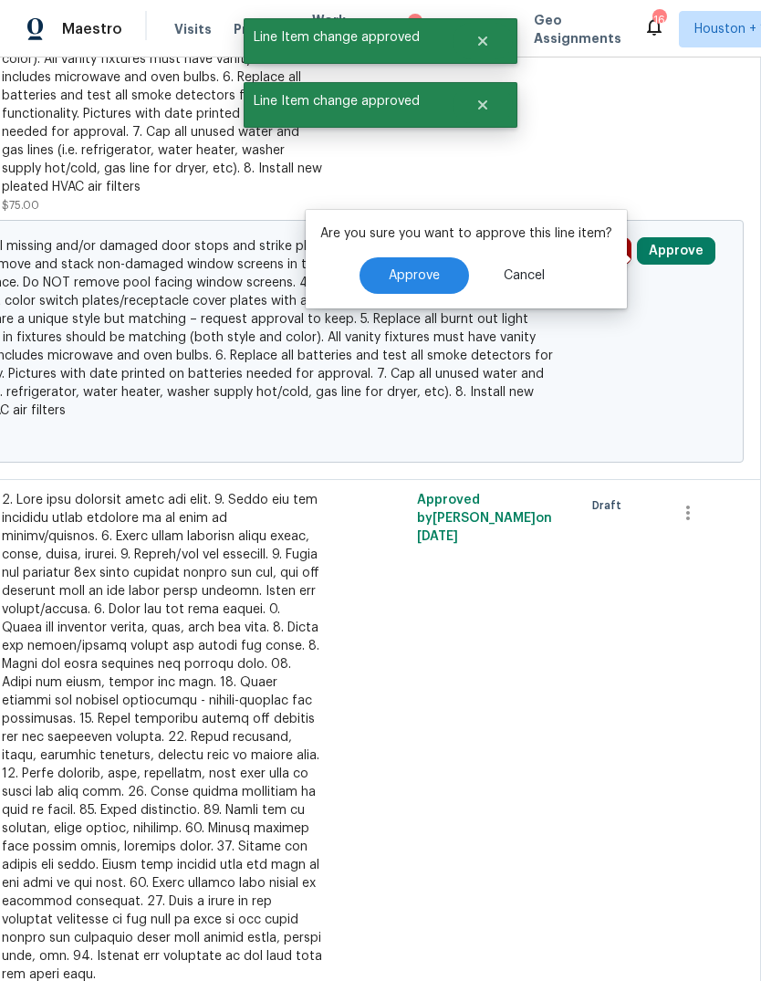
click at [406, 262] on button "Approve" at bounding box center [415, 275] width 110 height 37
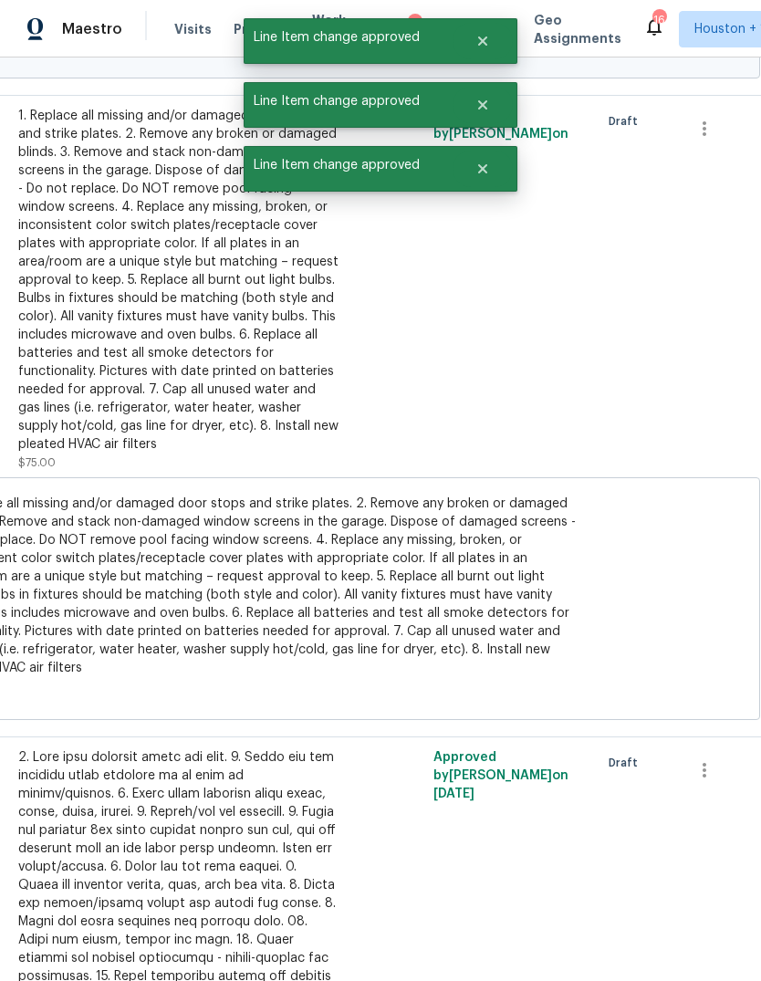
scroll to position [2283, 237]
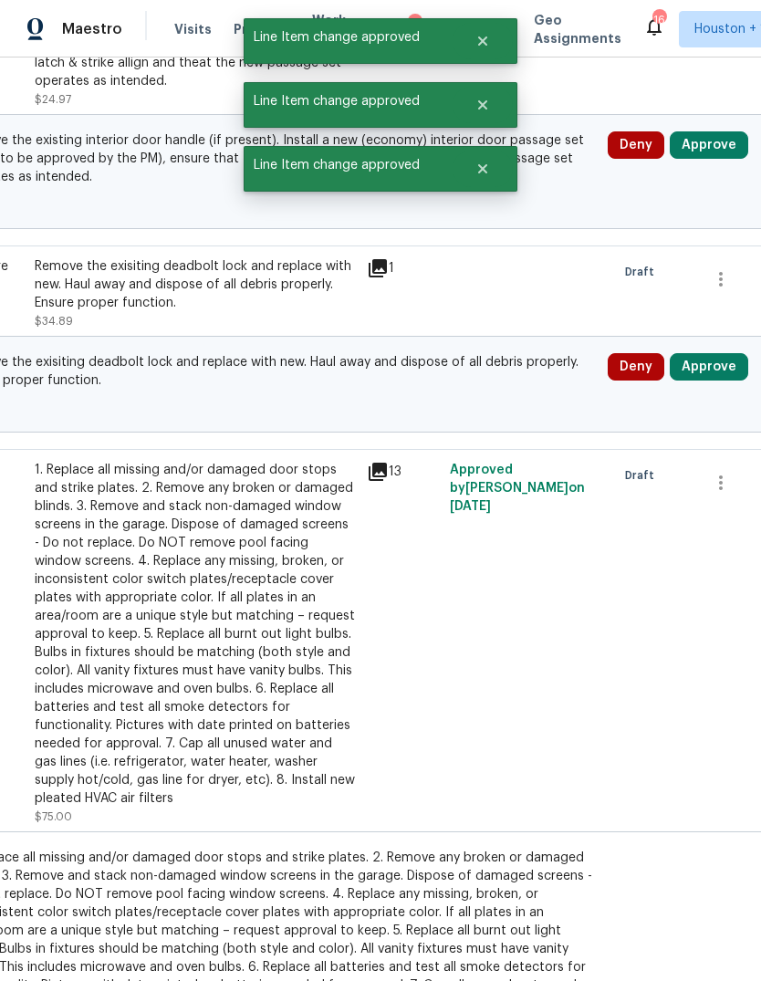
click at [721, 365] on button "Approve" at bounding box center [709, 366] width 78 height 27
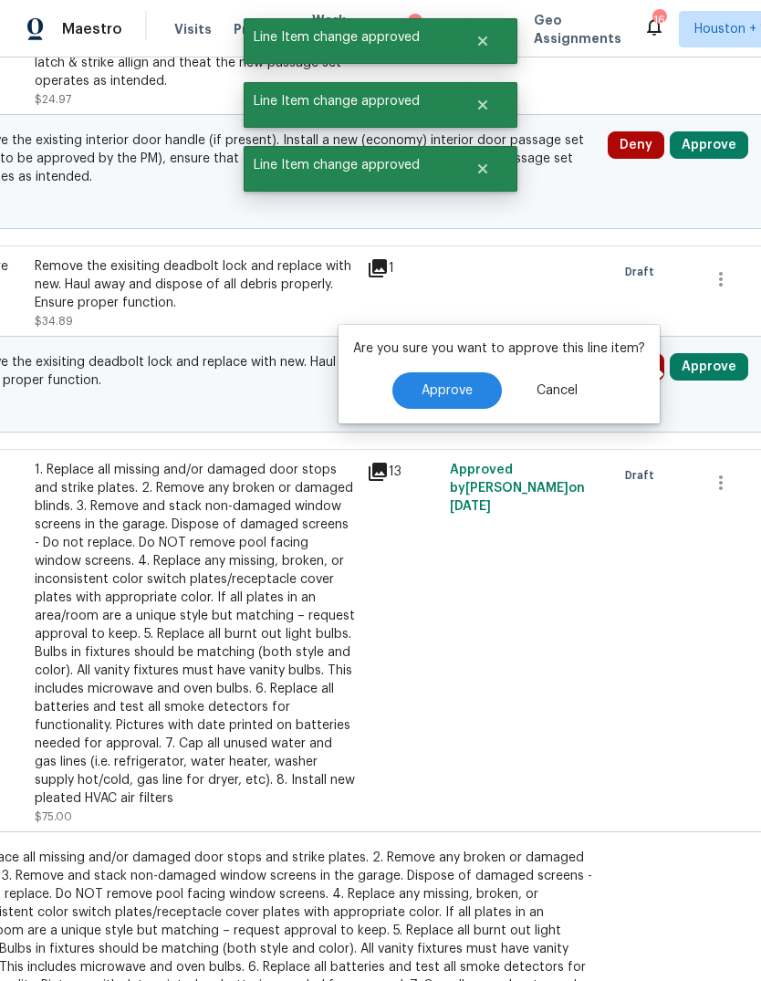
click at [447, 394] on span "Approve" at bounding box center [447, 391] width 51 height 14
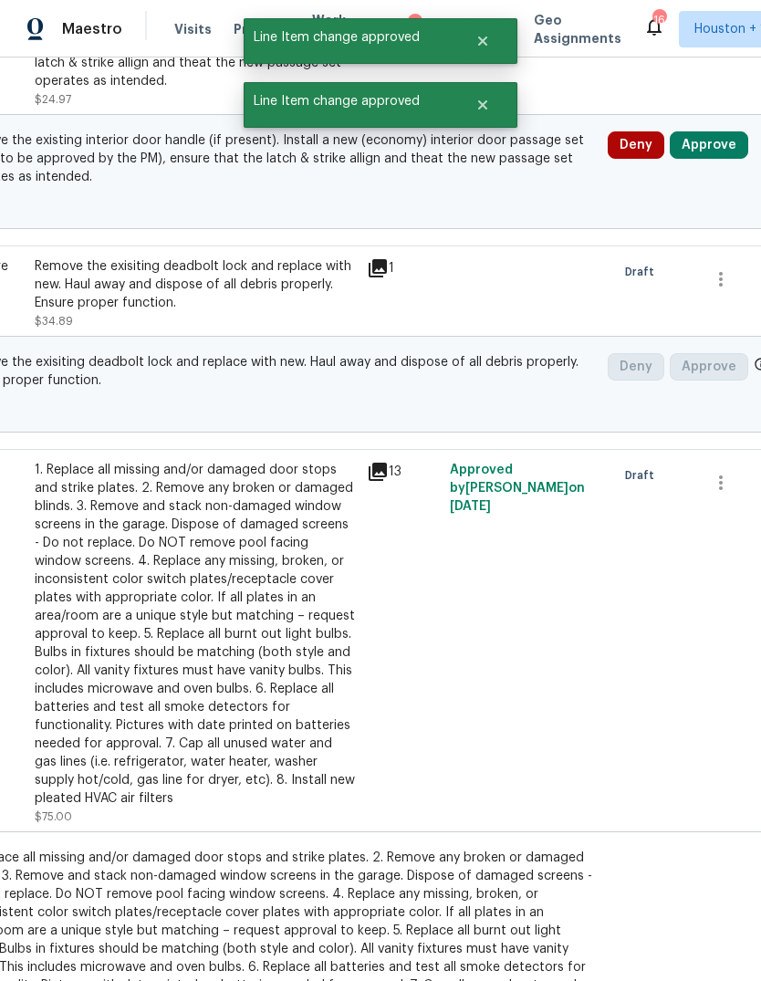
click at [711, 159] on button "Approve" at bounding box center [709, 144] width 78 height 27
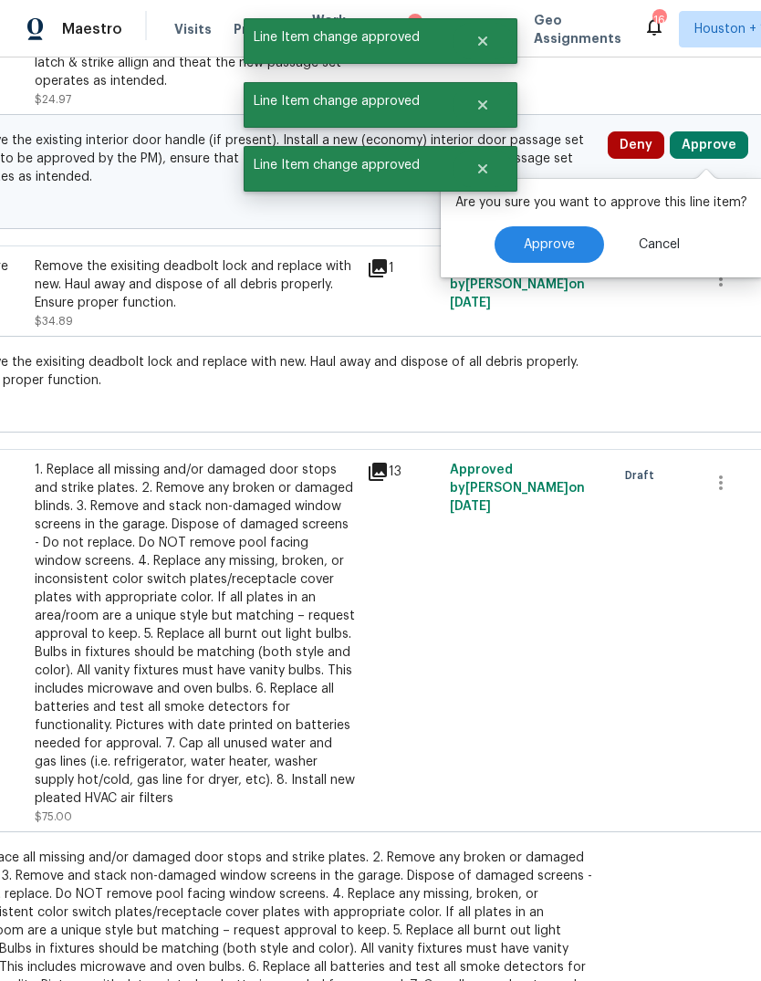
click at [526, 262] on button "Approve" at bounding box center [550, 244] width 110 height 37
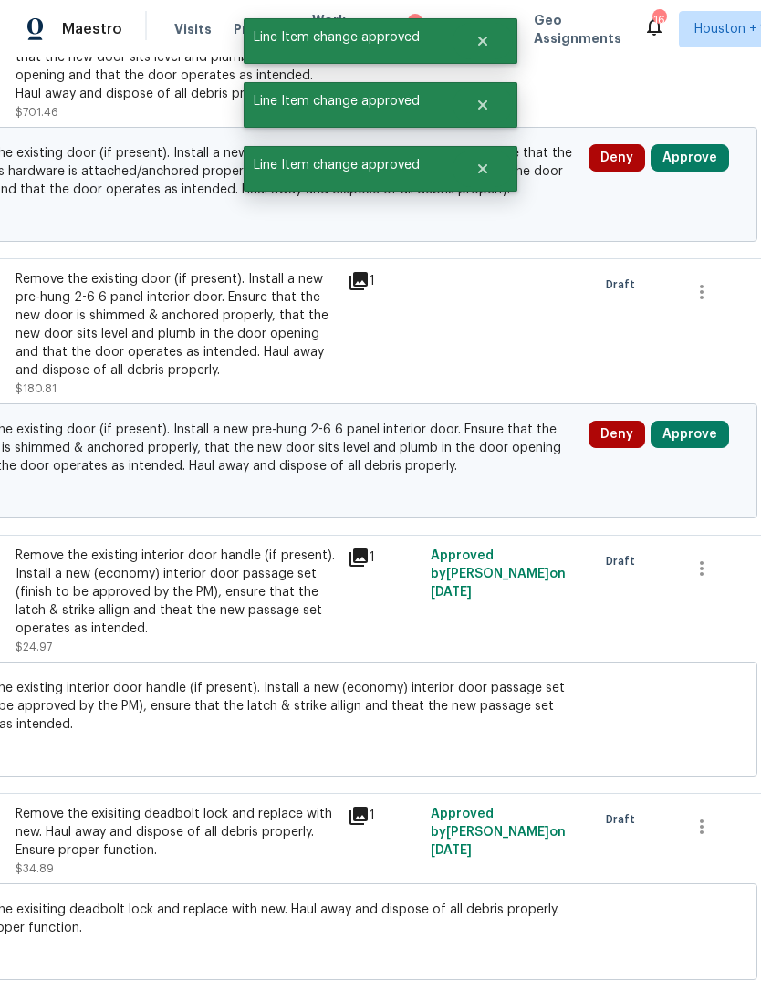
scroll to position [1736, 256]
click at [713, 444] on button "Approve" at bounding box center [690, 434] width 78 height 27
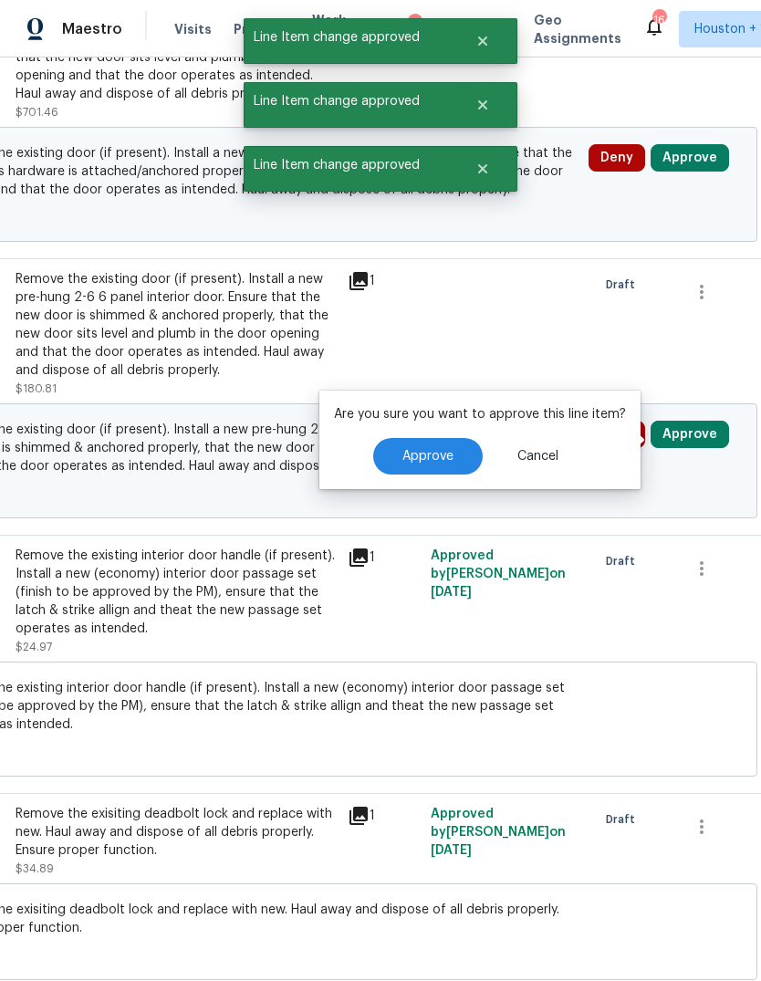
click at [459, 470] on button "Approve" at bounding box center [428, 456] width 110 height 37
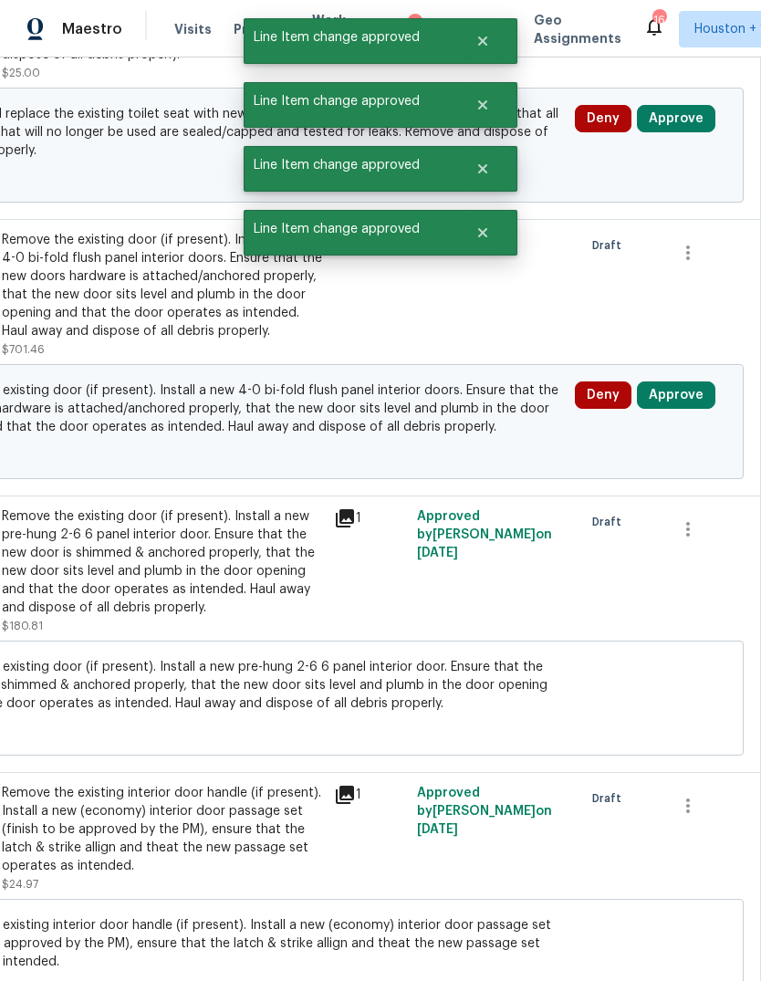
click at [702, 392] on button "Approve" at bounding box center [676, 394] width 78 height 27
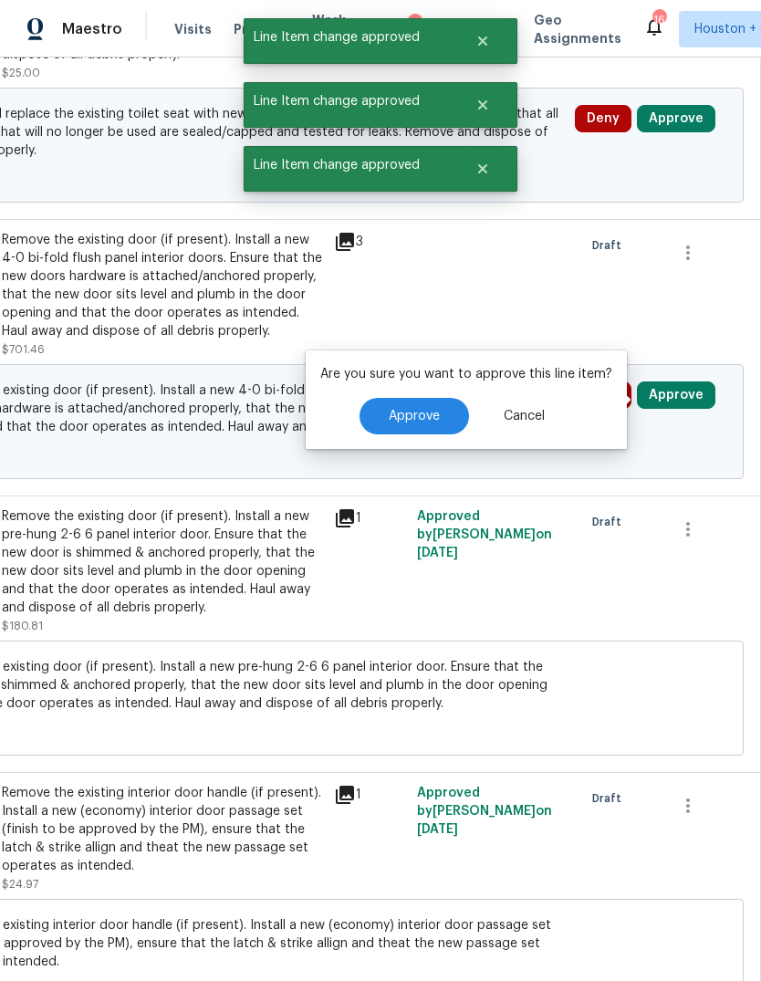
click at [402, 433] on button "Approve" at bounding box center [415, 416] width 110 height 37
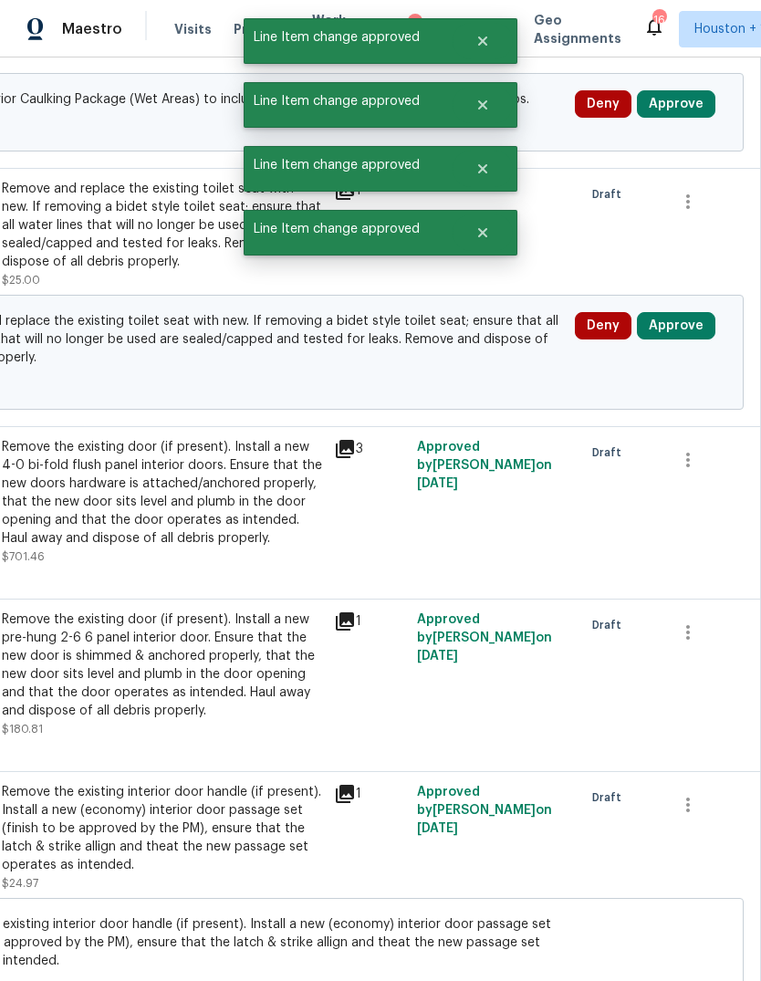
scroll to position [1139, 259]
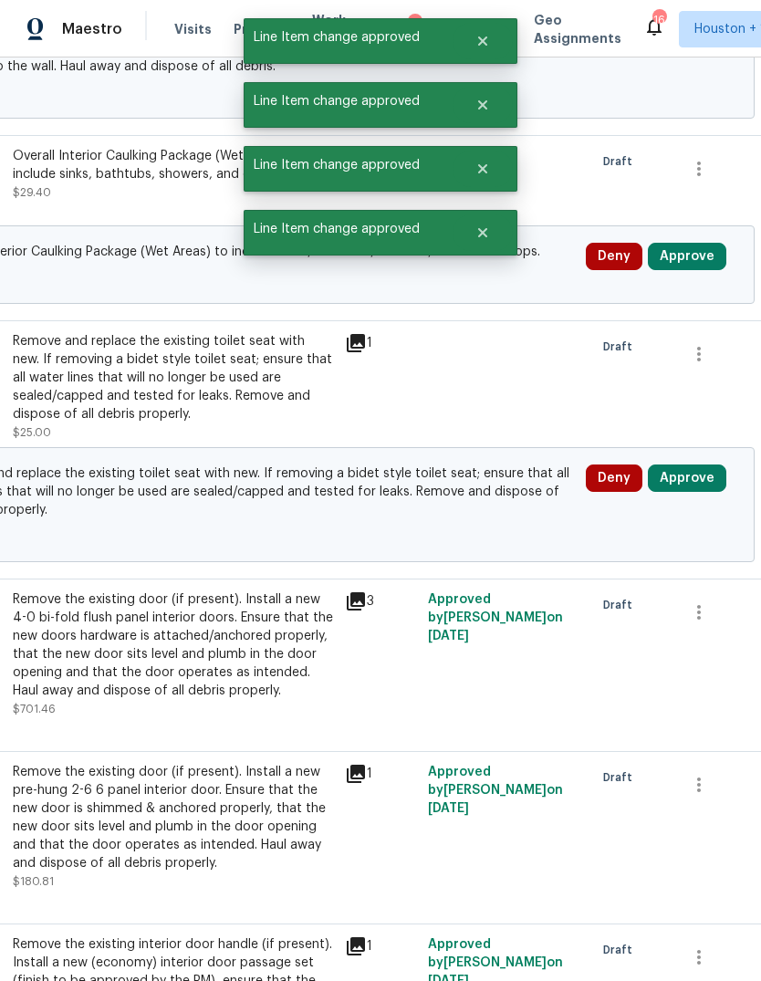
click at [710, 468] on button "Approve" at bounding box center [687, 477] width 78 height 27
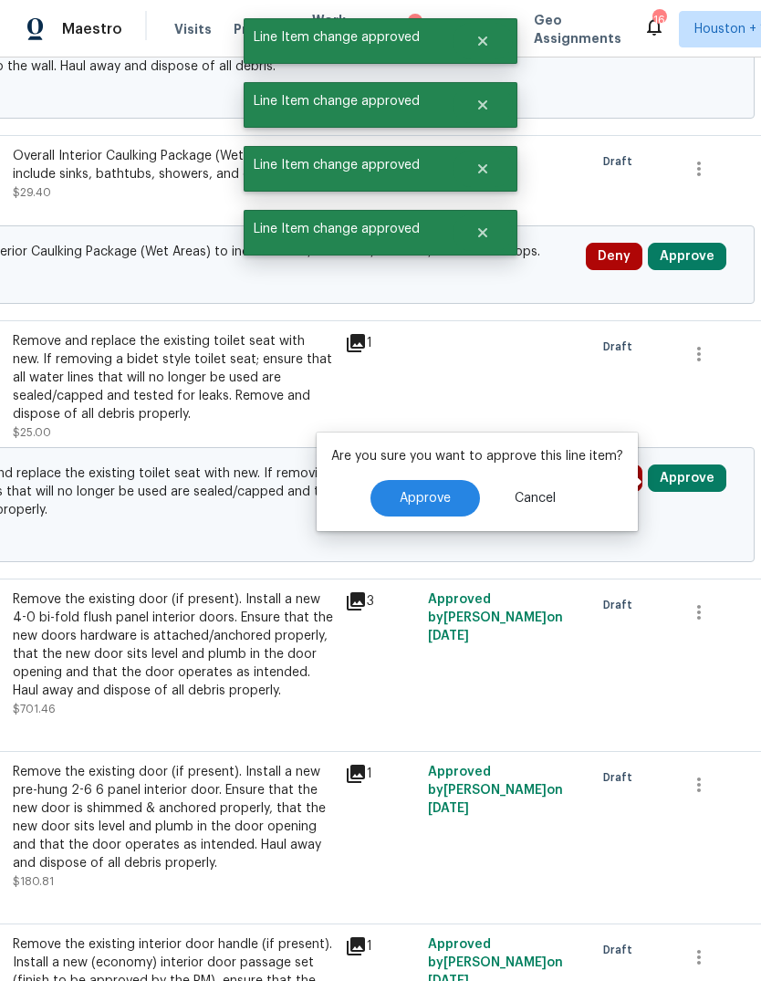
click at [405, 499] on span "Approve" at bounding box center [425, 499] width 51 height 14
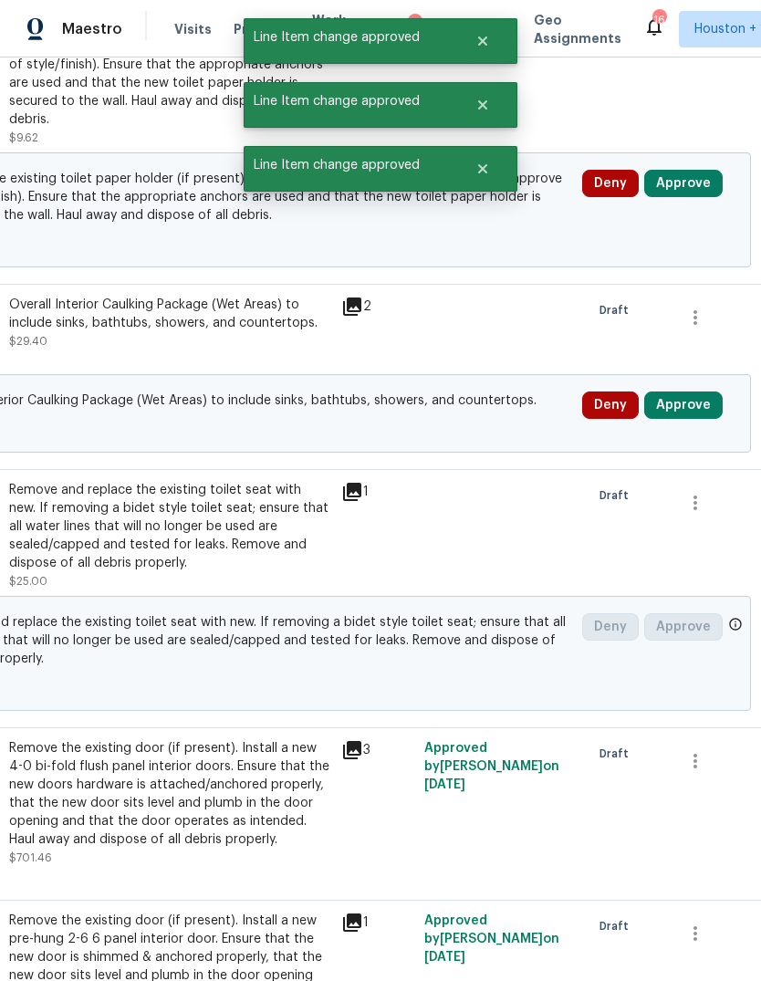
scroll to position [959, 259]
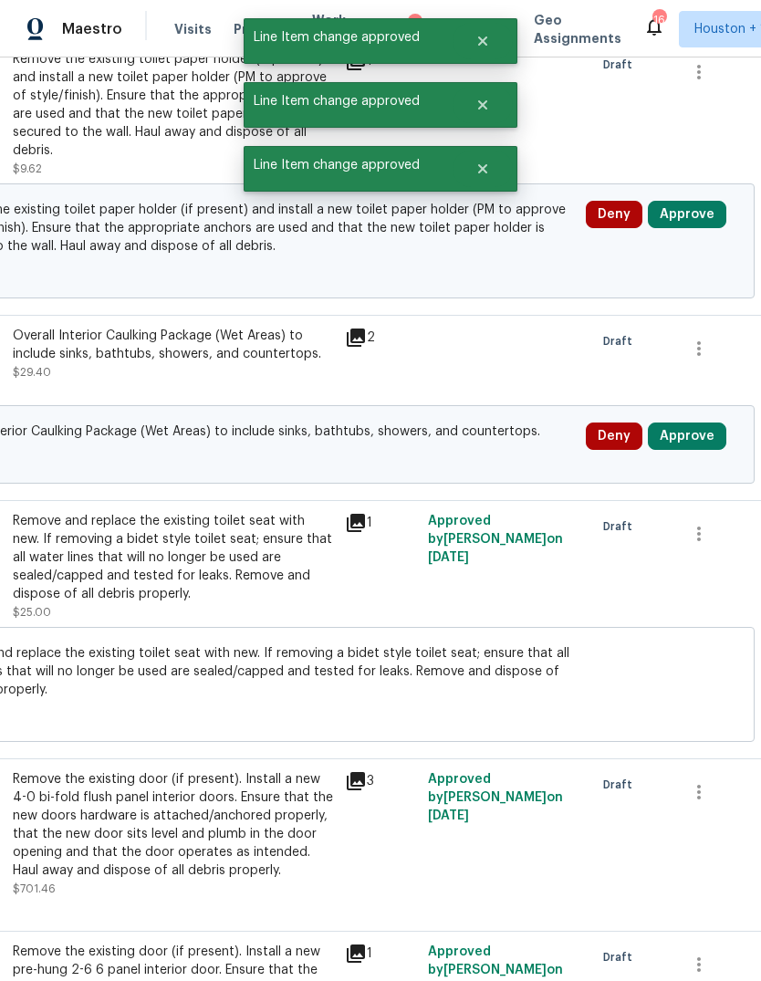
click at [694, 450] on button "Approve" at bounding box center [687, 436] width 78 height 27
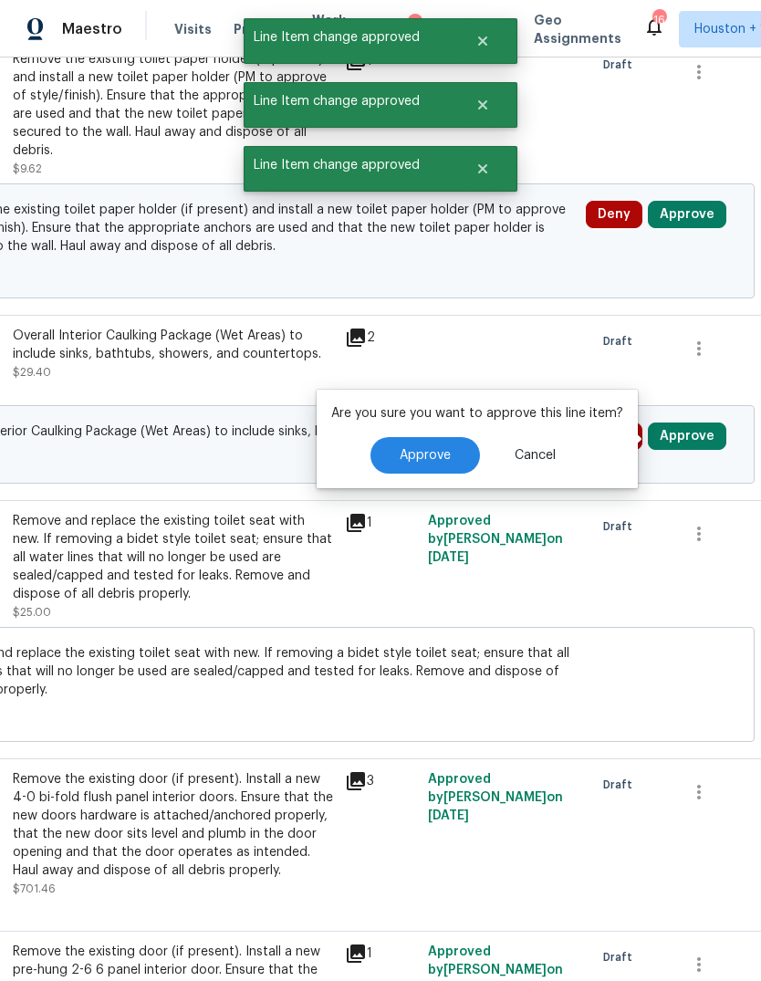
click at [418, 463] on button "Approve" at bounding box center [425, 455] width 110 height 37
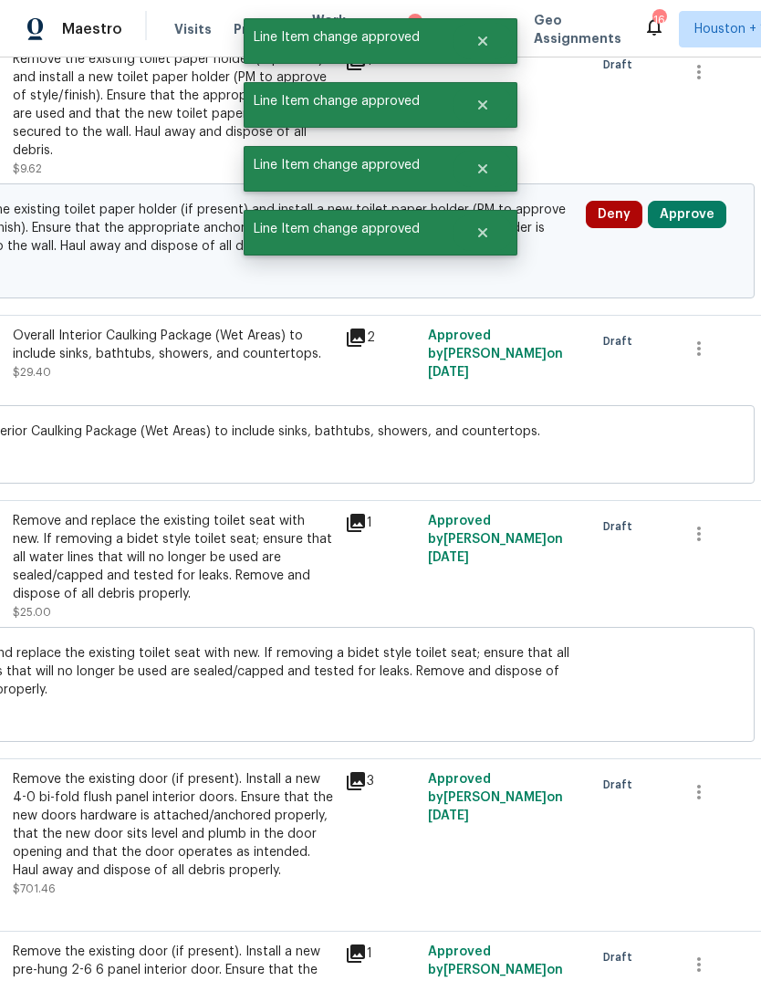
click at [704, 227] on button "Approve" at bounding box center [687, 214] width 78 height 27
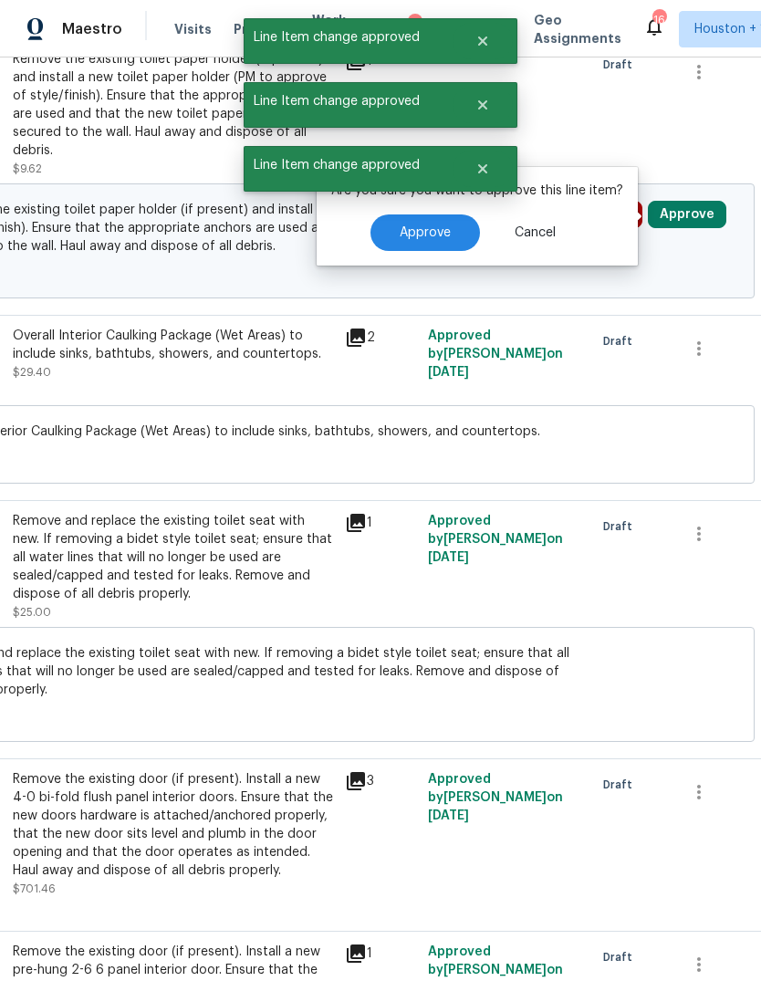
click at [437, 237] on span "Approve" at bounding box center [425, 233] width 51 height 14
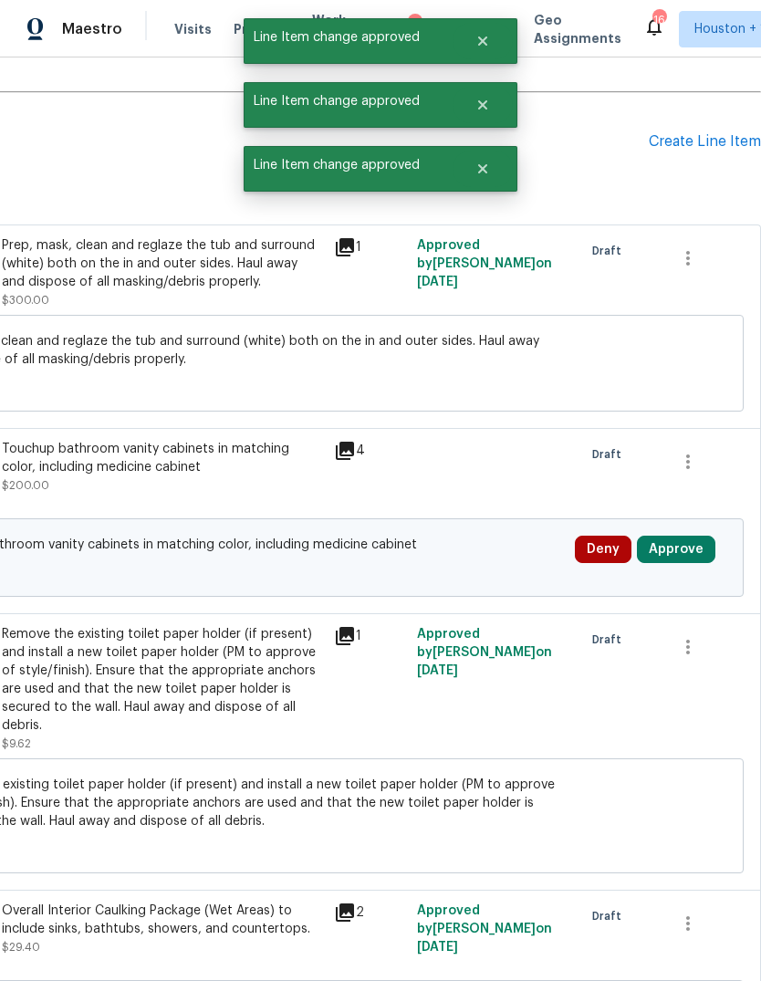
scroll to position [384, 270]
click at [697, 548] on button "Approve" at bounding box center [676, 549] width 78 height 27
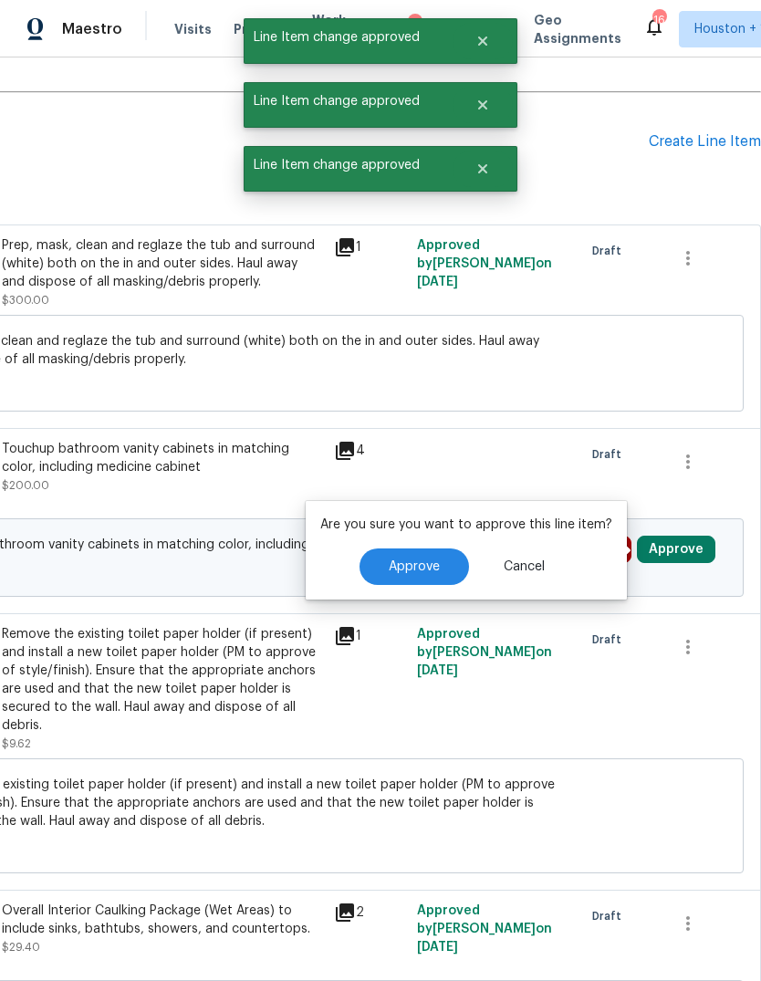
click at [422, 581] on button "Approve" at bounding box center [415, 566] width 110 height 37
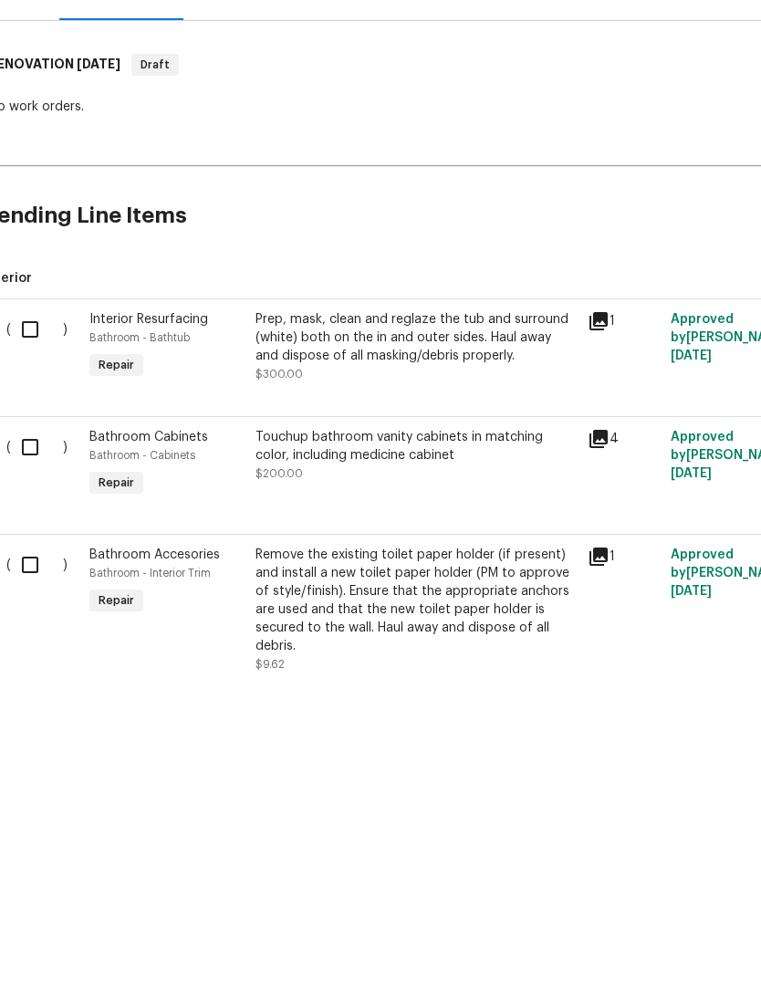
scroll to position [68, 0]
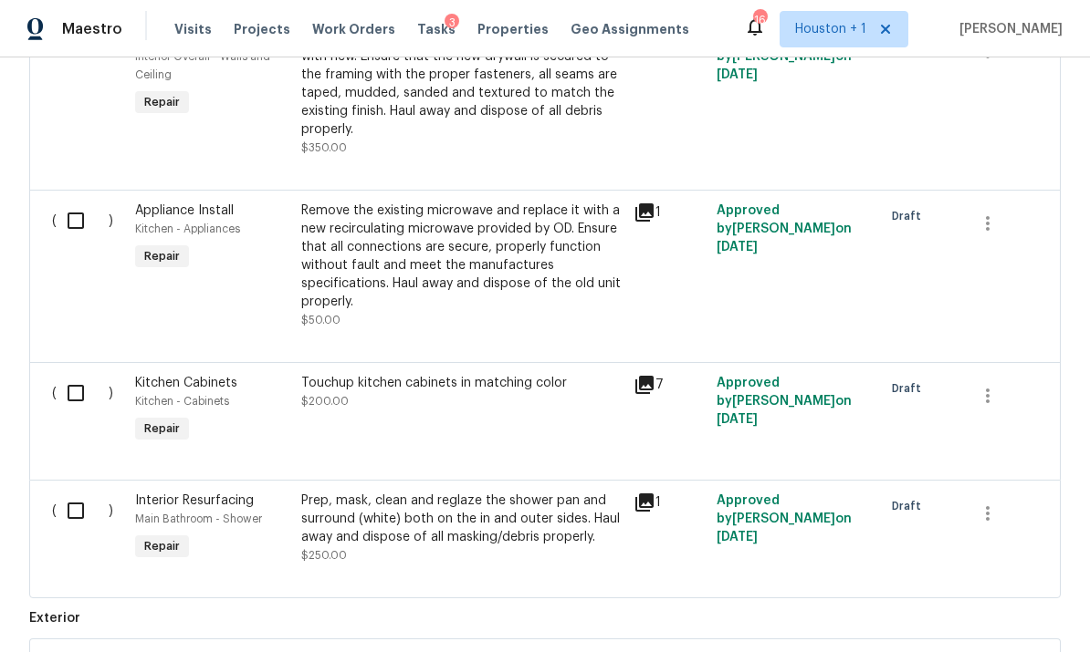
scroll to position [4079, 0]
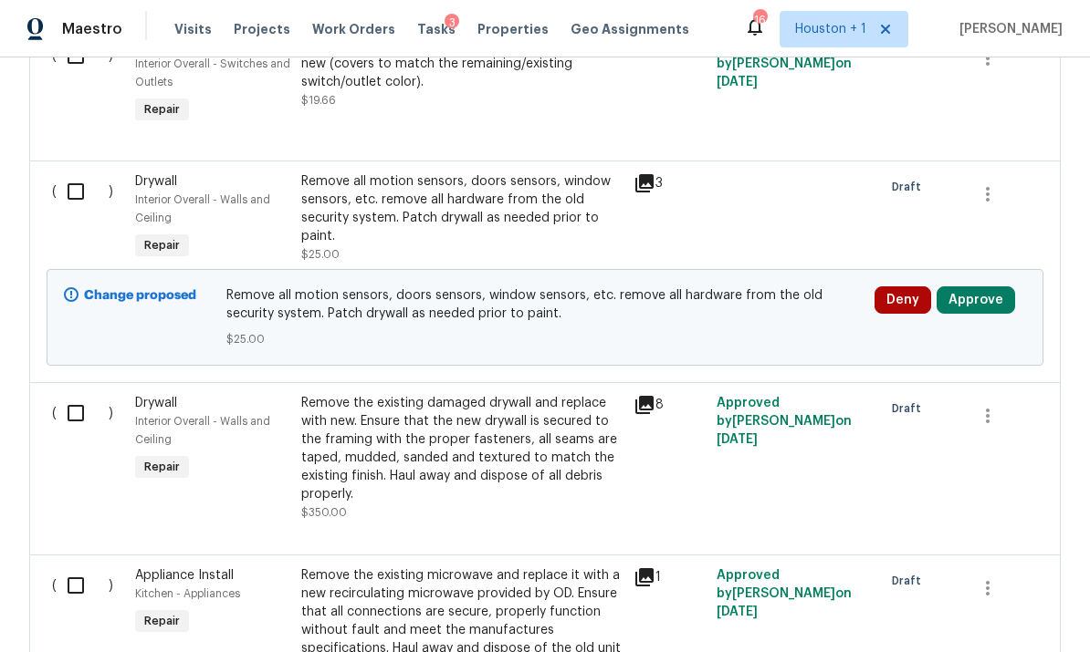
click at [760, 291] on button "Approve" at bounding box center [975, 300] width 78 height 27
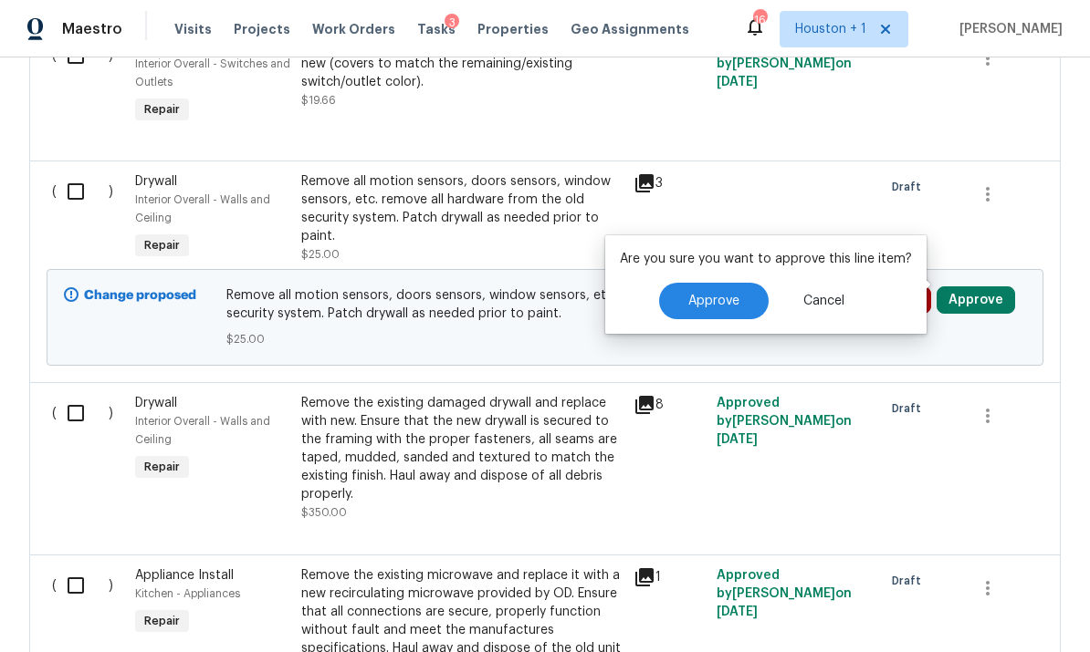
click at [704, 297] on span "Approve" at bounding box center [713, 302] width 51 height 14
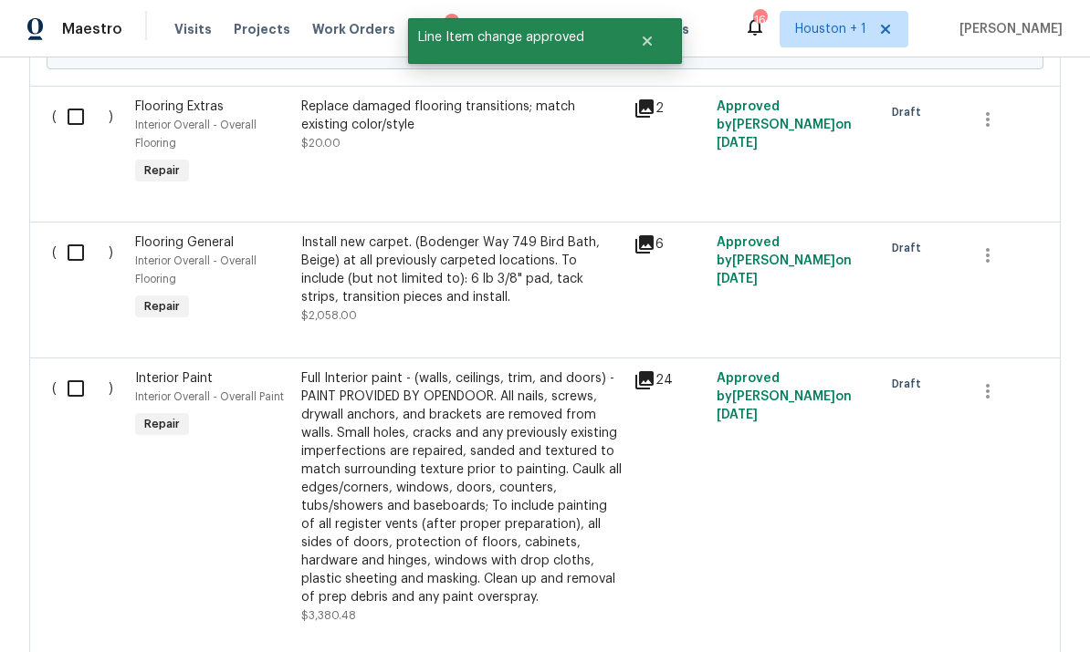
scroll to position [2892, 0]
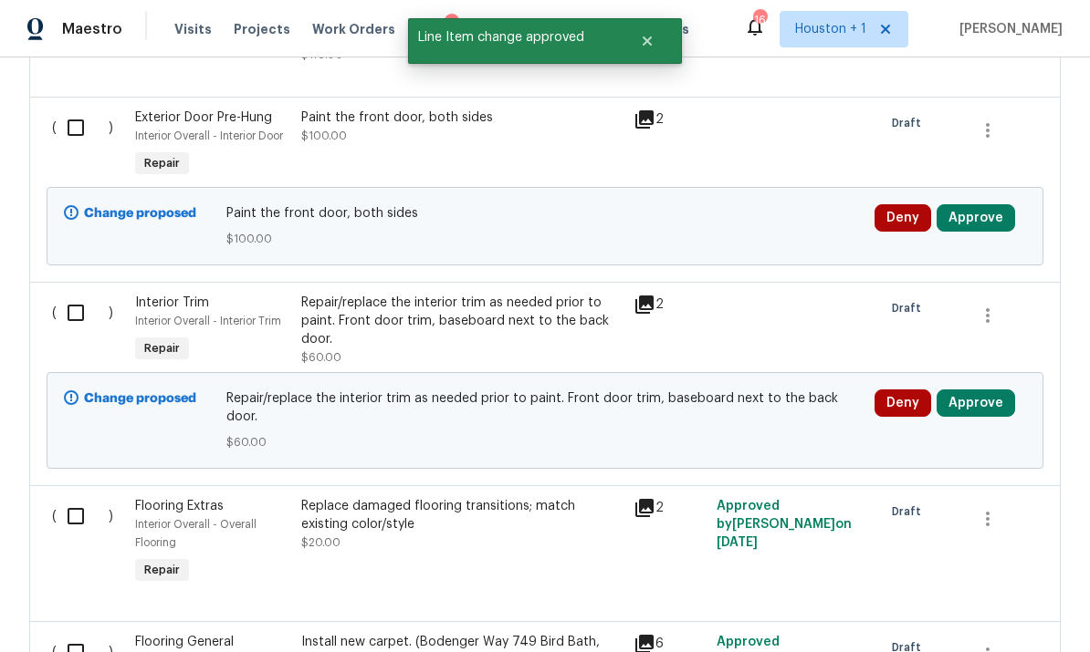
click at [760, 390] on button "Approve" at bounding box center [975, 403] width 78 height 27
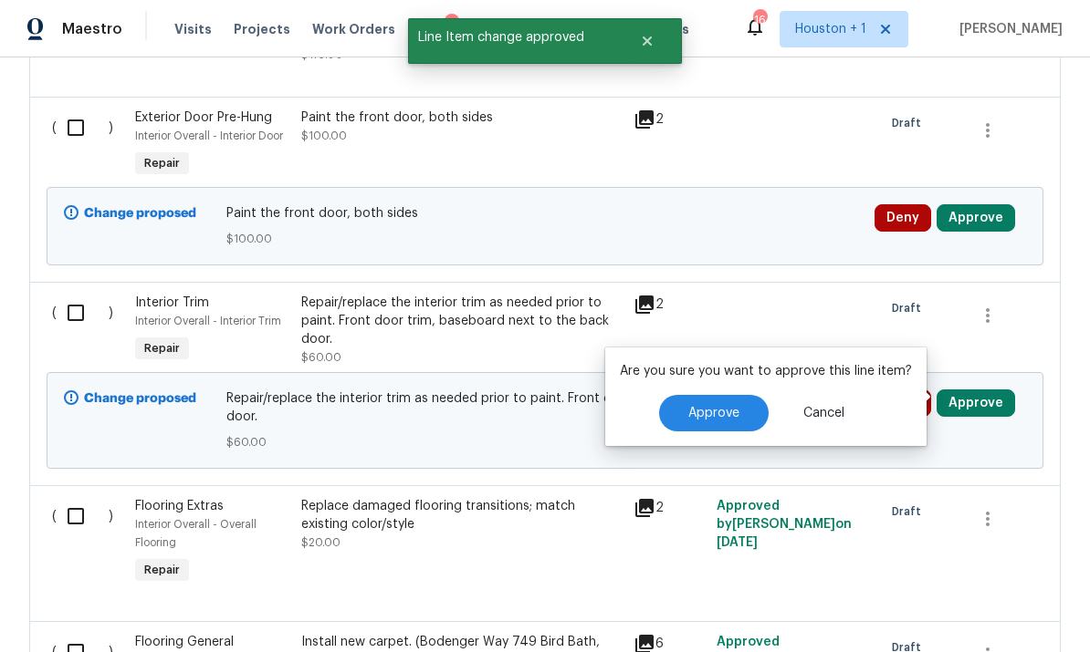
click at [739, 410] on button "Approve" at bounding box center [714, 413] width 110 height 37
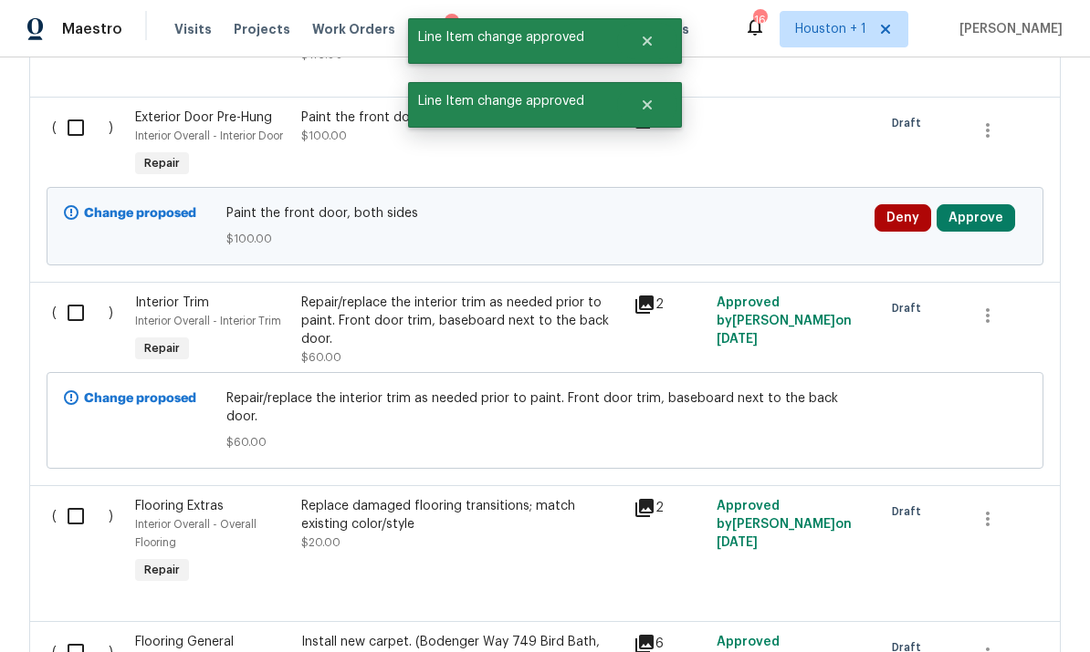
click at [760, 207] on button "Approve" at bounding box center [975, 217] width 78 height 27
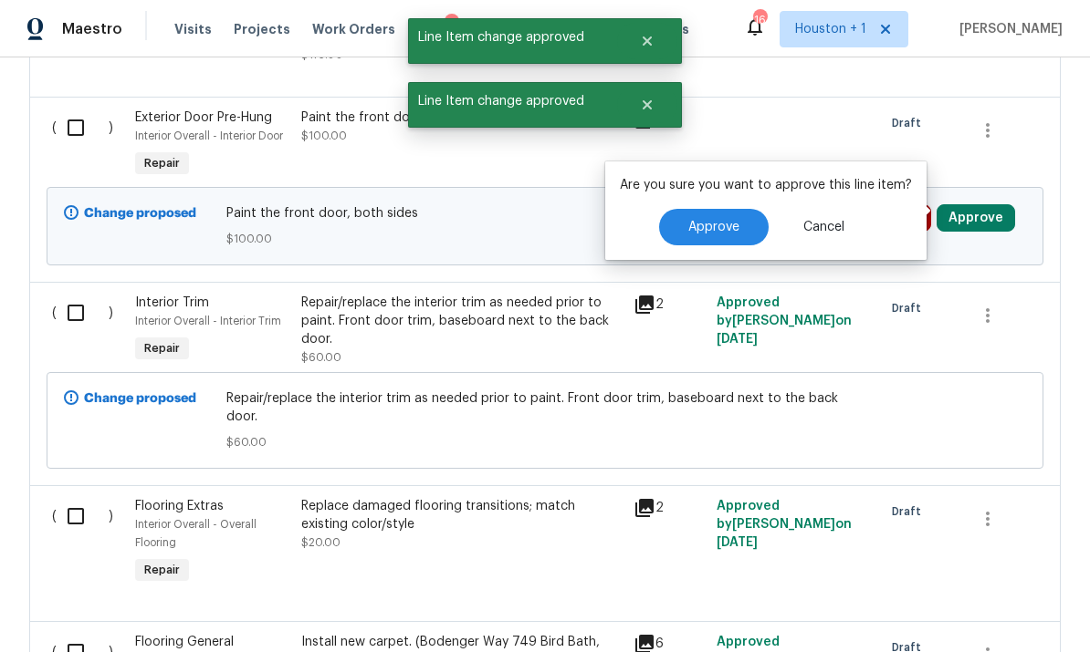
click at [707, 233] on span "Approve" at bounding box center [713, 228] width 51 height 14
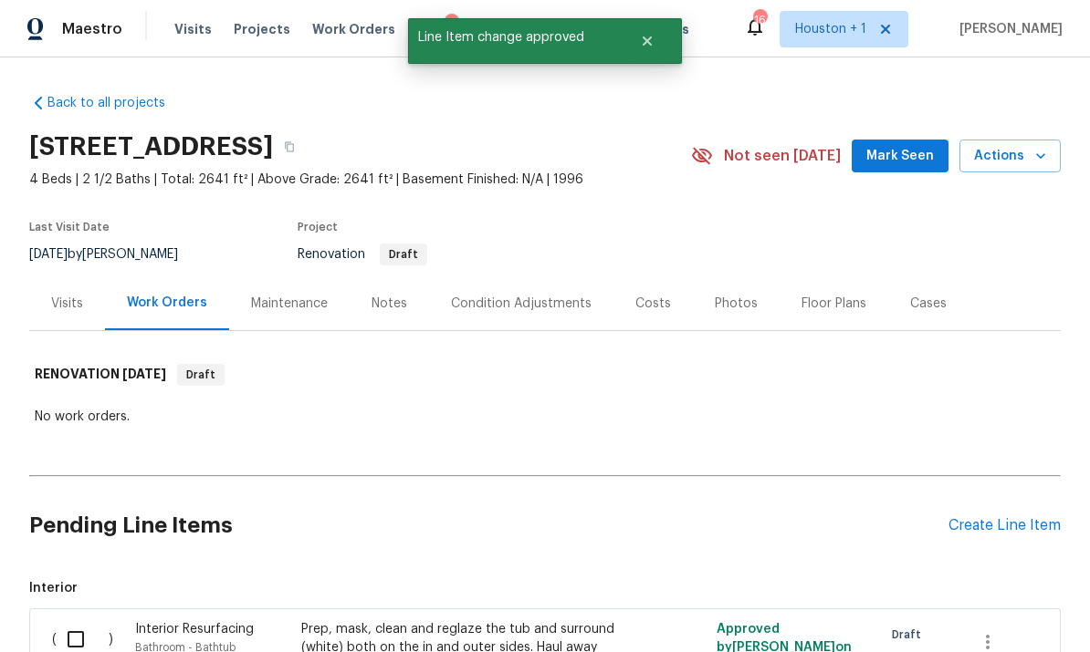
scroll to position [0, 0]
click at [383, 299] on div "Notes" at bounding box center [389, 304] width 36 height 18
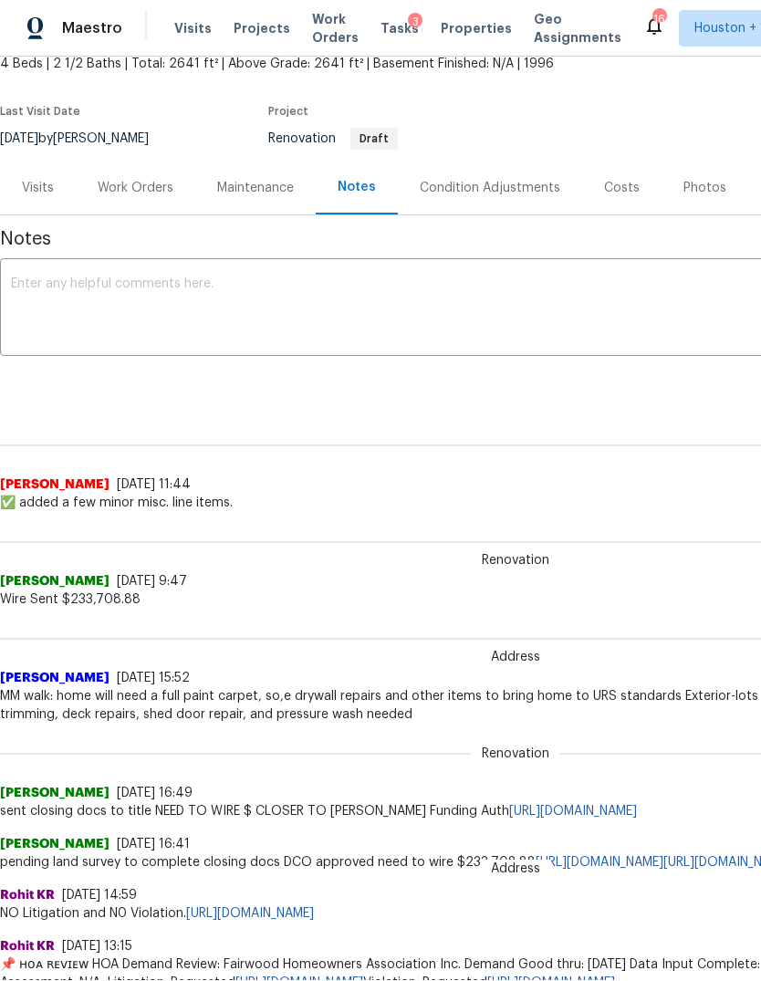
scroll to position [115, 0]
click at [134, 192] on div "Work Orders" at bounding box center [136, 189] width 76 height 18
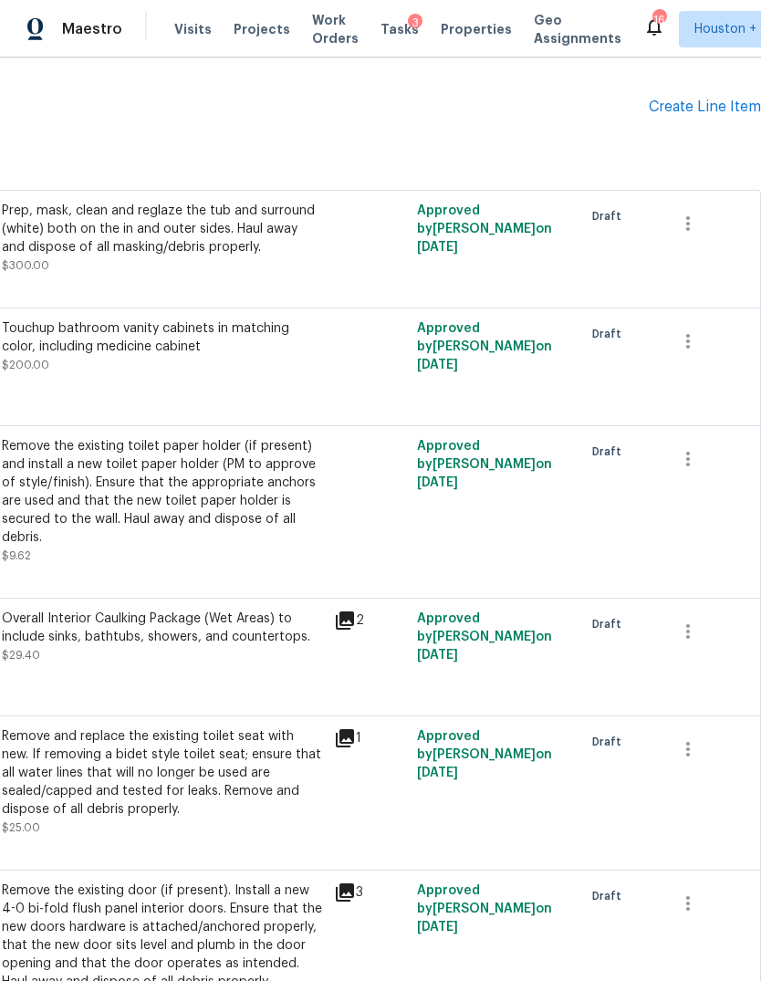
scroll to position [419, 270]
